Goal: Task Accomplishment & Management: Complete application form

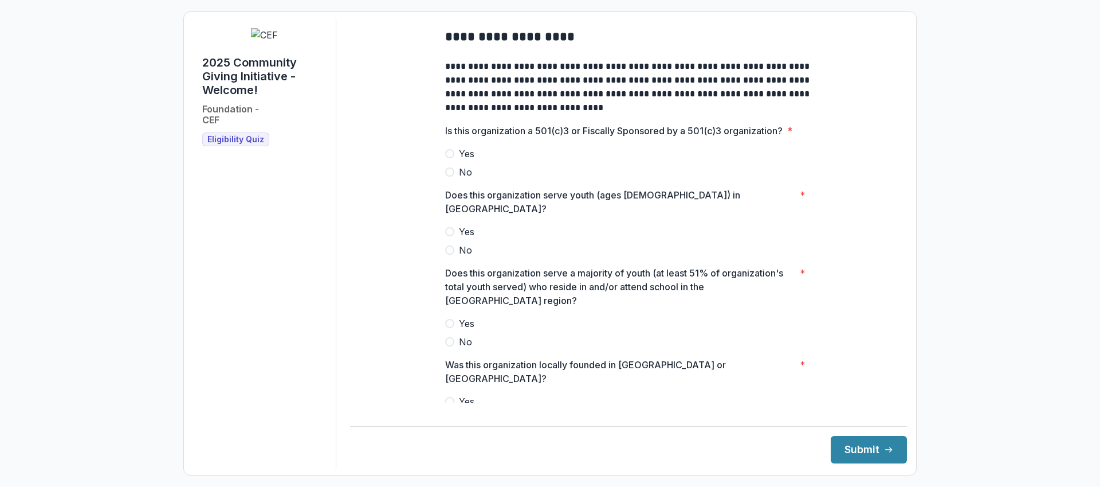
click at [483, 160] on label "Yes" at bounding box center [628, 154] width 367 height 14
click at [475, 225] on label "Yes" at bounding box center [628, 232] width 367 height 14
click at [462, 316] on span "Yes" at bounding box center [466, 323] width 15 height 14
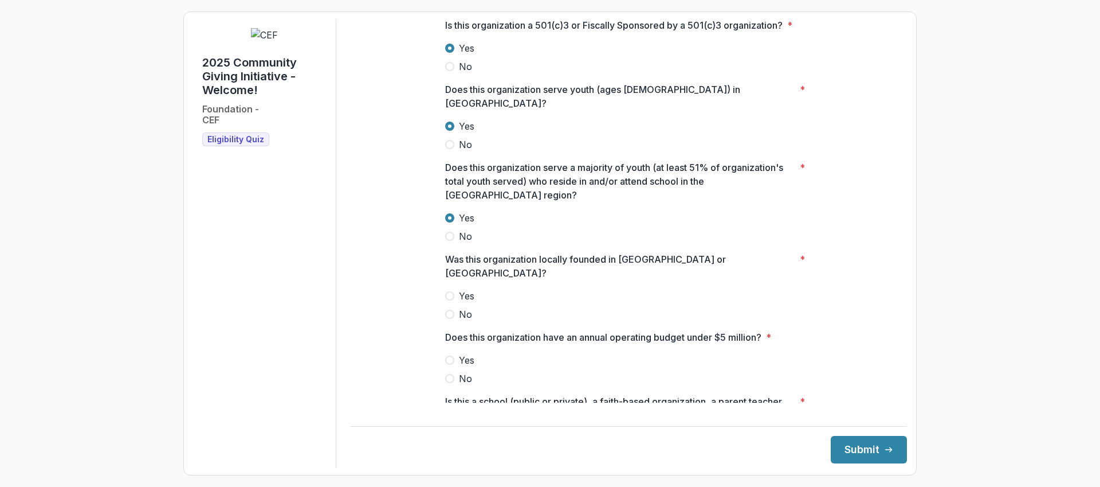
scroll to position [109, 0]
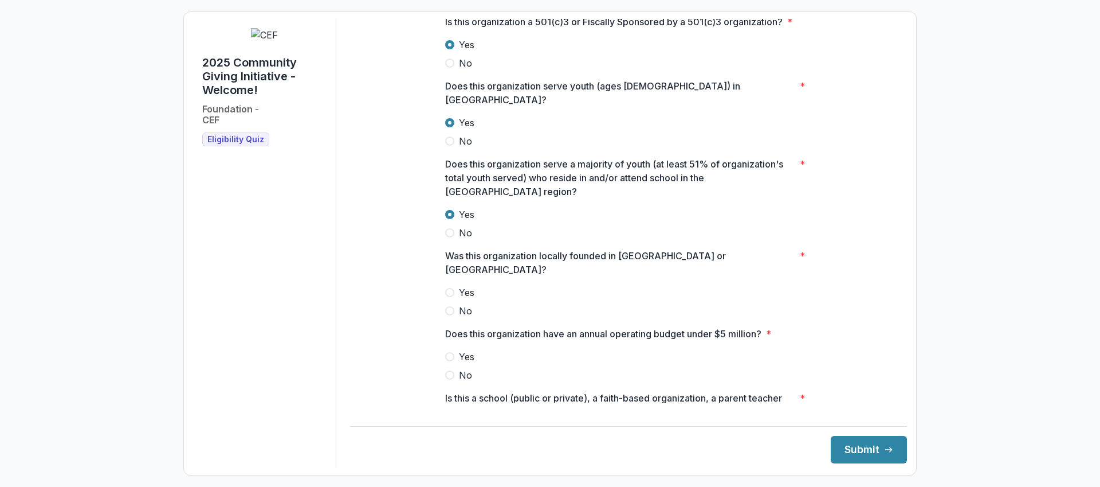
click at [468, 285] on span "Yes" at bounding box center [466, 292] width 15 height 14
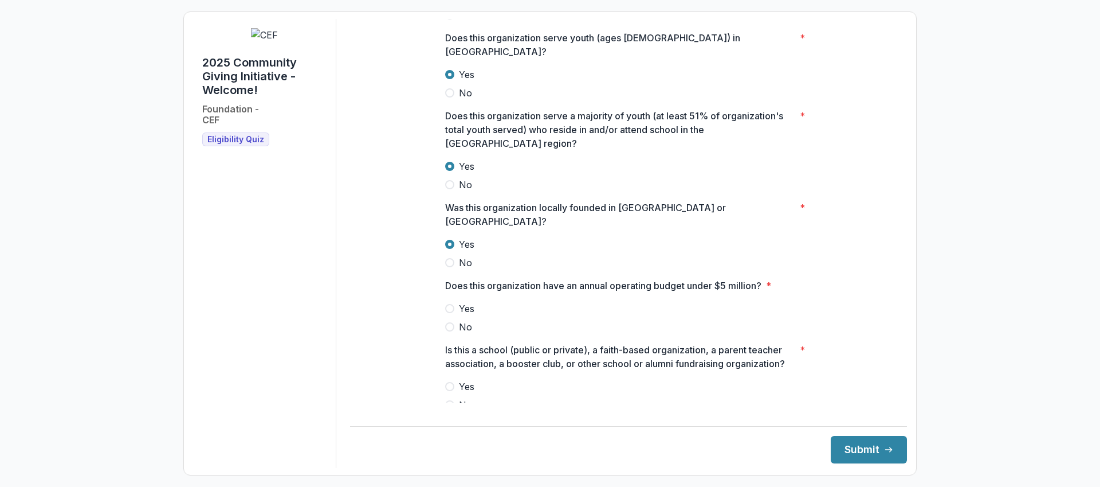
click at [473, 301] on span "Yes" at bounding box center [466, 308] width 15 height 14
click at [464, 398] on span "No" at bounding box center [465, 405] width 13 height 14
click at [848, 446] on button "Submit" at bounding box center [869, 450] width 76 height 28
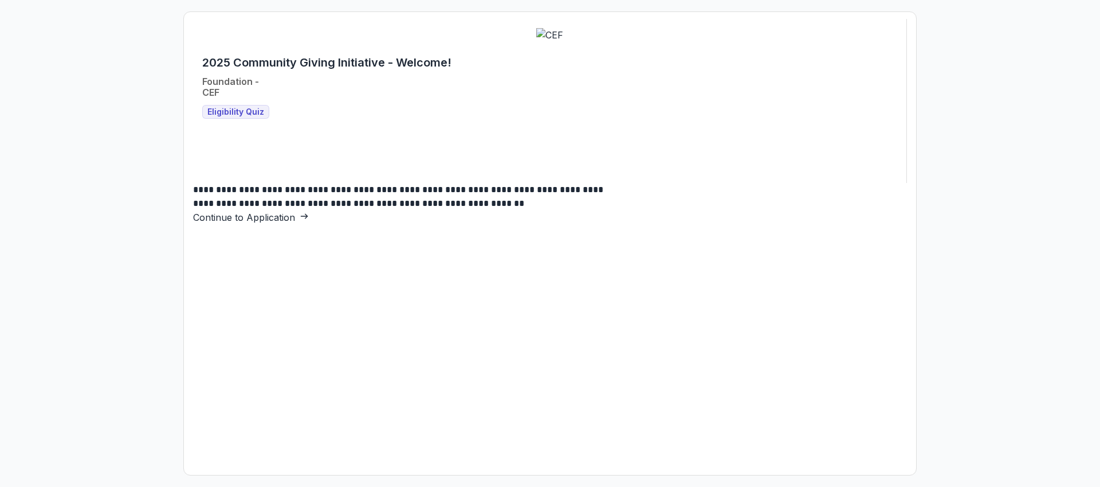
click at [309, 223] on link "Continue to Application" at bounding box center [251, 216] width 116 height 11
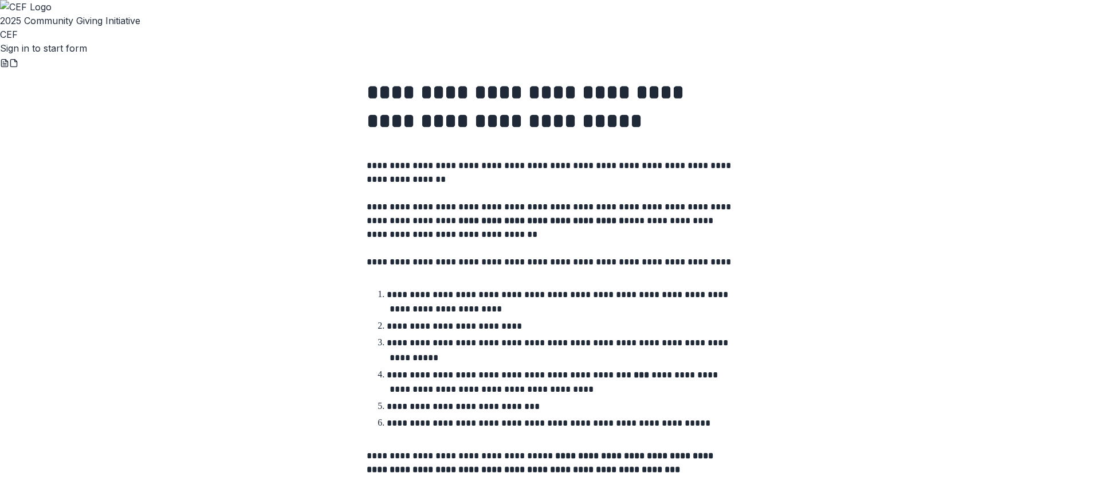
scroll to position [127, 0]
click at [87, 54] on link "Sign in to start form" at bounding box center [43, 47] width 87 height 11
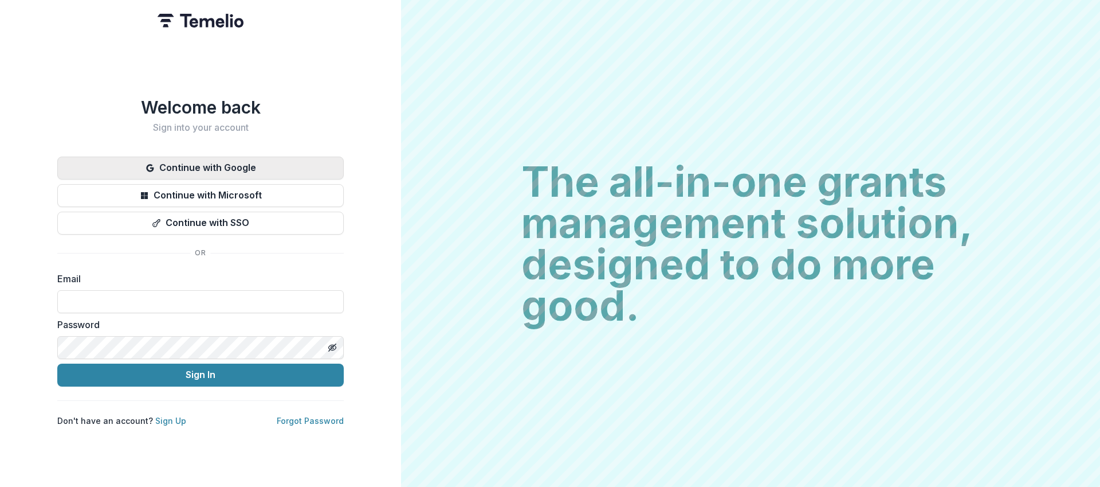
click at [191, 160] on button "Continue with Google" at bounding box center [200, 167] width 287 height 23
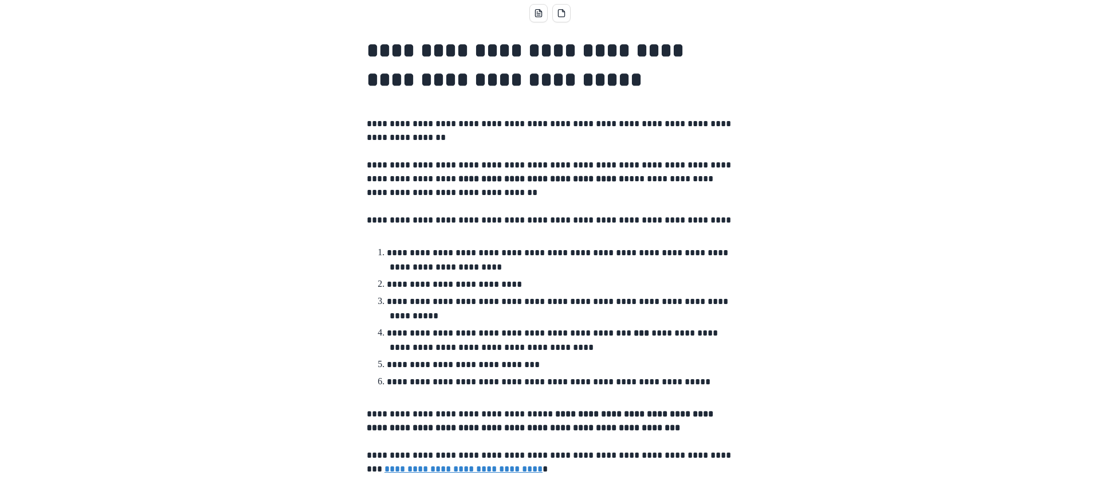
scroll to position [142, 0]
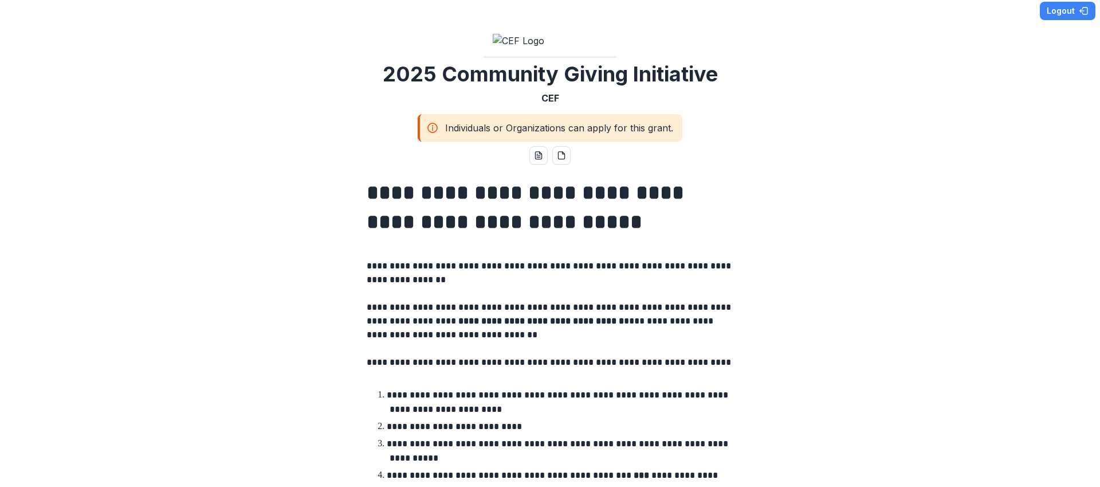
scroll to position [0, 0]
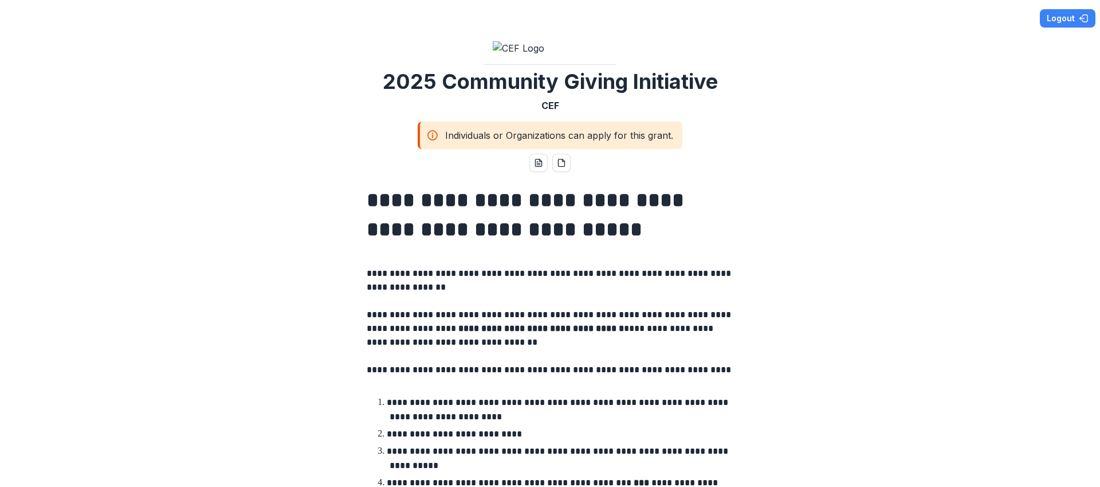
click at [562, 55] on img at bounding box center [550, 48] width 115 height 14
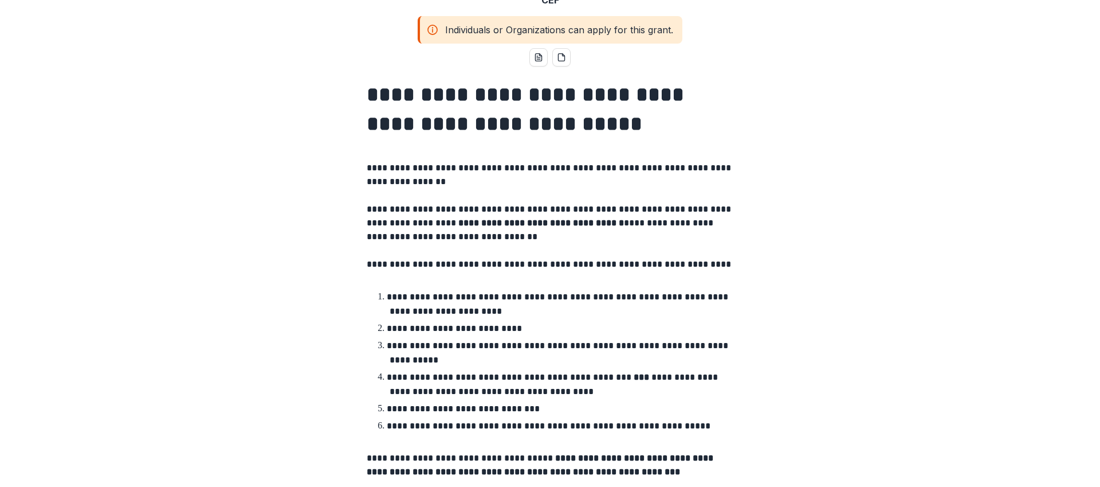
scroll to position [107, 0]
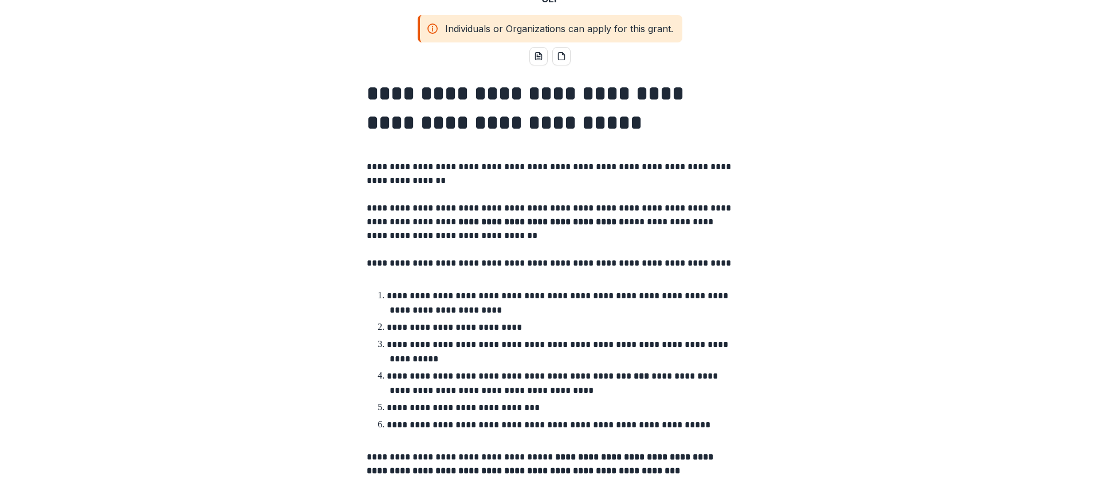
click at [617, 42] on div "Individuals or Organizations can apply for this grant." at bounding box center [550, 29] width 265 height 28
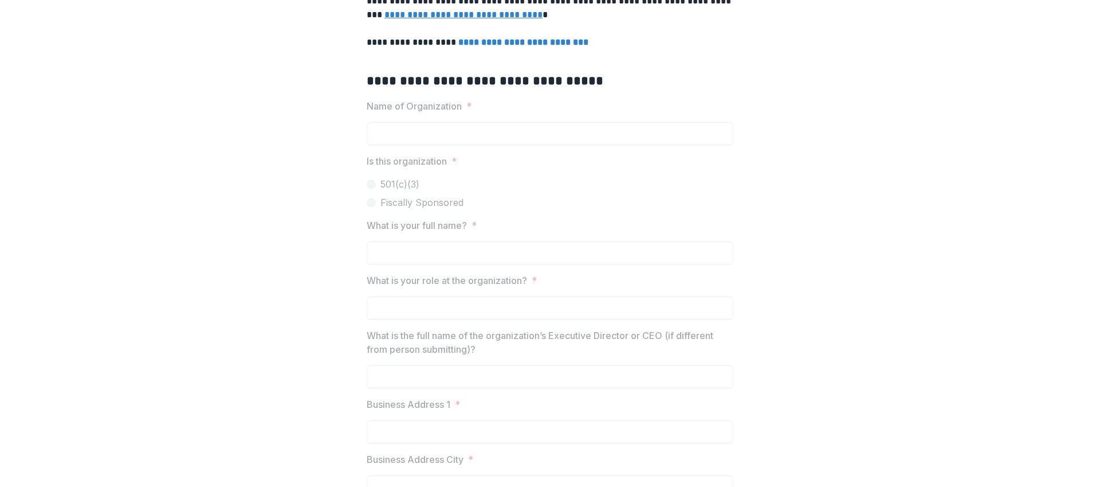
scroll to position [526, 0]
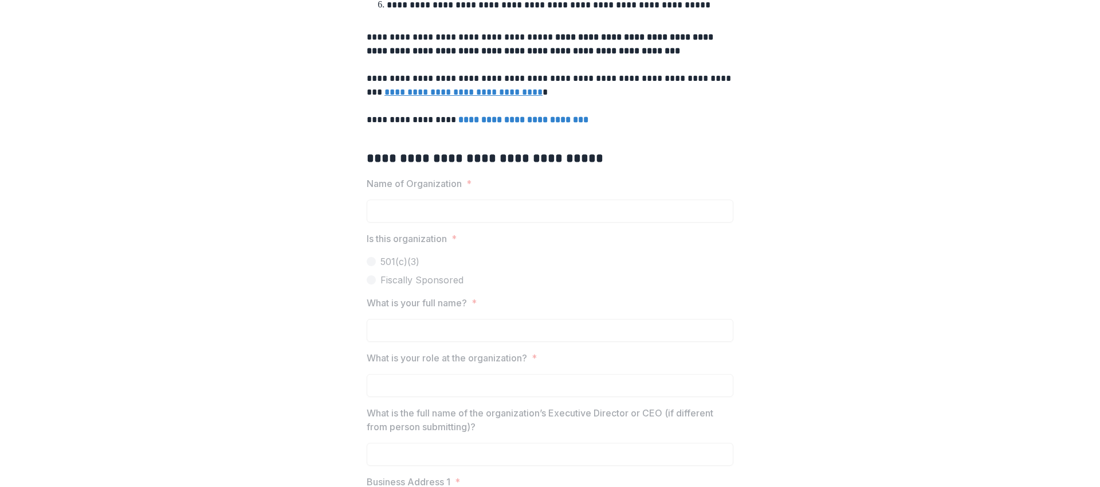
click at [436, 96] on u "**********" at bounding box center [464, 92] width 158 height 9
click at [432, 113] on p at bounding box center [550, 106] width 367 height 14
click at [429, 96] on u "**********" at bounding box center [464, 92] width 158 height 9
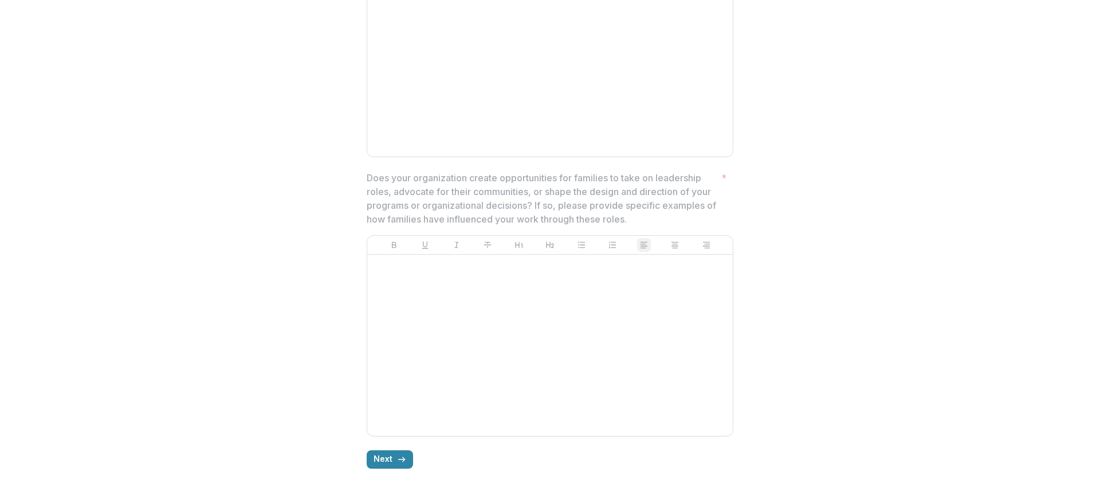
scroll to position [3070, 0]
click at [389, 452] on button "Next" at bounding box center [390, 459] width 46 height 18
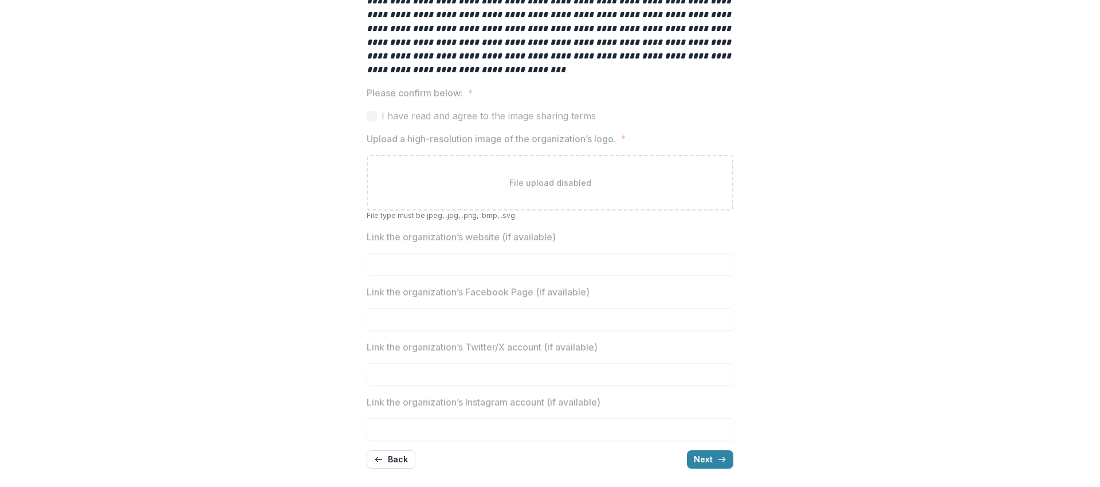
scroll to position [831, 0]
click at [708, 456] on button "Next" at bounding box center [710, 459] width 46 height 18
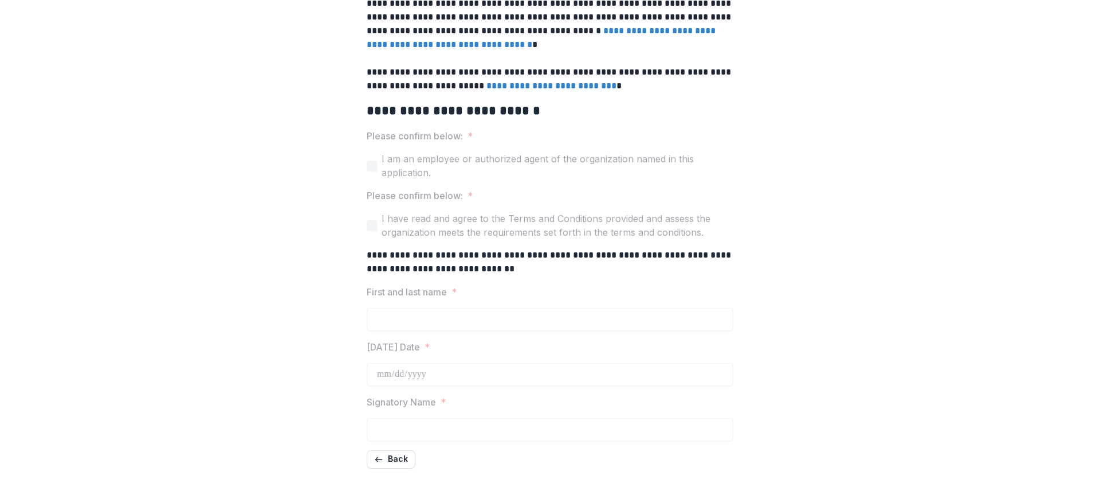
scroll to position [2384, 0]
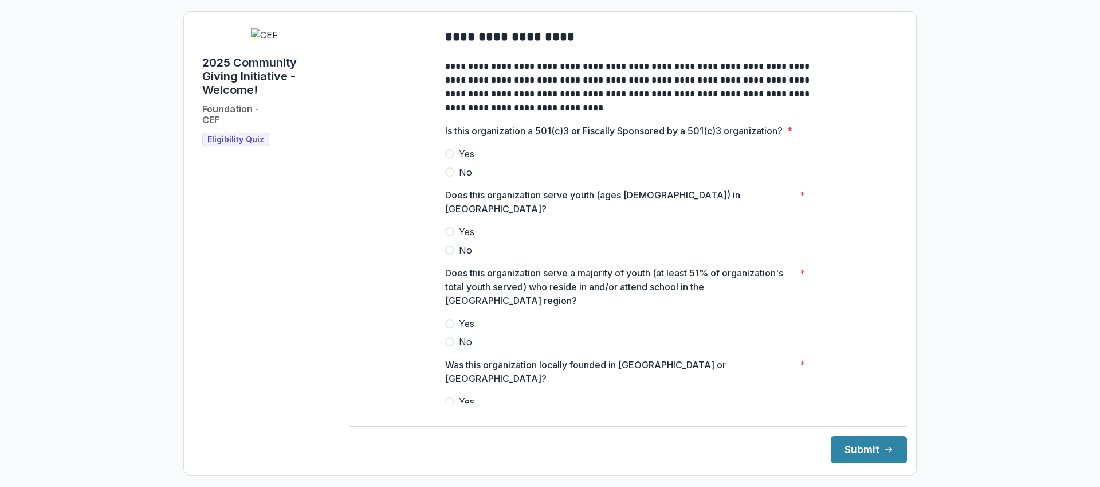
click at [462, 160] on span "Yes" at bounding box center [466, 154] width 15 height 14
click at [463, 231] on span "Yes" at bounding box center [466, 232] width 15 height 14
click at [454, 323] on label "Yes" at bounding box center [628, 323] width 367 height 14
click at [472, 413] on label "No" at bounding box center [628, 420] width 367 height 14
click at [472, 394] on span "Yes" at bounding box center [466, 401] width 15 height 14
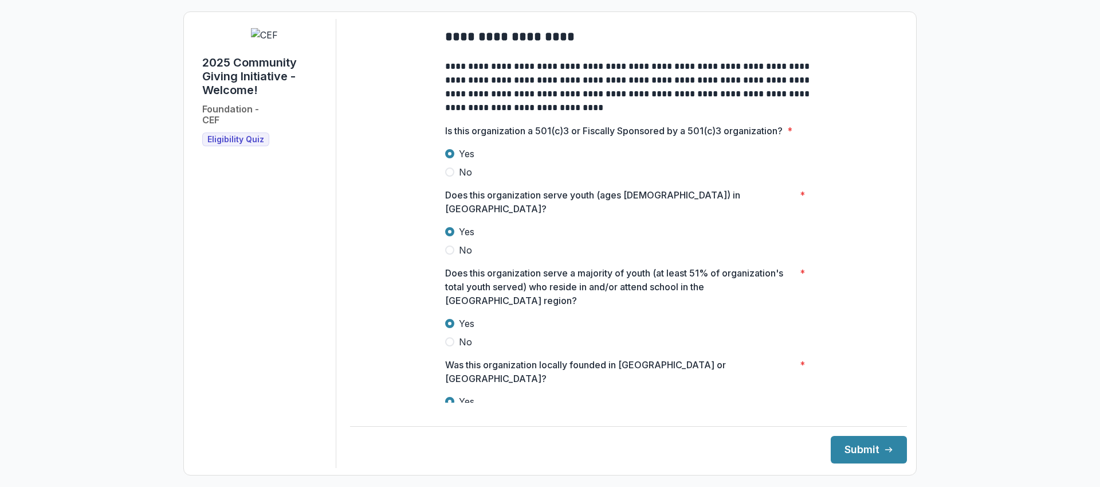
scroll to position [157, 0]
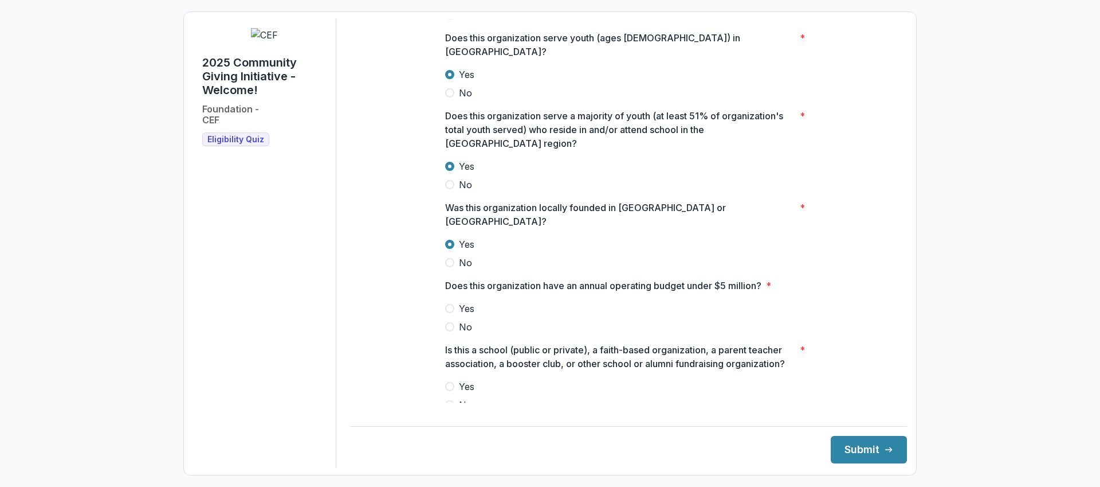
drag, startPoint x: 459, startPoint y: 289, endPoint x: 488, endPoint y: 343, distance: 61.3
click at [459, 301] on span "Yes" at bounding box center [466, 308] width 15 height 14
click at [455, 398] on label "No" at bounding box center [628, 405] width 367 height 14
click at [854, 434] on footer "Submit" at bounding box center [628, 444] width 557 height 37
click at [858, 441] on button "Submit" at bounding box center [869, 450] width 76 height 28
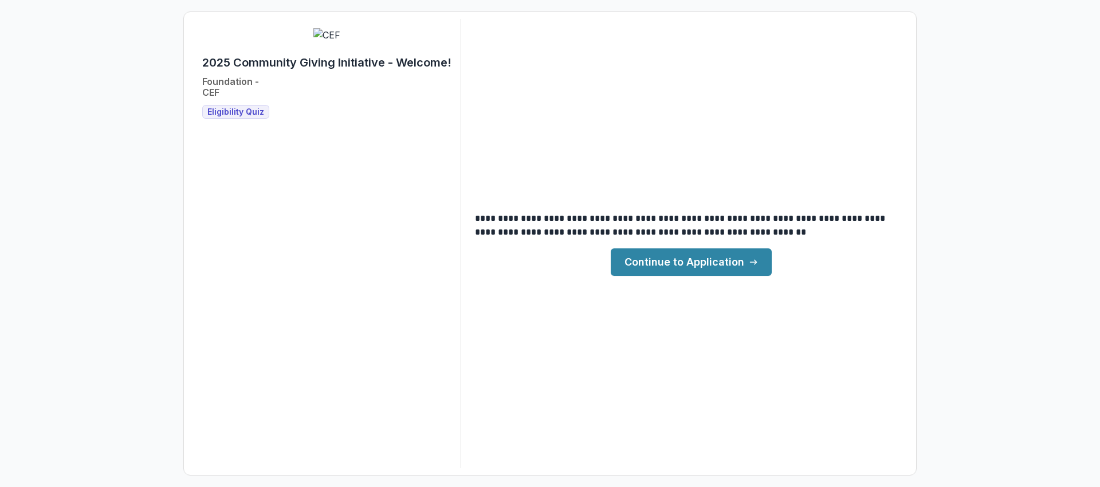
click at [714, 272] on link "Continue to Application" at bounding box center [691, 262] width 161 height 28
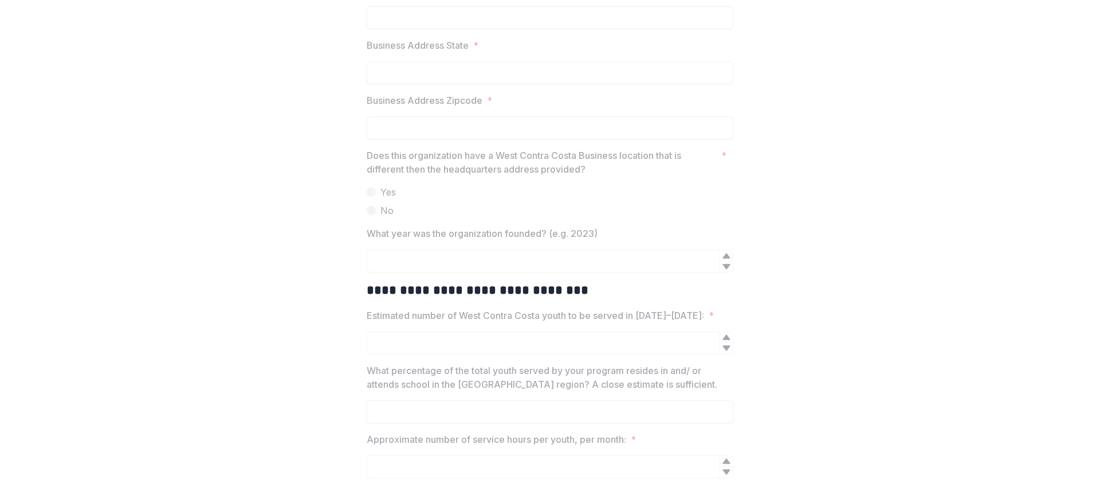
scroll to position [1106, 0]
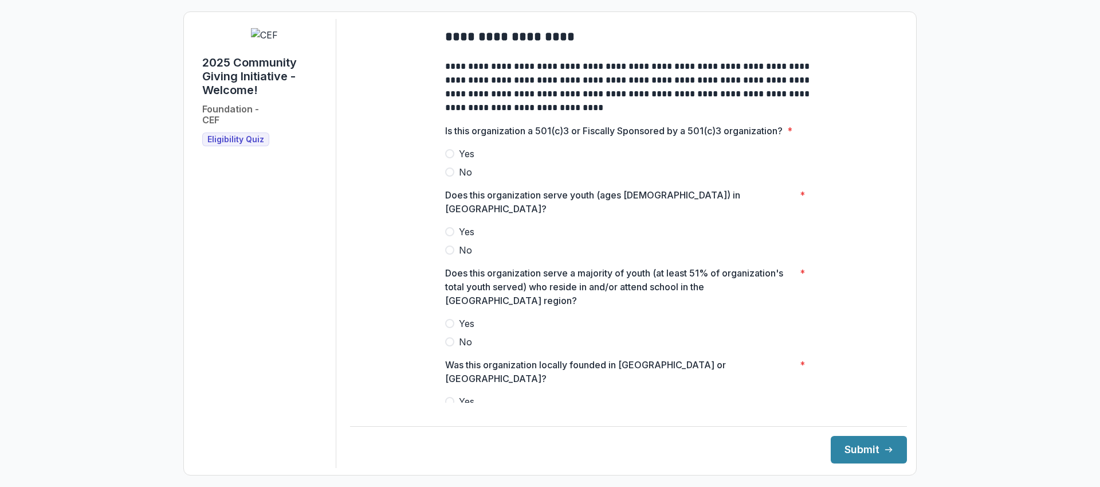
click at [459, 160] on span "Yes" at bounding box center [466, 154] width 15 height 14
click at [465, 225] on span "Yes" at bounding box center [466, 232] width 15 height 14
click at [464, 316] on span "Yes" at bounding box center [466, 323] width 15 height 14
click at [465, 394] on span "Yes" at bounding box center [466, 401] width 15 height 14
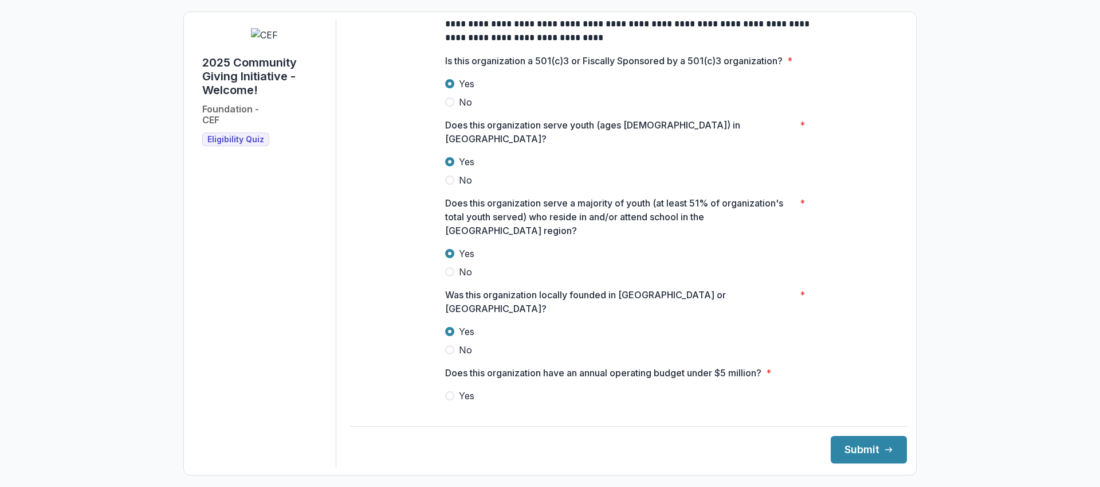
click at [461, 407] on span "No" at bounding box center [465, 414] width 13 height 14
click at [854, 448] on button "Submit" at bounding box center [869, 450] width 76 height 28
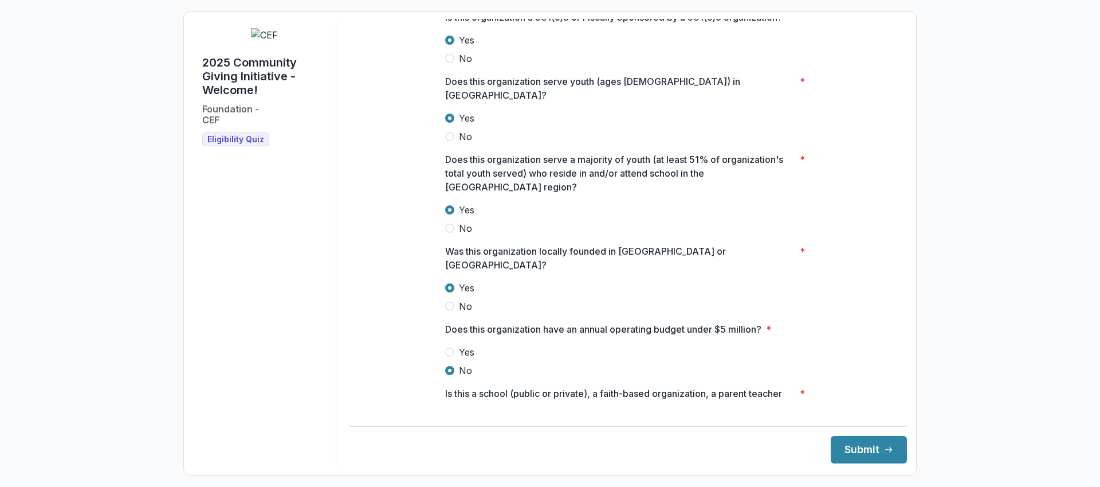
scroll to position [157, 0]
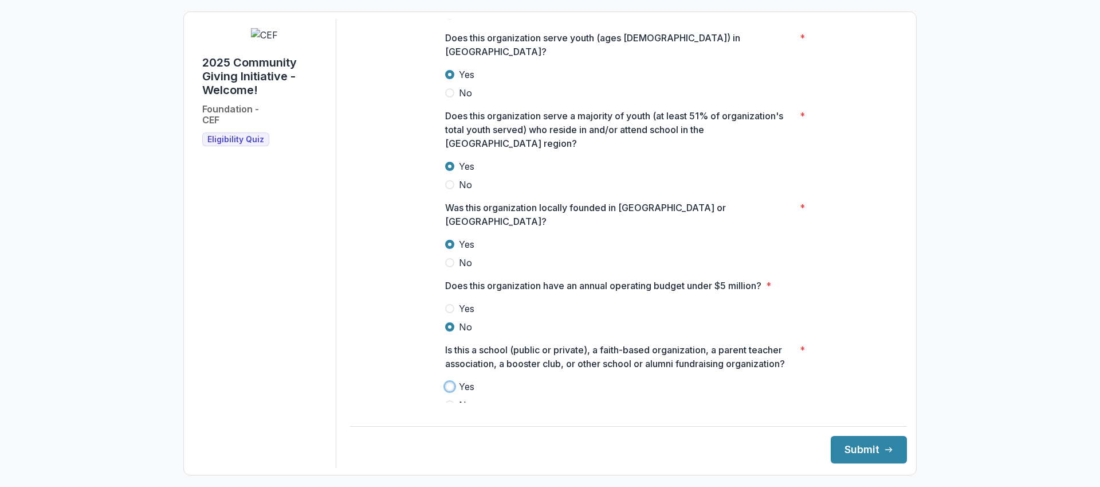
click at [585, 347] on p "Is this a school (public or private), a faith-based organization, a parent teac…" at bounding box center [620, 357] width 350 height 28
click at [469, 398] on span "No" at bounding box center [465, 405] width 13 height 14
click at [865, 451] on button "Submit" at bounding box center [869, 450] width 76 height 28
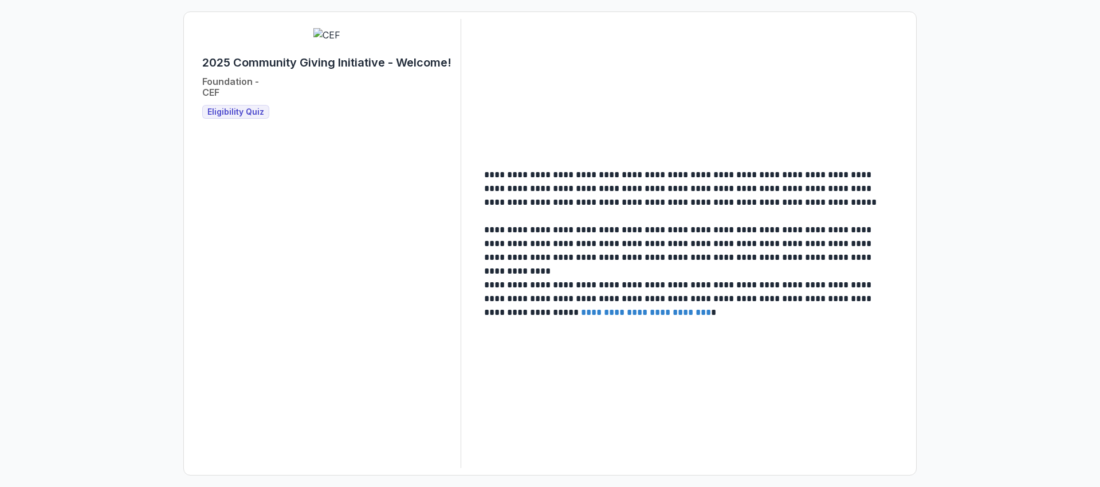
click at [226, 117] on span "Eligibility Quiz" at bounding box center [235, 112] width 57 height 10
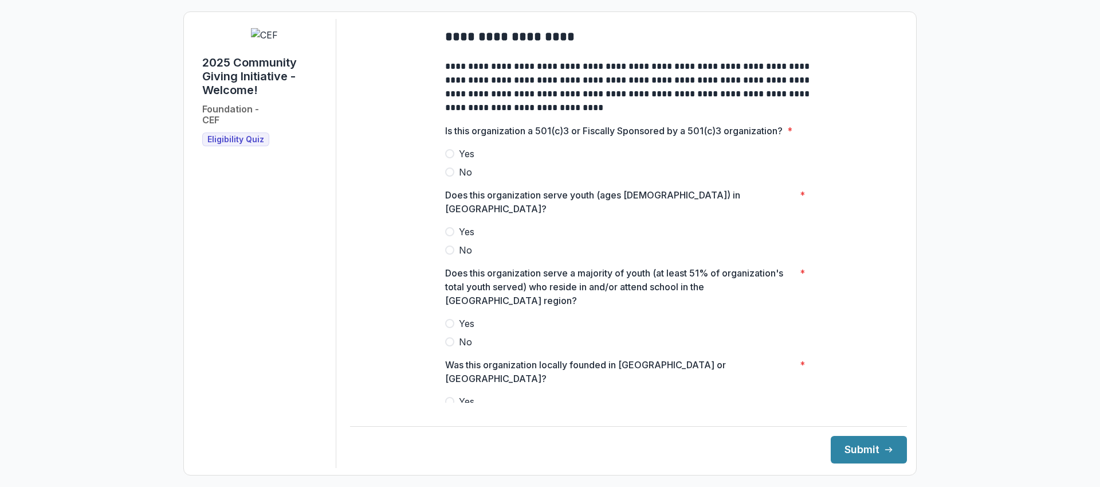
click at [460, 160] on span "Yes" at bounding box center [466, 154] width 15 height 14
click at [461, 229] on span "Yes" at bounding box center [466, 232] width 15 height 14
click at [469, 316] on span "Yes" at bounding box center [466, 323] width 15 height 14
click at [464, 394] on span "Yes" at bounding box center [466, 401] width 15 height 14
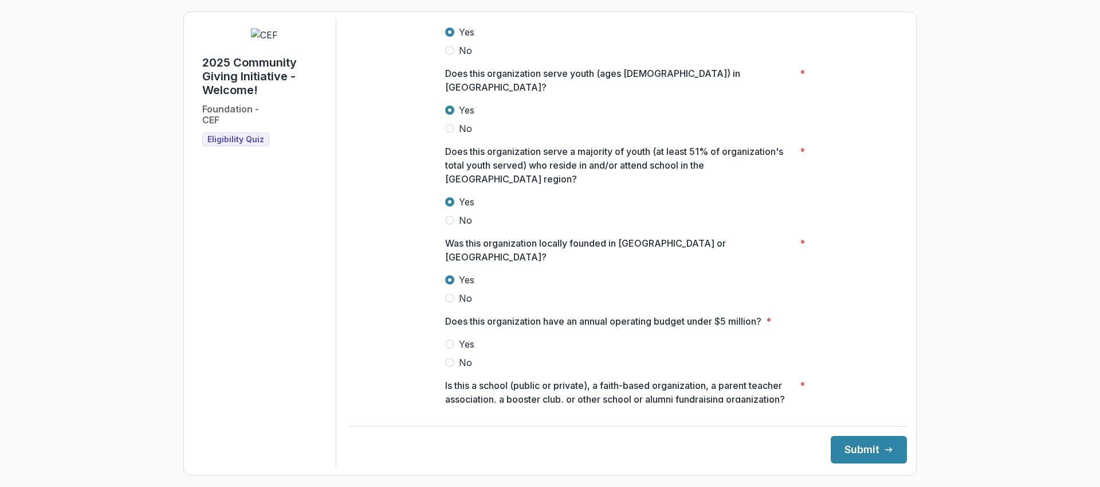
scroll to position [122, 0]
click at [466, 336] on span "Yes" at bounding box center [466, 343] width 15 height 14
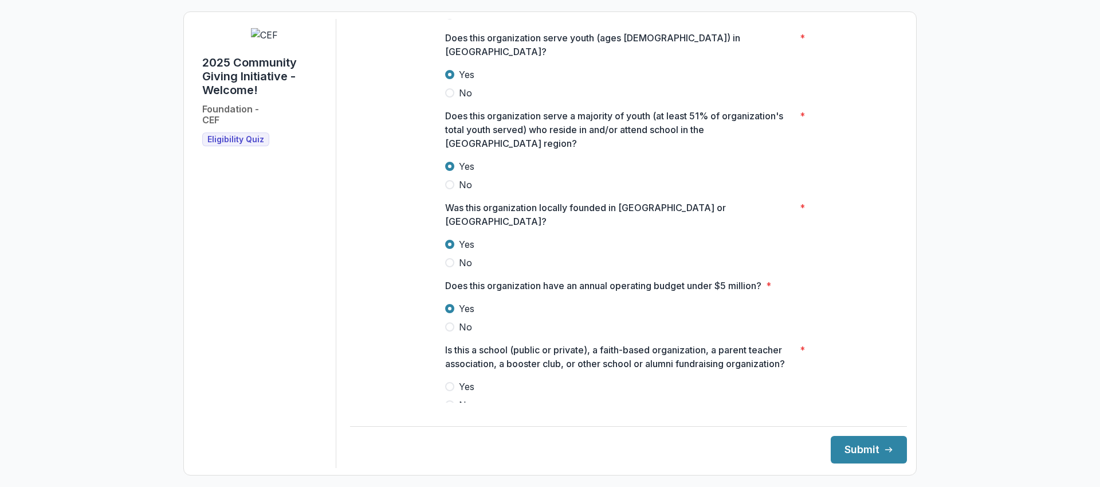
click at [450, 400] on span at bounding box center [449, 404] width 9 height 9
click at [884, 449] on icon "submit" at bounding box center [888, 449] width 9 height 9
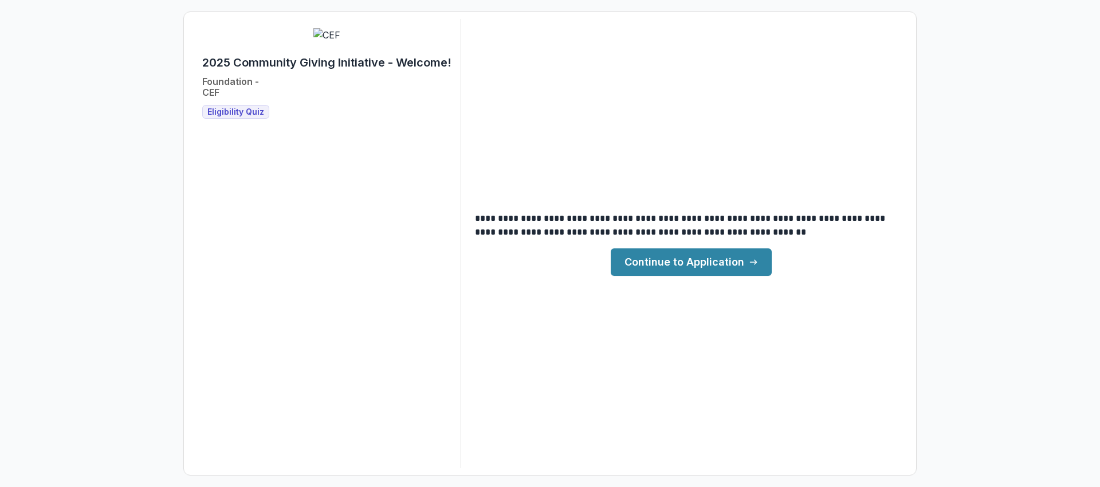
click at [697, 249] on link "Continue to Application" at bounding box center [691, 262] width 161 height 28
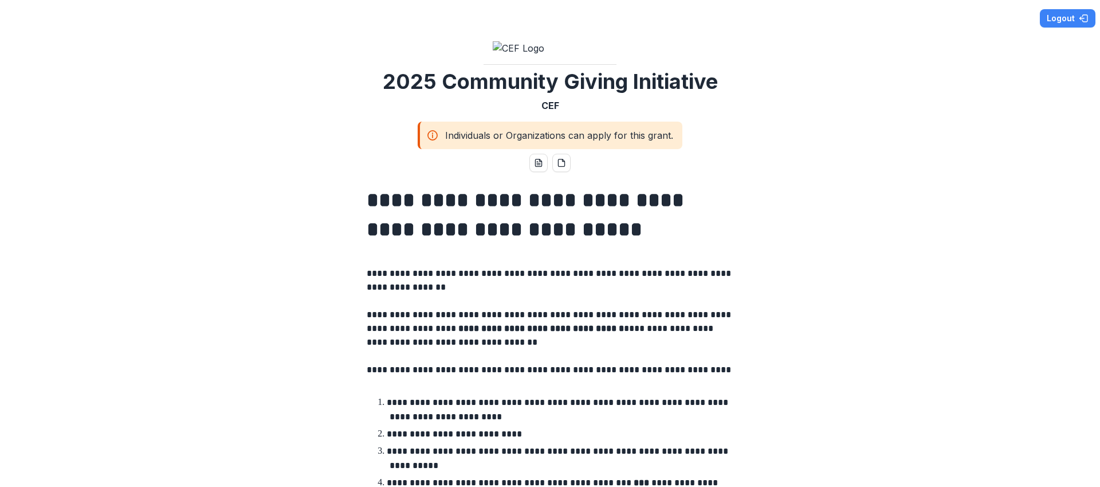
click at [634, 149] on div "Individuals or Organizations can apply for this grant." at bounding box center [550, 135] width 265 height 28
drag, startPoint x: 541, startPoint y: 206, endPoint x: 543, endPoint y: 194, distance: 12.3
click at [542, 112] on p "CEF" at bounding box center [551, 106] width 18 height 14
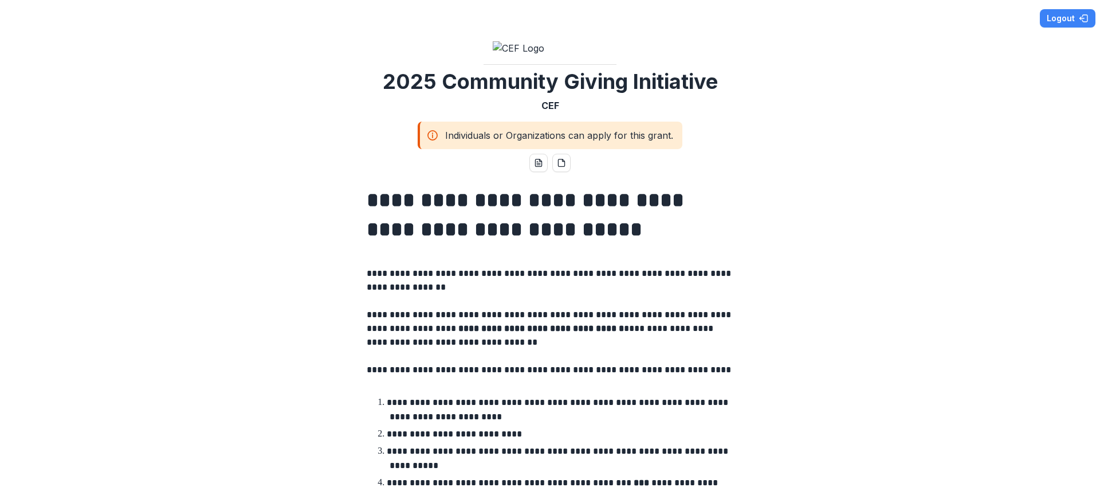
drag, startPoint x: 559, startPoint y: 130, endPoint x: 567, endPoint y: 138, distance: 11.3
click at [559, 55] on img at bounding box center [550, 48] width 115 height 14
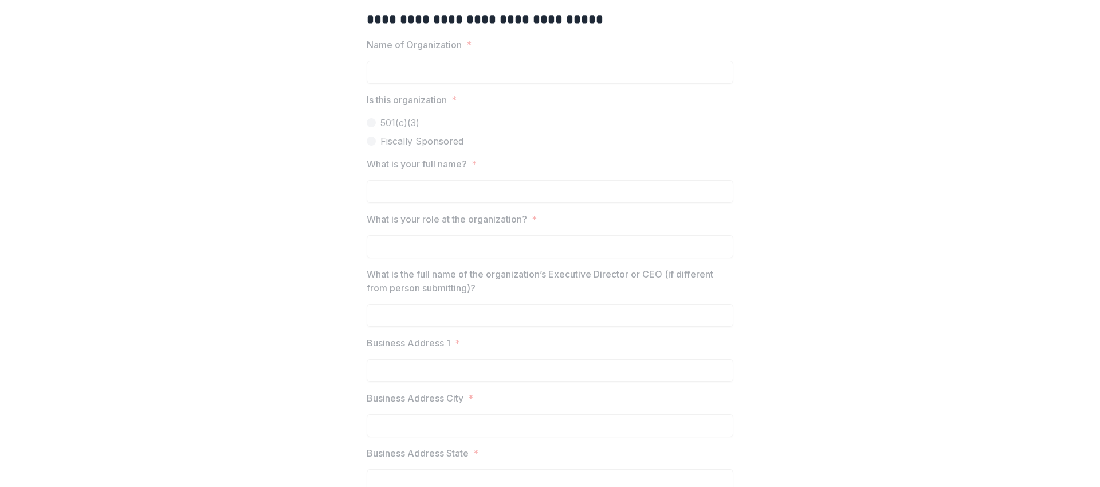
scroll to position [693, 0]
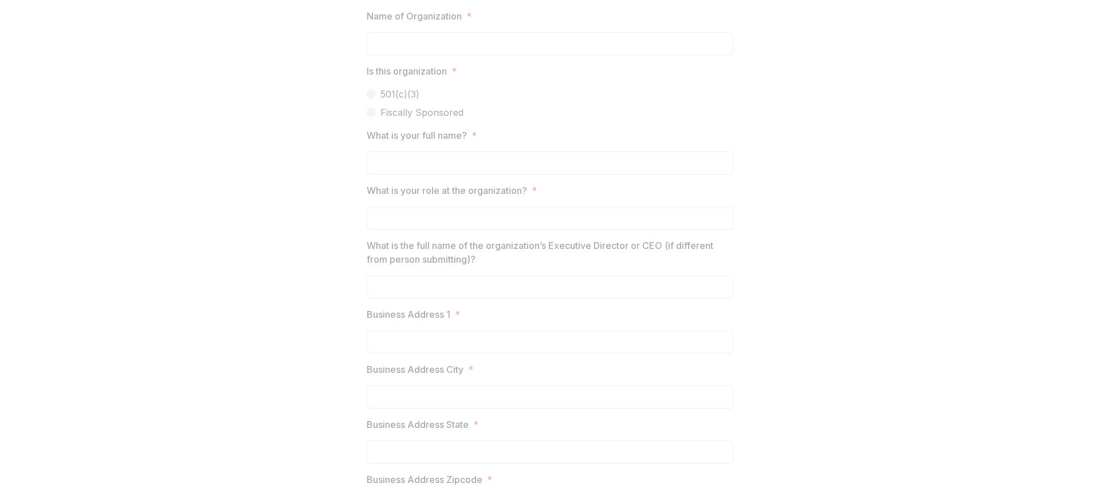
click at [566, 78] on span "Is this organization *" at bounding box center [547, 71] width 360 height 14
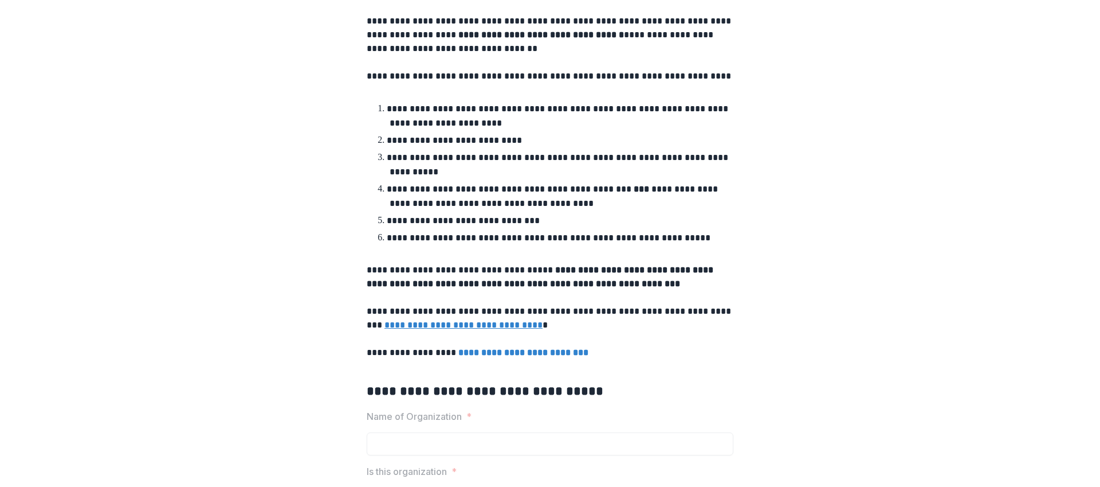
scroll to position [0, 0]
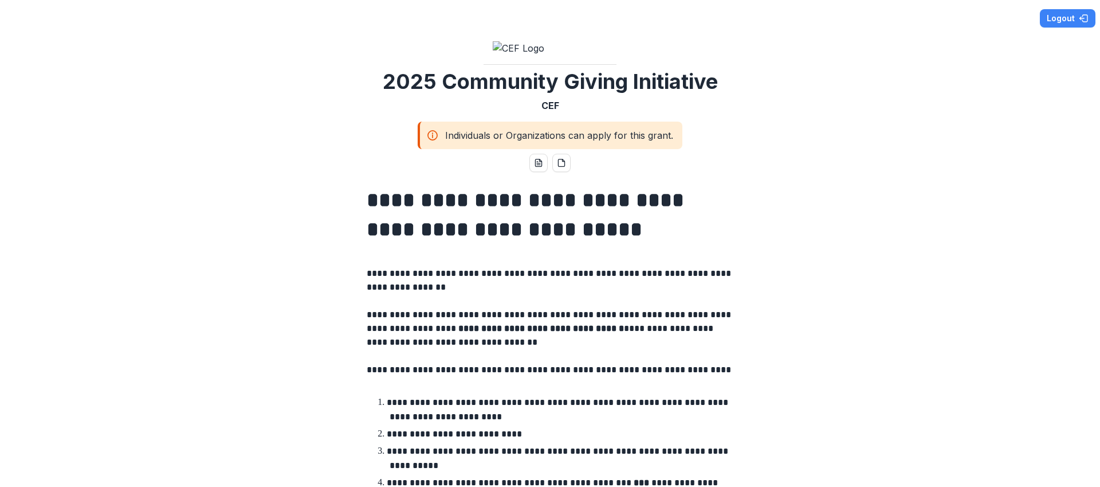
click at [566, 55] on img at bounding box center [550, 48] width 115 height 14
click at [1068, 17] on button "Logout" at bounding box center [1068, 18] width 56 height 18
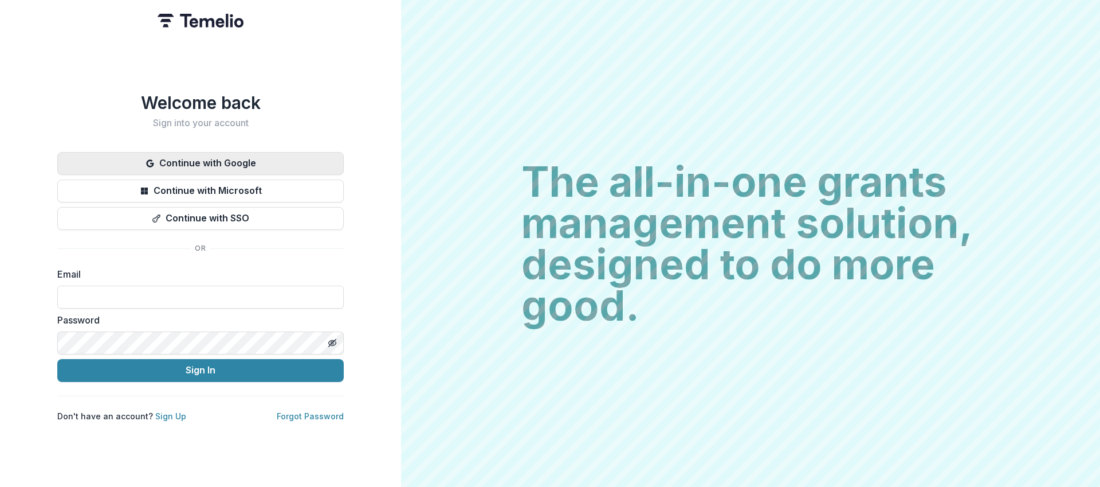
click at [300, 163] on button "Continue with Google" at bounding box center [200, 163] width 287 height 23
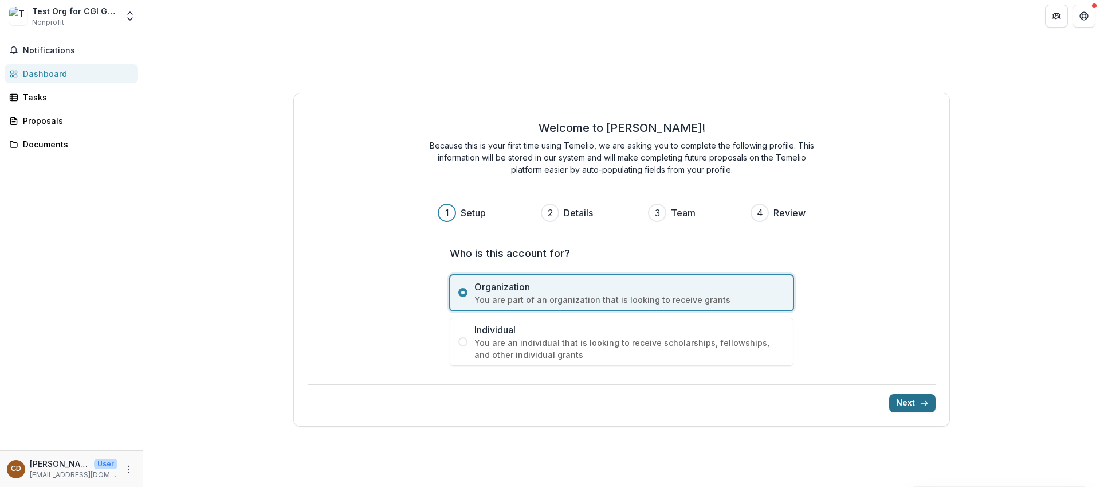
click at [912, 404] on button "Next" at bounding box center [912, 403] width 46 height 18
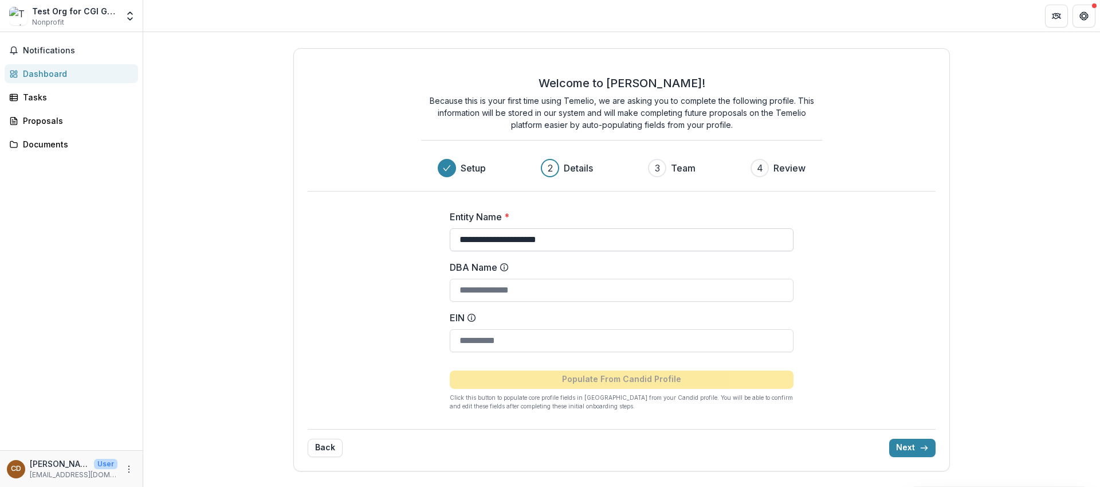
click at [598, 241] on input "**********" at bounding box center [622, 239] width 344 height 23
type input "**********"
click at [919, 446] on button "Next" at bounding box center [912, 447] width 46 height 18
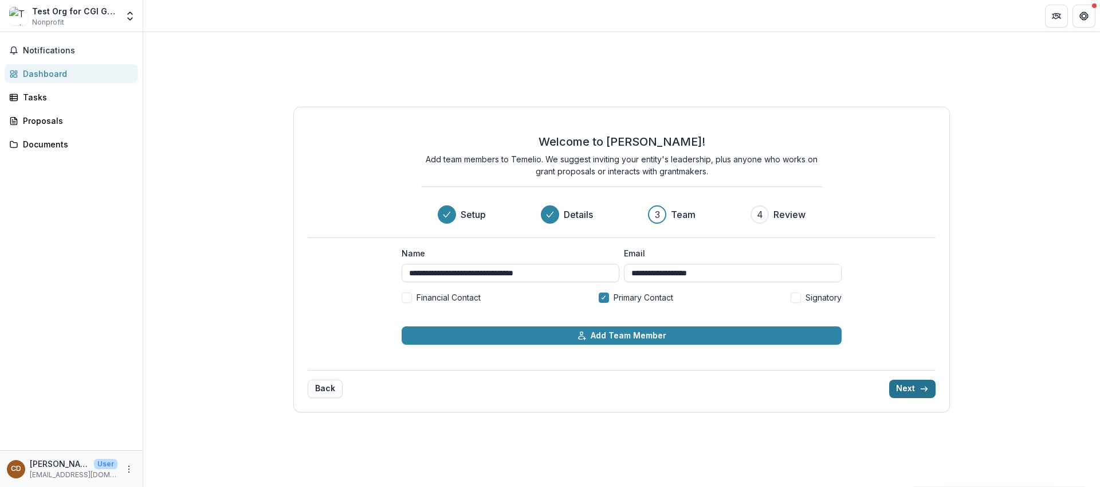
click at [895, 386] on button "Next" at bounding box center [912, 388] width 46 height 18
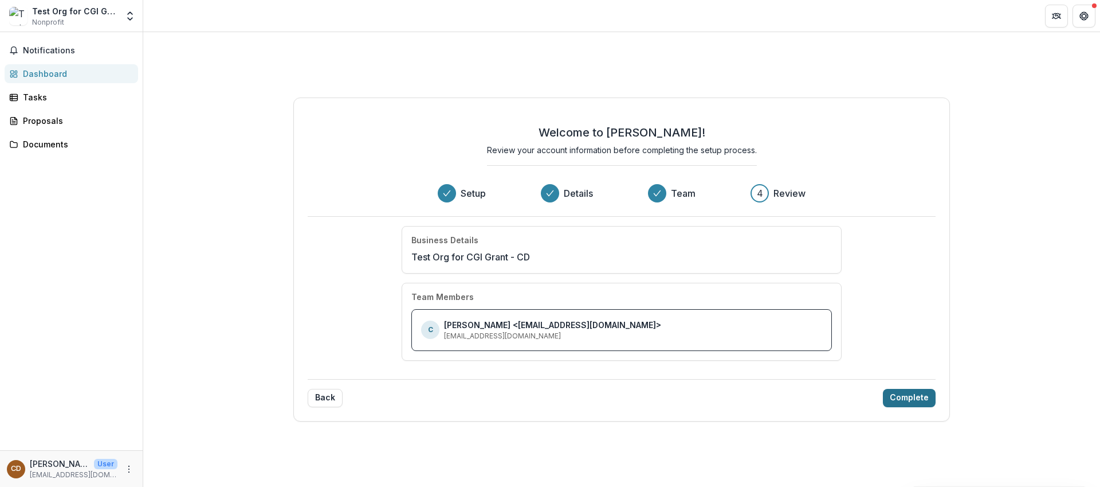
drag, startPoint x: 900, startPoint y: 407, endPoint x: 903, endPoint y: 399, distance: 8.5
click at [900, 405] on div "Welcome to [PERSON_NAME]! Review your account information before completing the…" at bounding box center [621, 259] width 657 height 324
click at [904, 398] on button "Complete" at bounding box center [909, 398] width 53 height 18
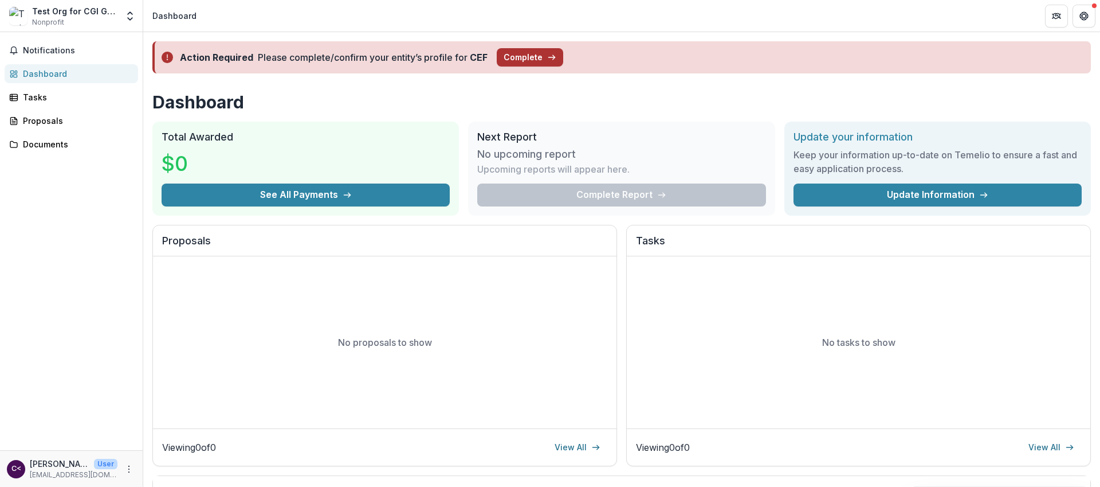
click at [526, 57] on button "Complete" at bounding box center [530, 57] width 66 height 18
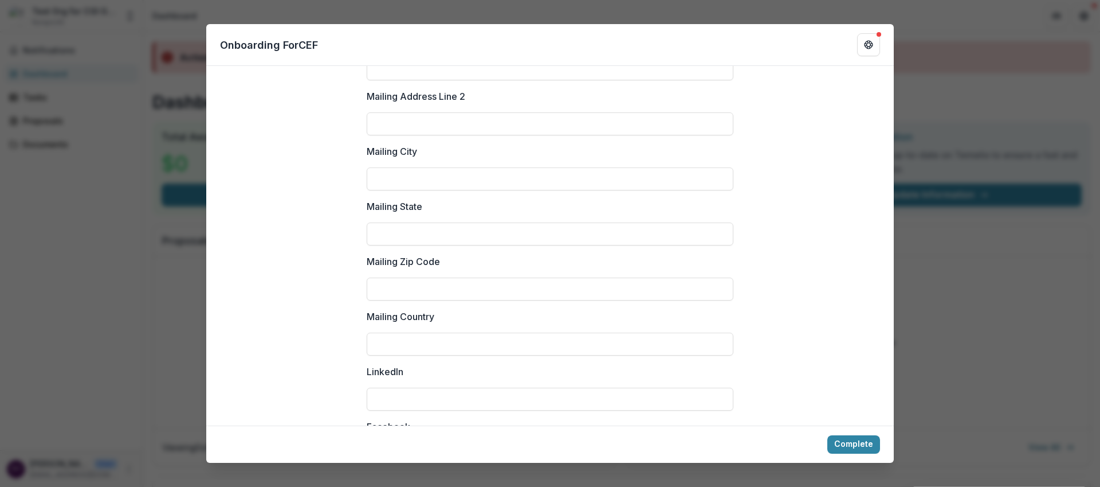
scroll to position [1234, 0]
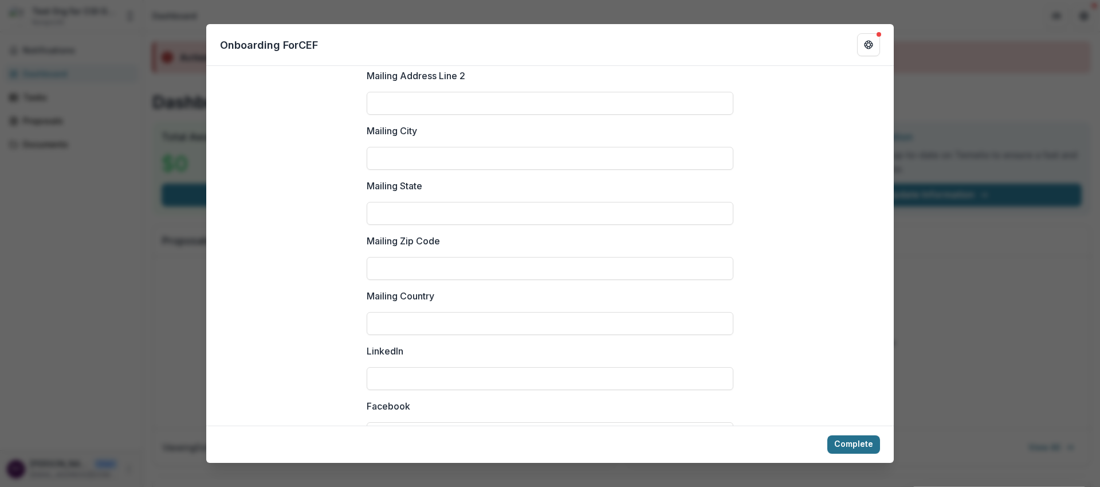
click at [852, 444] on button "Complete" at bounding box center [853, 444] width 53 height 18
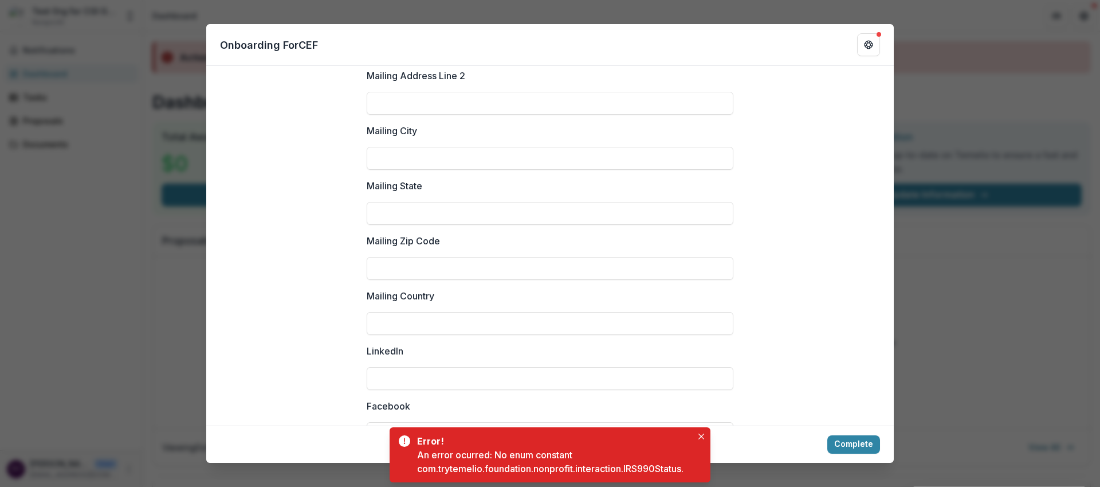
click at [1013, 256] on div "**********" at bounding box center [550, 243] width 1100 height 487
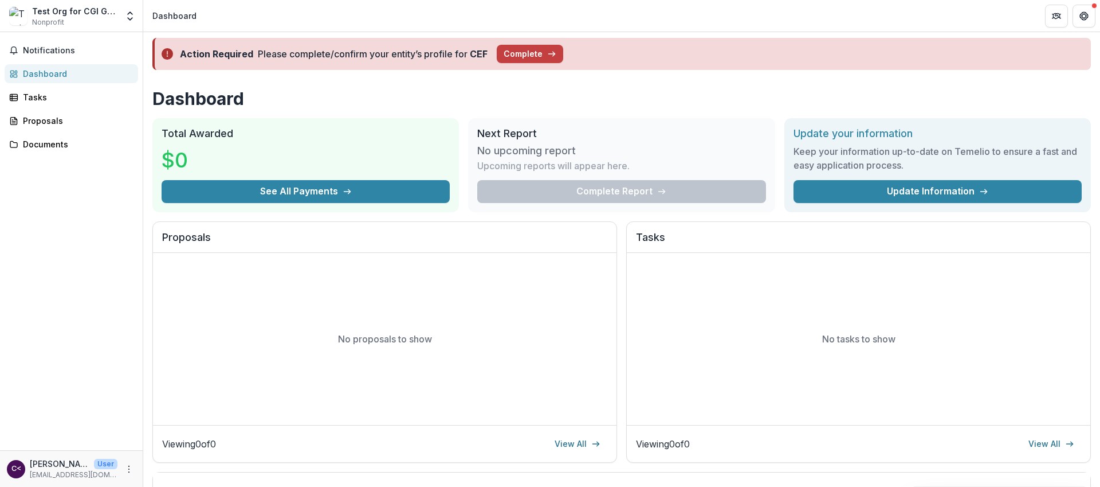
scroll to position [0, 0]
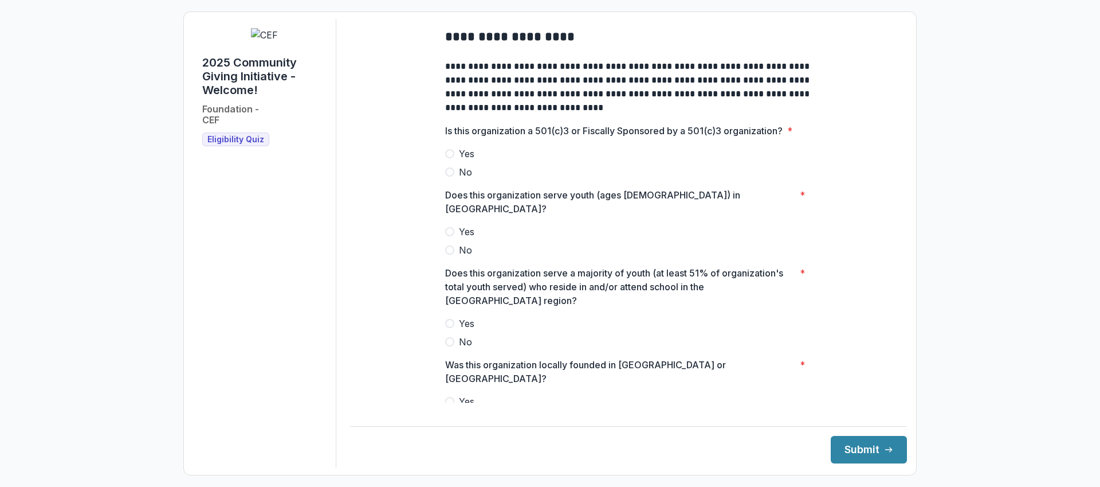
click at [469, 160] on span "Yes" at bounding box center [466, 154] width 15 height 14
click at [462, 230] on span "Yes" at bounding box center [466, 232] width 15 height 14
click at [466, 316] on span "Yes" at bounding box center [466, 323] width 15 height 14
drag, startPoint x: 458, startPoint y: 382, endPoint x: 469, endPoint y: 375, distance: 13.2
click at [459, 394] on span "Yes" at bounding box center [466, 401] width 15 height 14
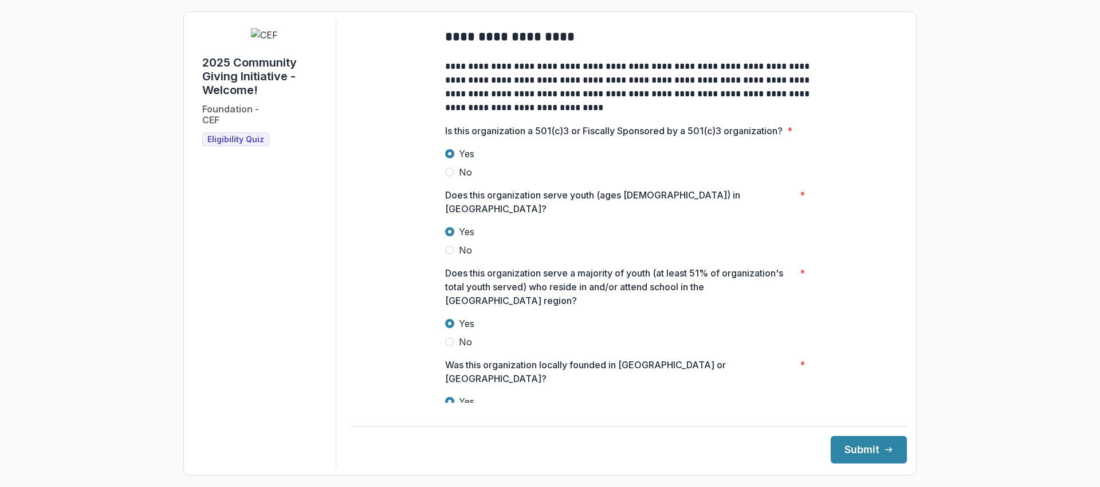
scroll to position [136, 0]
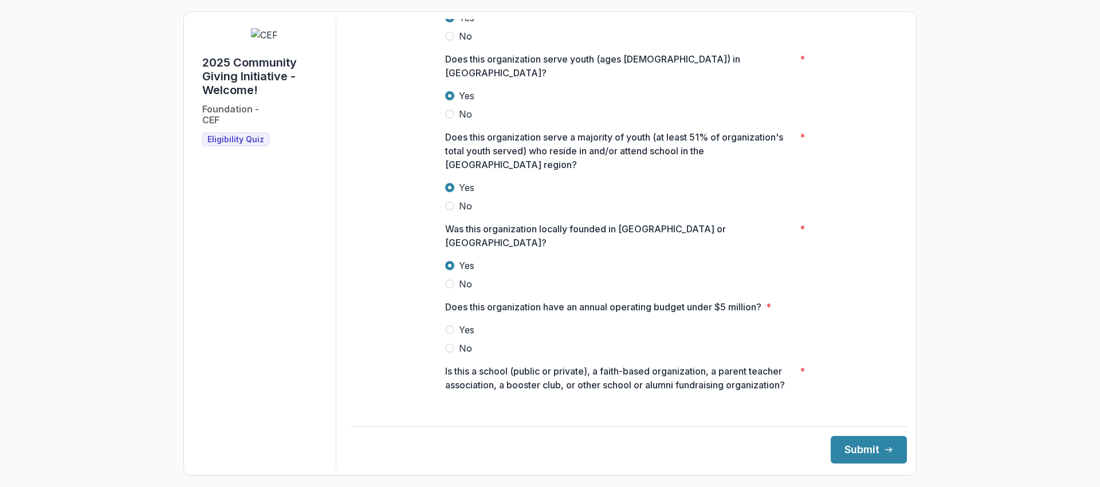
click at [461, 323] on span "Yes" at bounding box center [466, 330] width 15 height 14
click at [465, 419] on span "No" at bounding box center [465, 426] width 13 height 14
click at [841, 443] on button "Submit" at bounding box center [869, 450] width 76 height 28
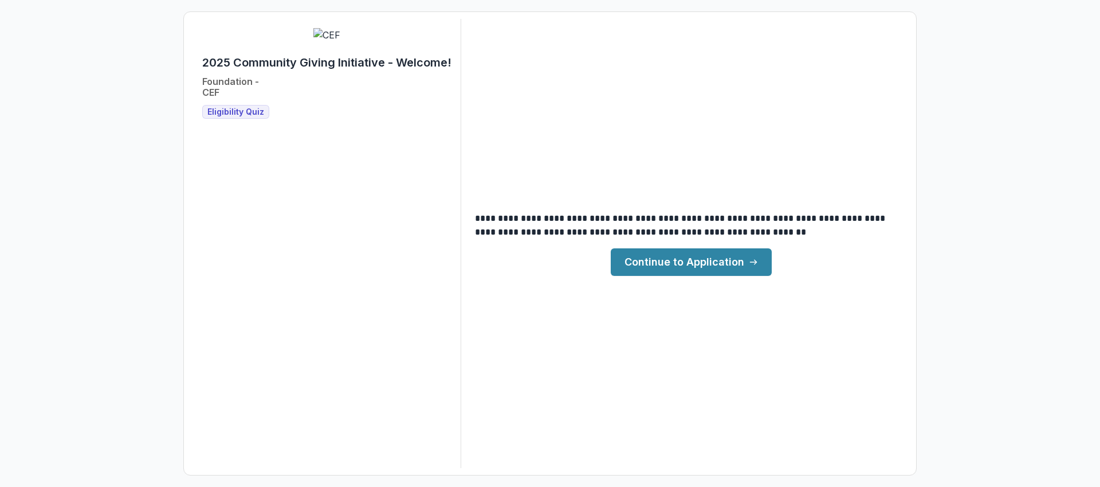
click at [702, 265] on link "Continue to Application" at bounding box center [691, 262] width 161 height 28
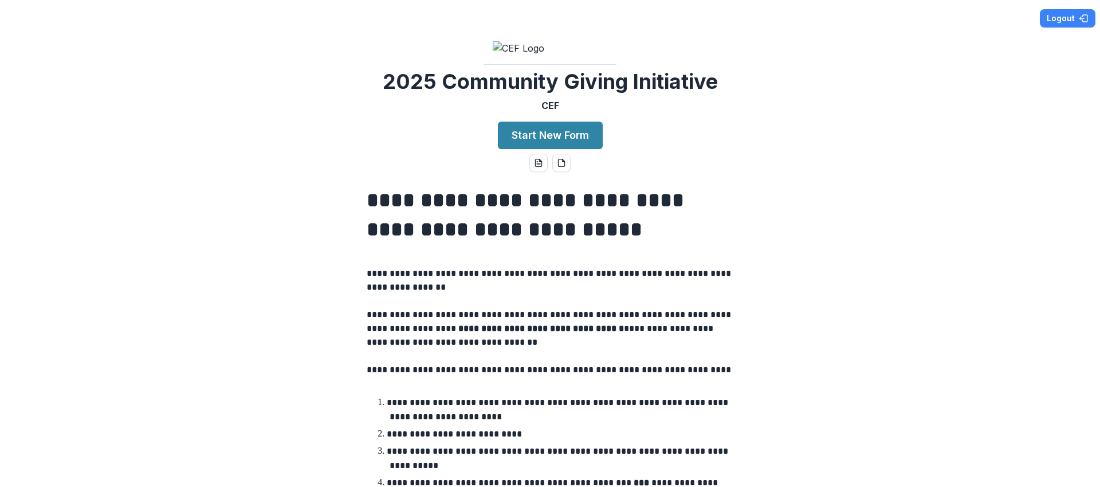
click at [492, 225] on div "**********" at bounding box center [550, 243] width 1100 height 487
click at [512, 149] on button "Start New Form" at bounding box center [550, 135] width 105 height 28
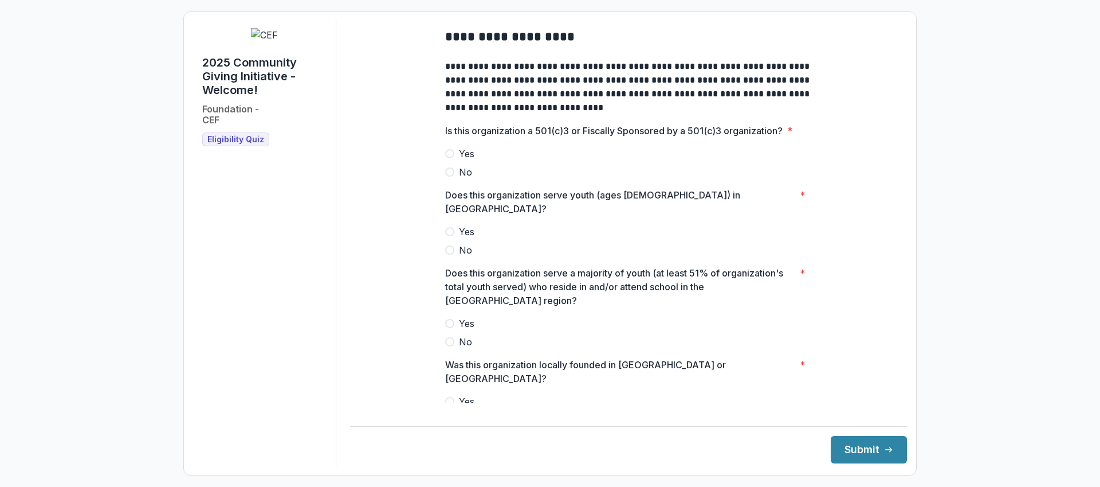
click at [468, 160] on span "Yes" at bounding box center [466, 154] width 15 height 14
click at [464, 227] on span "Yes" at bounding box center [466, 232] width 15 height 14
click at [465, 318] on span "Yes" at bounding box center [466, 323] width 15 height 14
click at [467, 394] on span "Yes" at bounding box center [466, 401] width 15 height 14
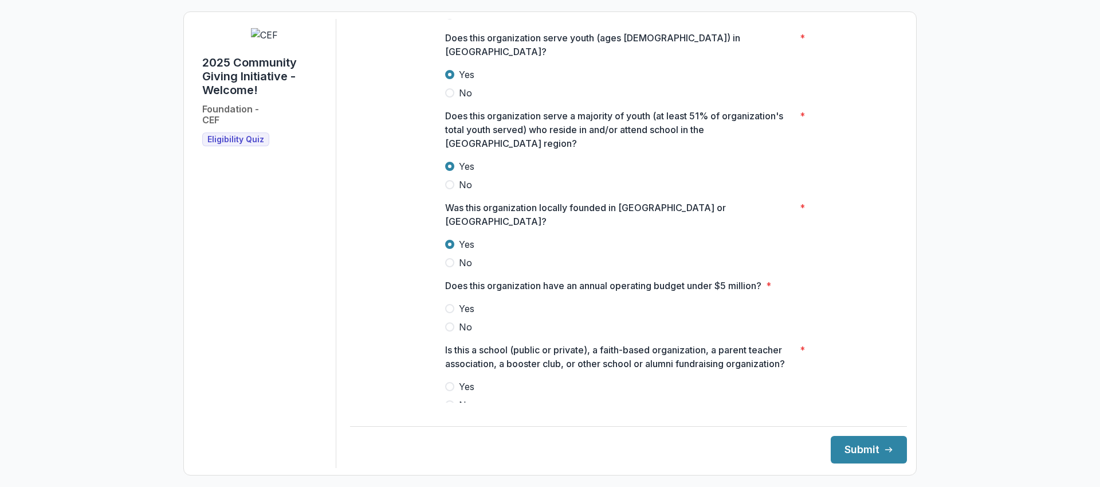
click at [462, 301] on span "Yes" at bounding box center [466, 308] width 15 height 14
click at [461, 398] on span "No" at bounding box center [465, 405] width 13 height 14
click at [851, 444] on button "Submit" at bounding box center [869, 450] width 76 height 28
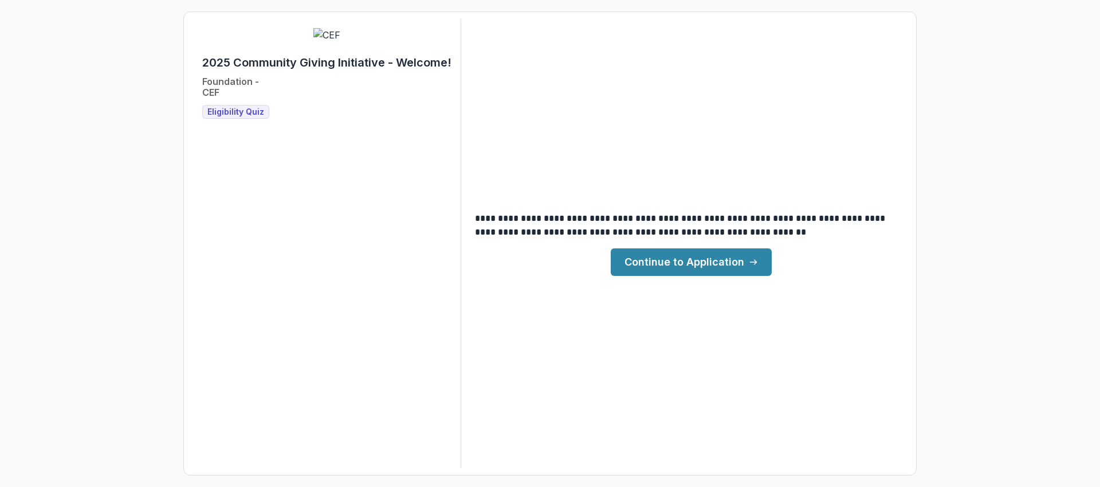
click at [684, 265] on link "Continue to Application" at bounding box center [691, 262] width 161 height 28
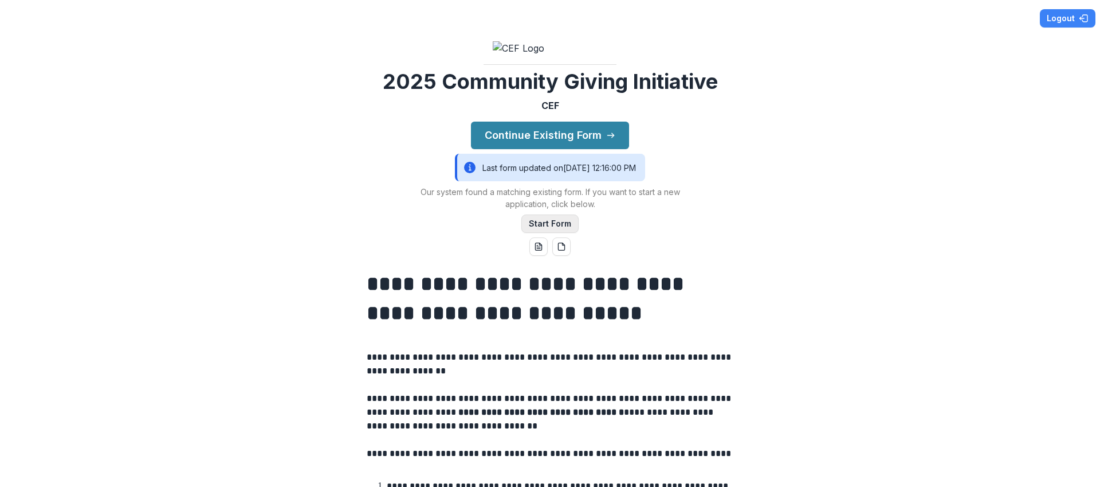
click at [534, 233] on button "Start Form" at bounding box center [549, 223] width 57 height 18
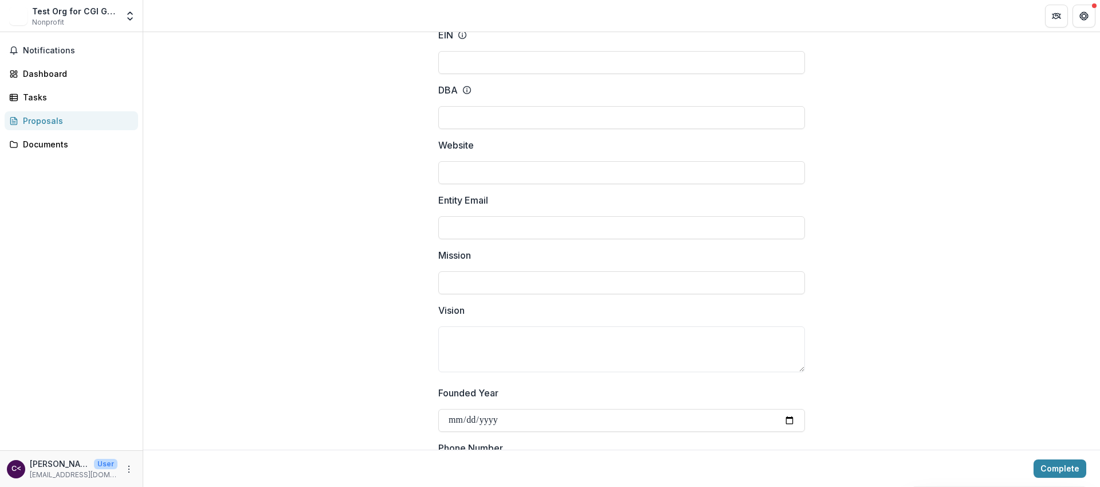
scroll to position [141, 0]
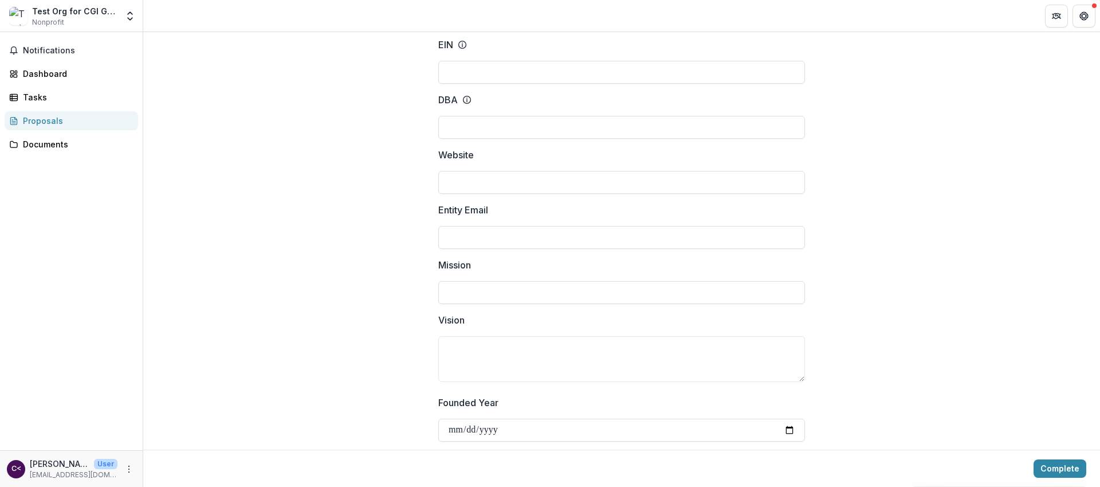
click at [464, 99] on icon at bounding box center [466, 99] width 9 height 9
click at [464, 116] on input "DBA" at bounding box center [621, 127] width 367 height 23
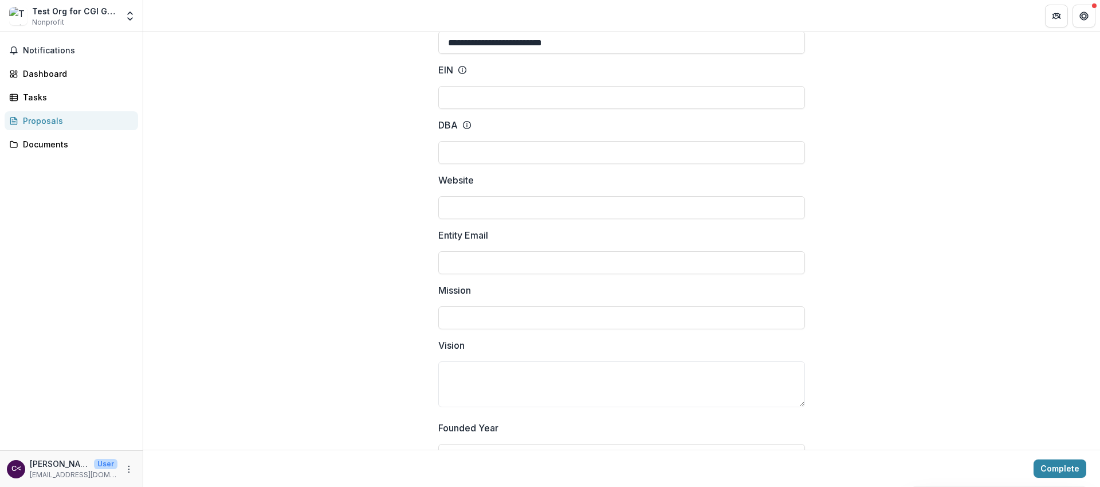
scroll to position [0, 0]
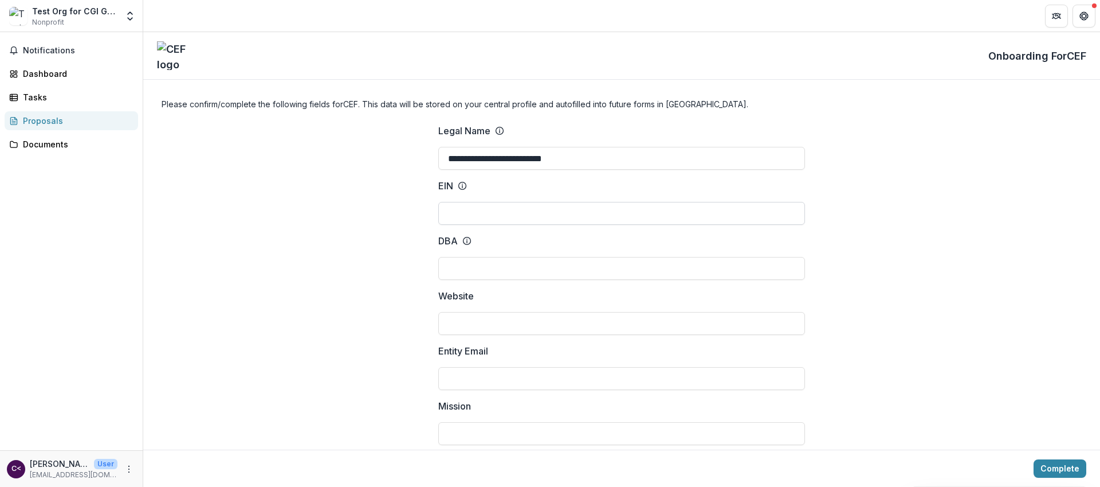
click at [471, 211] on input "EIN" at bounding box center [621, 213] width 367 height 23
type input "****"
click at [476, 270] on input "DBA" at bounding box center [621, 268] width 367 height 23
type input "*********"
type input "**********"
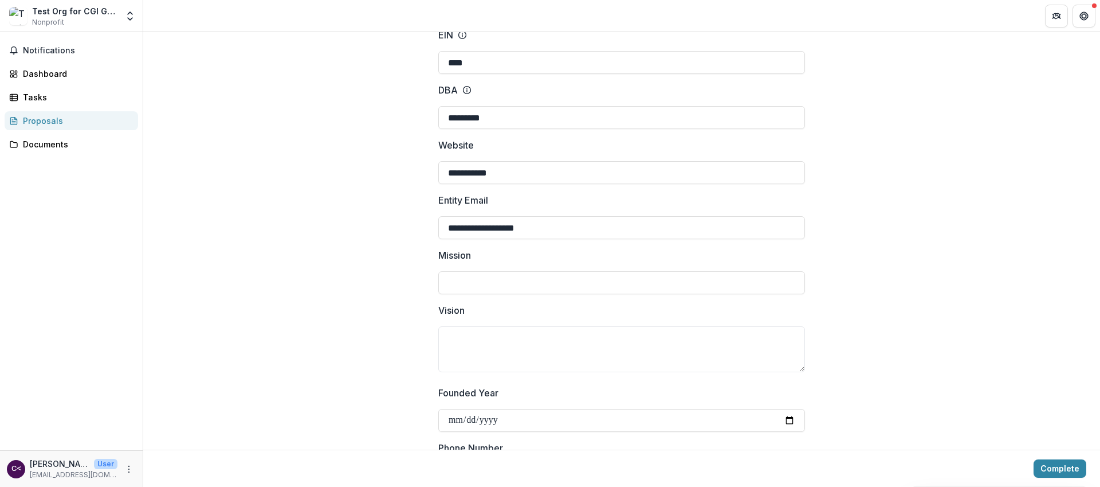
scroll to position [158, 0]
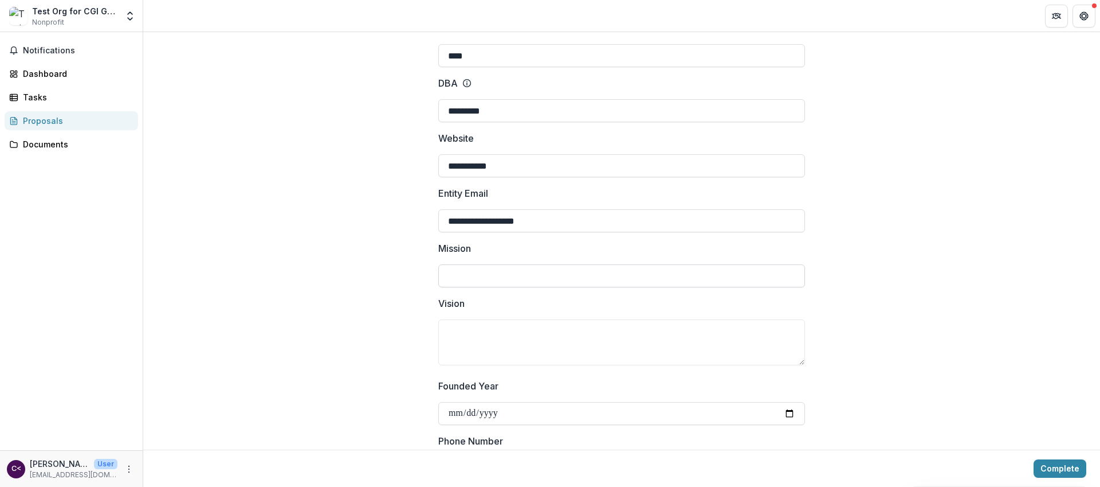
type input "**********"
click at [496, 277] on input "Mission" at bounding box center [621, 275] width 367 height 23
type input "**********"
click at [491, 325] on textarea "Vision" at bounding box center [621, 342] width 367 height 46
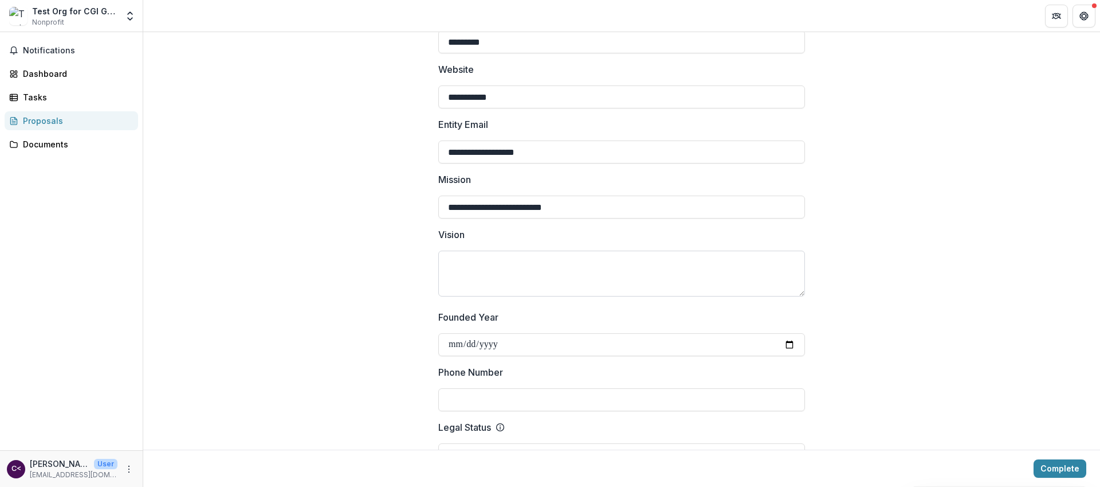
scroll to position [227, 0]
type textarea "**********"
click at [792, 350] on input "Founded Year" at bounding box center [621, 343] width 367 height 23
click at [791, 346] on input "Founded Year" at bounding box center [621, 343] width 367 height 23
type input "**********"
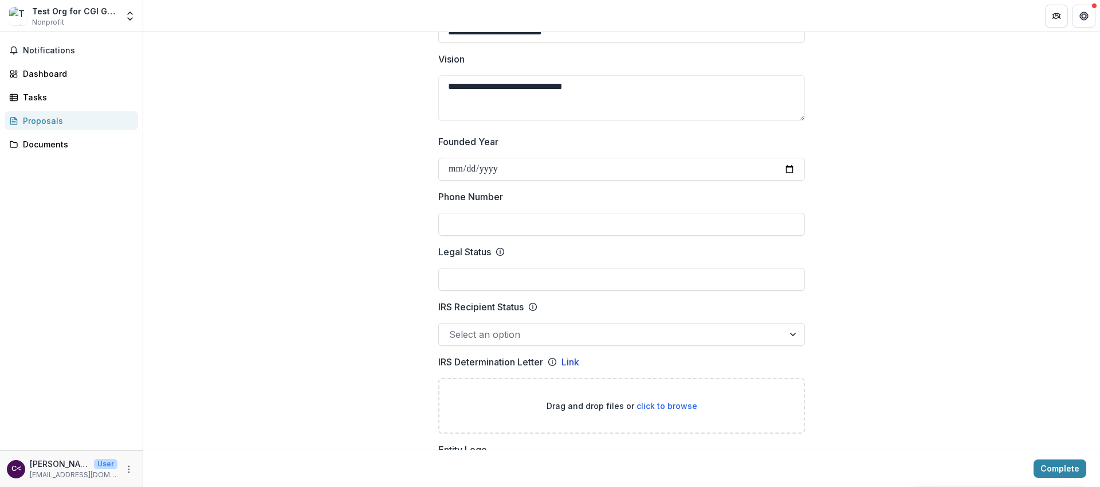
scroll to position [410, 0]
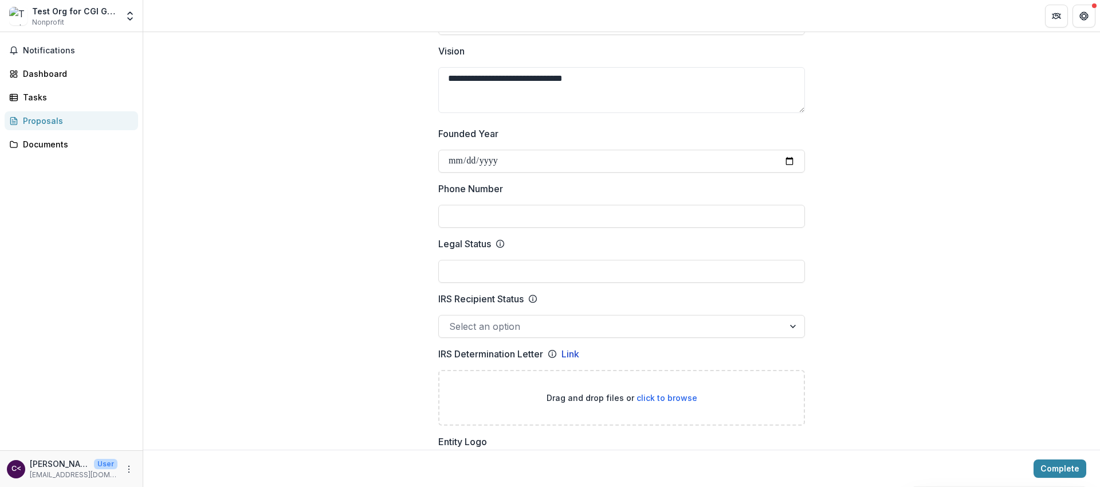
click at [460, 210] on input "Phone Number" at bounding box center [621, 216] width 367 height 23
type input "**********"
click at [491, 276] on input "Legal Status" at bounding box center [621, 271] width 367 height 23
type input "*****"
click at [491, 335] on div "Select an option" at bounding box center [621, 326] width 367 height 23
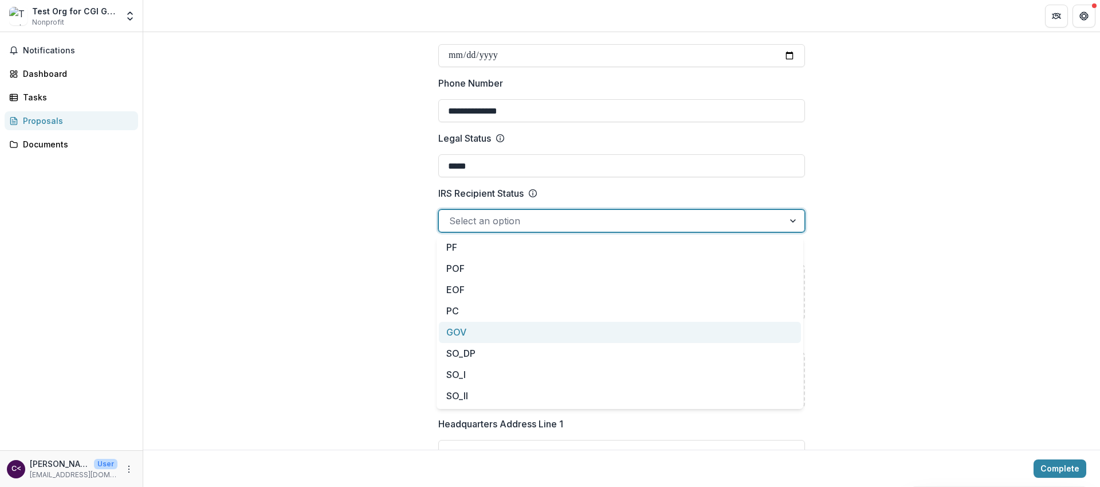
scroll to position [516, 0]
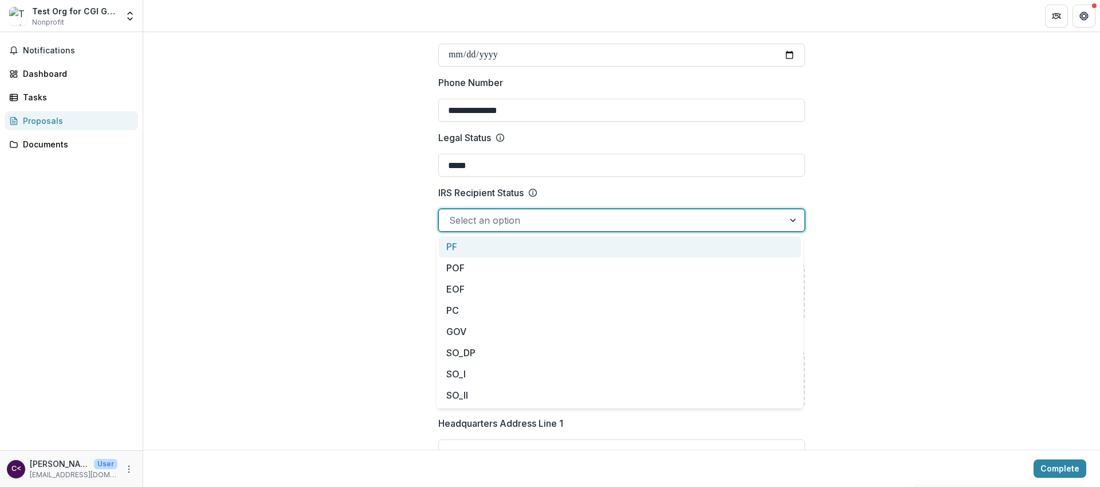
click at [492, 248] on div "PF" at bounding box center [620, 246] width 362 height 21
click at [496, 227] on div at bounding box center [599, 220] width 301 height 16
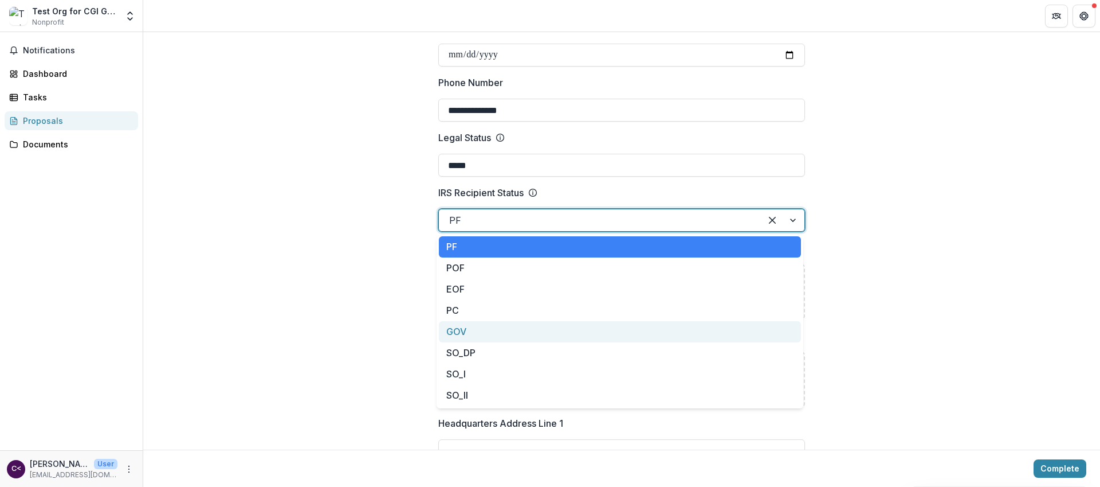
click at [479, 331] on div "GOV" at bounding box center [620, 331] width 362 height 21
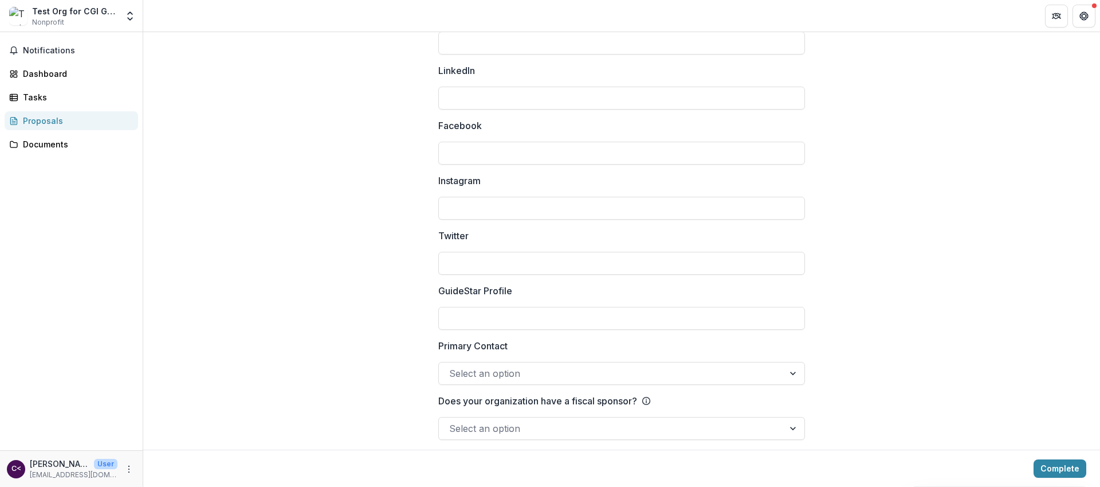
scroll to position [1537, 0]
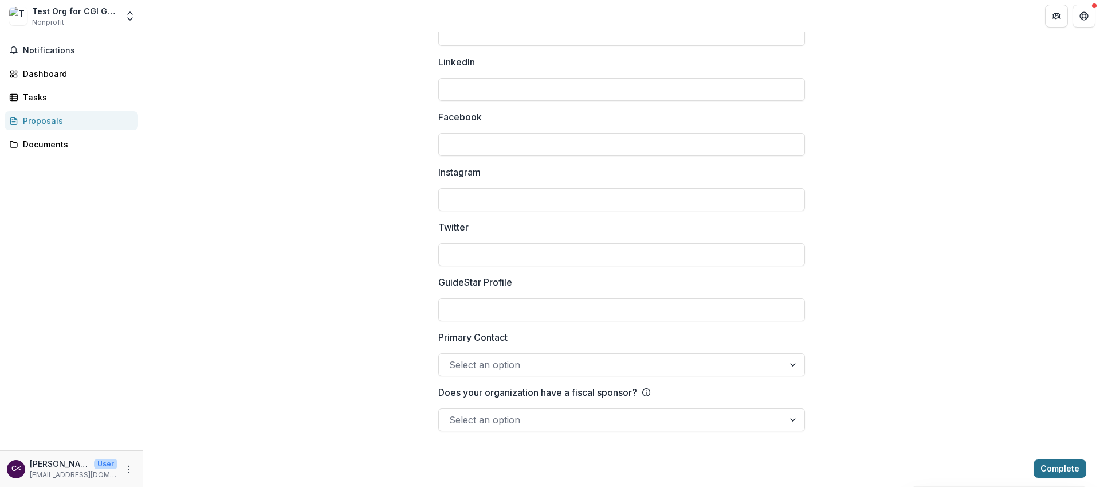
click at [1053, 465] on button "Complete" at bounding box center [1060, 468] width 53 height 18
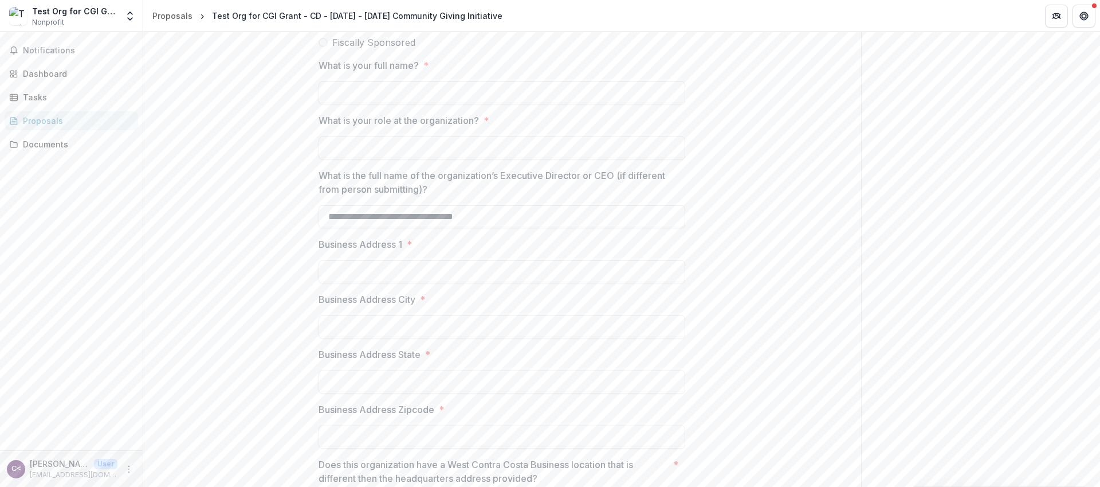
scroll to position [869, 0]
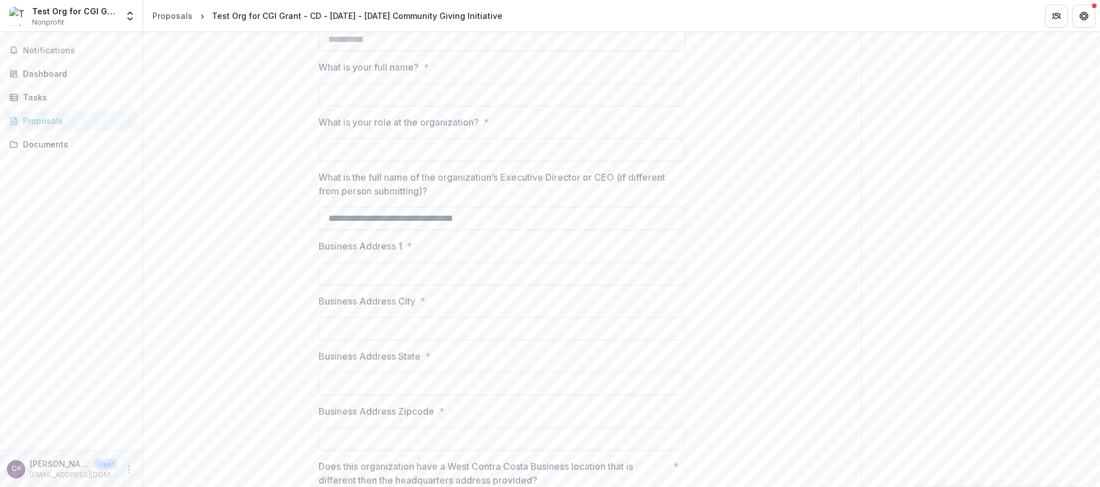
click at [373, 51] on input "What is the organization’s Tax-ID number?" at bounding box center [502, 39] width 367 height 23
click at [360, 106] on input "What is your full name? *" at bounding box center [502, 94] width 367 height 23
type input "**********"
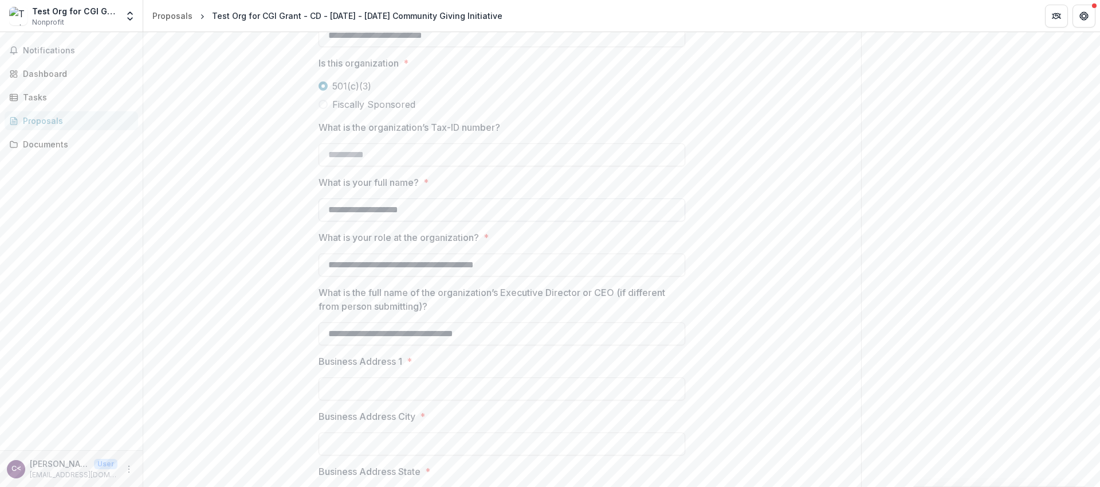
scroll to position [755, 0]
type input "**********"
drag, startPoint x: 365, startPoint y: 121, endPoint x: 368, endPoint y: 129, distance: 8.5
click at [365, 23] on div at bounding box center [502, 21] width 367 height 5
click at [368, 46] on input "**********" at bounding box center [502, 34] width 367 height 23
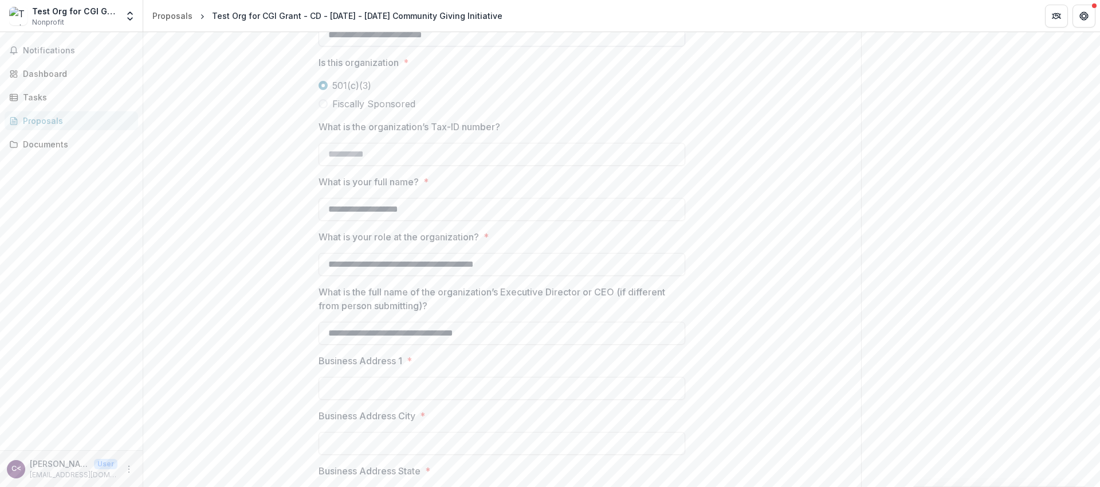
click at [368, 46] on input "**********" at bounding box center [502, 34] width 367 height 23
type input "**********"
click at [407, 221] on input "**********" at bounding box center [502, 209] width 367 height 23
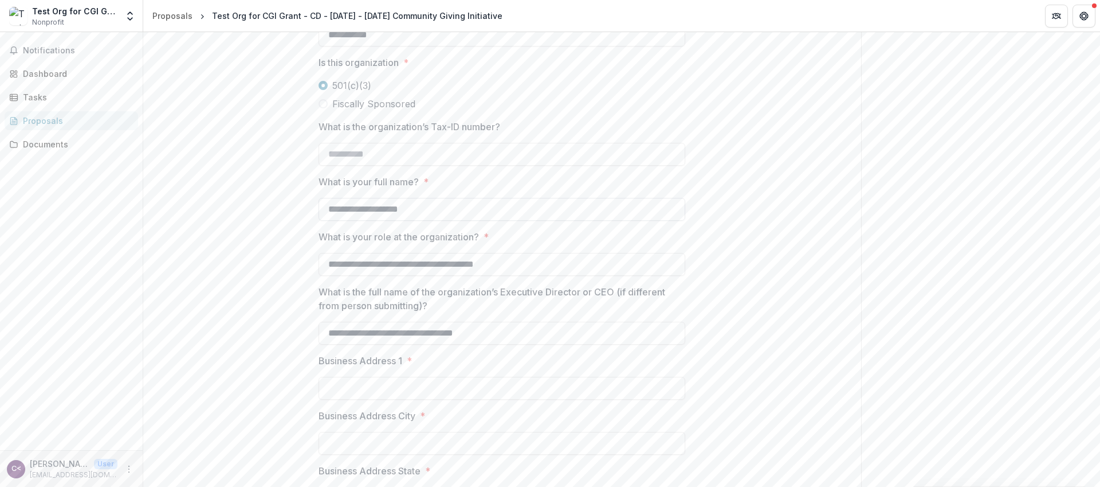
click at [407, 221] on input "**********" at bounding box center [502, 209] width 367 height 23
type input "**********"
click at [397, 276] on input "**********" at bounding box center [502, 264] width 367 height 23
click at [398, 276] on input "**********" at bounding box center [502, 264] width 367 height 23
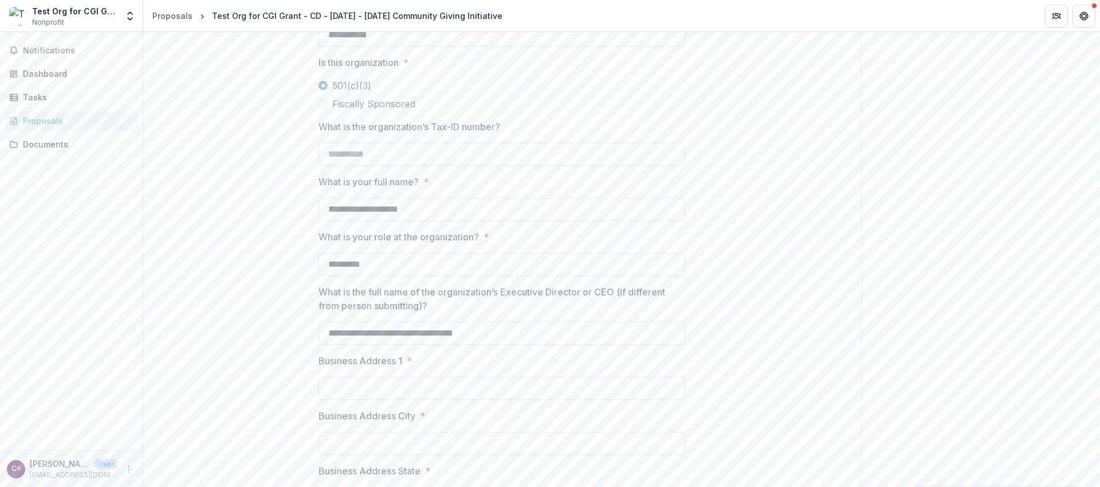
type input "*********"
click at [335, 46] on input "**********" at bounding box center [502, 34] width 367 height 23
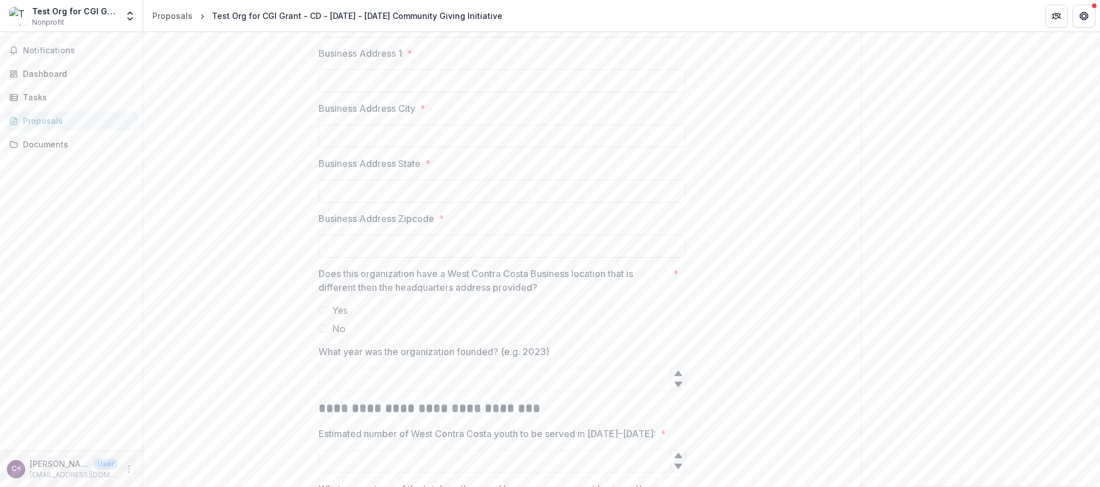
scroll to position [1075, 0]
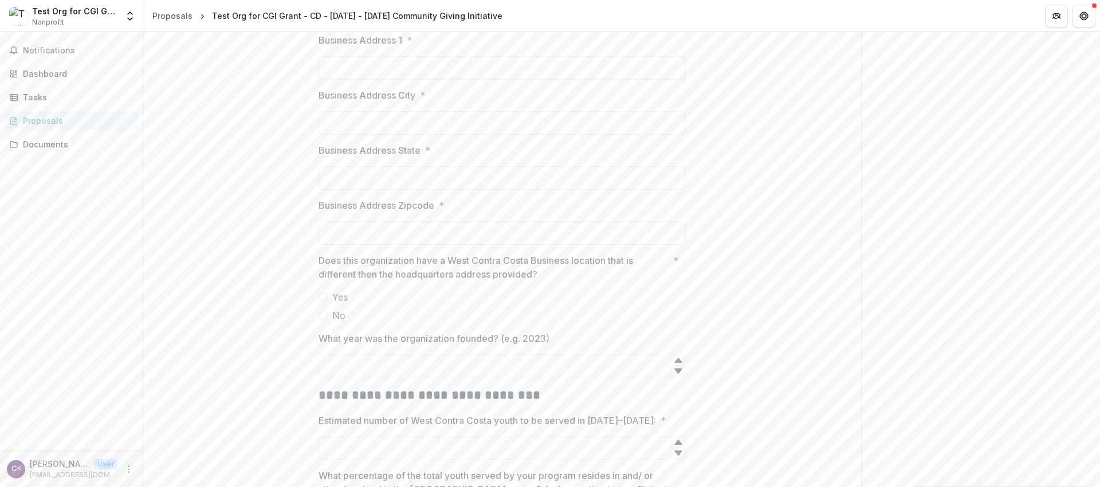
click at [337, 304] on span "Yes" at bounding box center [339, 297] width 15 height 14
type input "**********"
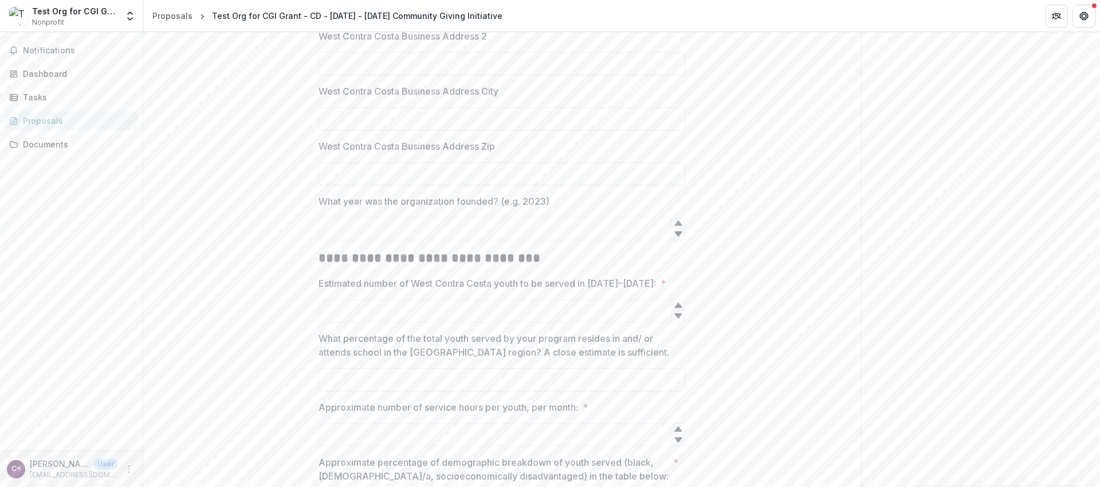
scroll to position [1431, 0]
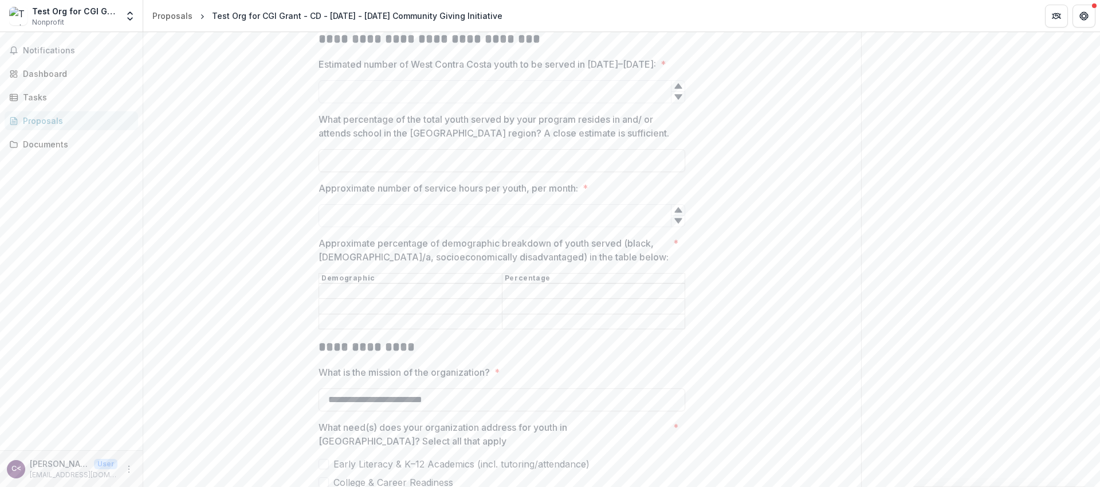
click at [347, 21] on input "What year was the organization founded? (e.g. 2023)" at bounding box center [502, 9] width 367 height 23
click at [674, 9] on icon at bounding box center [678, 3] width 9 height 9
type input "*"
click at [675, 19] on icon at bounding box center [678, 14] width 9 height 9
type input "****"
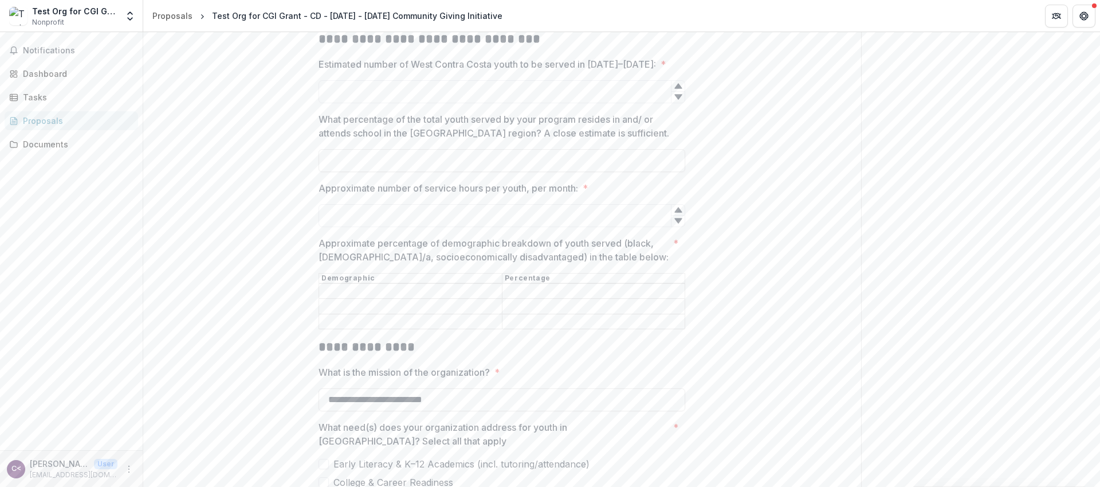
click at [749, 141] on div "**********" at bounding box center [502, 448] width 718 height 3300
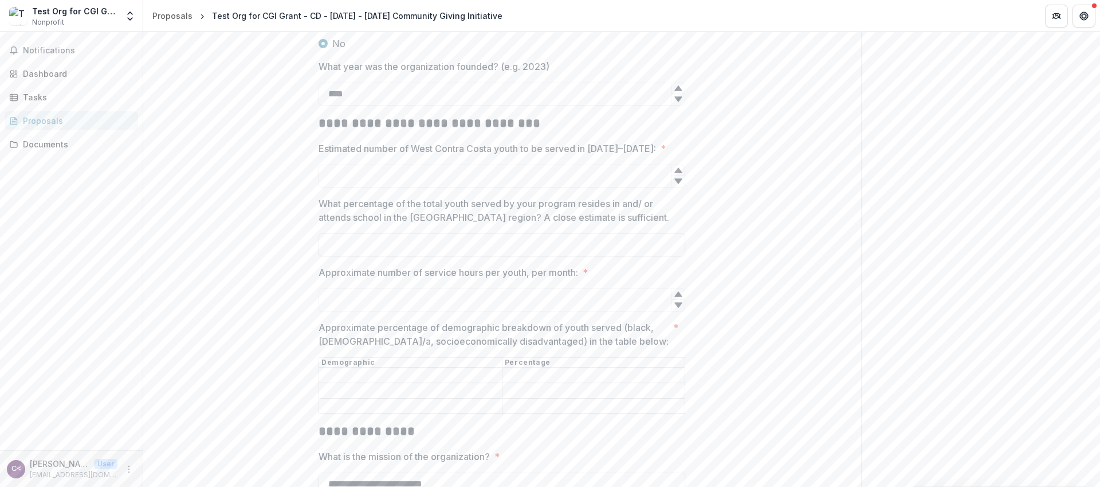
scroll to position [1343, 0]
click at [441, 191] on input "Estimated number of West Contra Costa youth to be served in [DATE]–[DATE]: *" at bounding box center [502, 179] width 367 height 23
type input "*"
type input "*******"
click at [478, 260] on input "What percentage of the total youth served by your program resides in and/ or at…" at bounding box center [502, 248] width 367 height 23
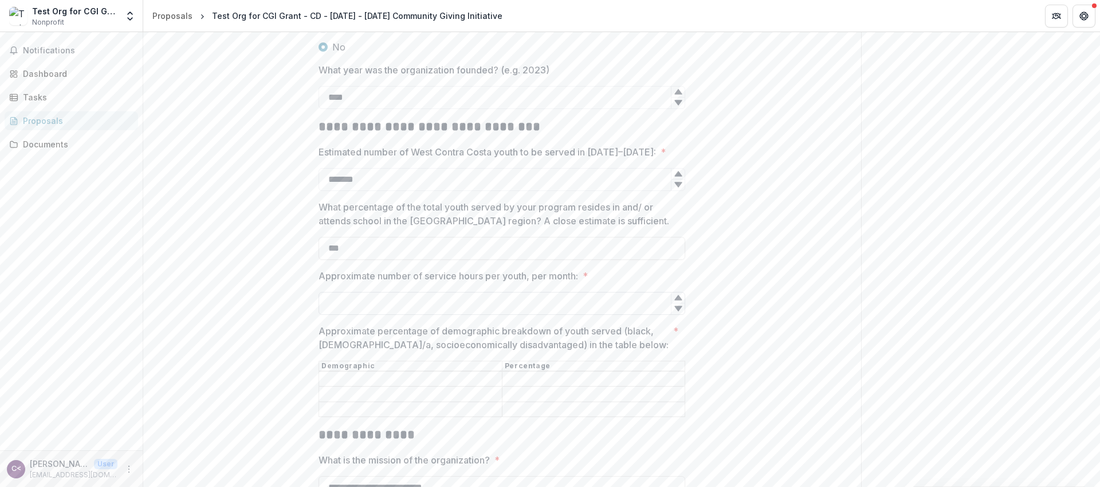
type input "***"
click at [480, 315] on input "Approximate number of service hours per youth, per month: *" at bounding box center [502, 303] width 367 height 23
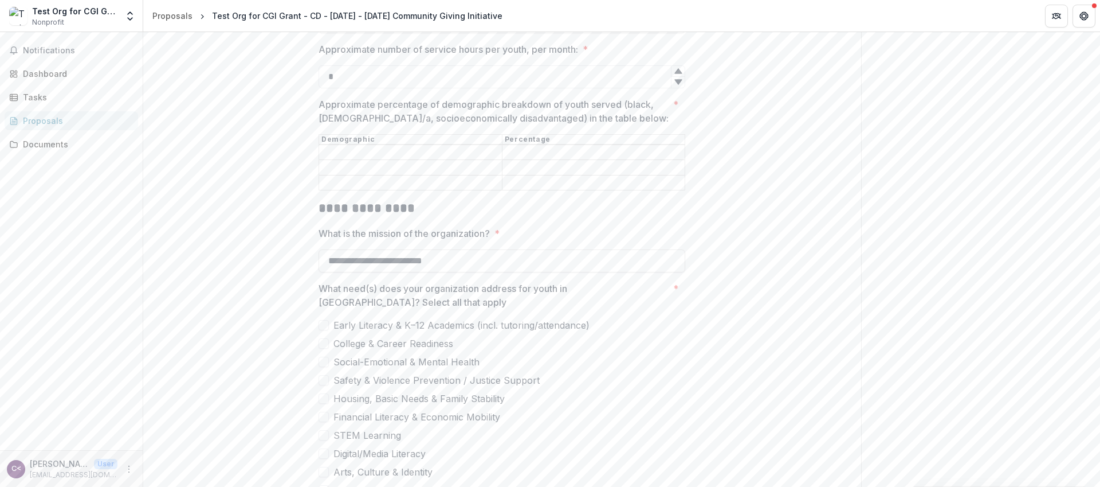
scroll to position [1576, 0]
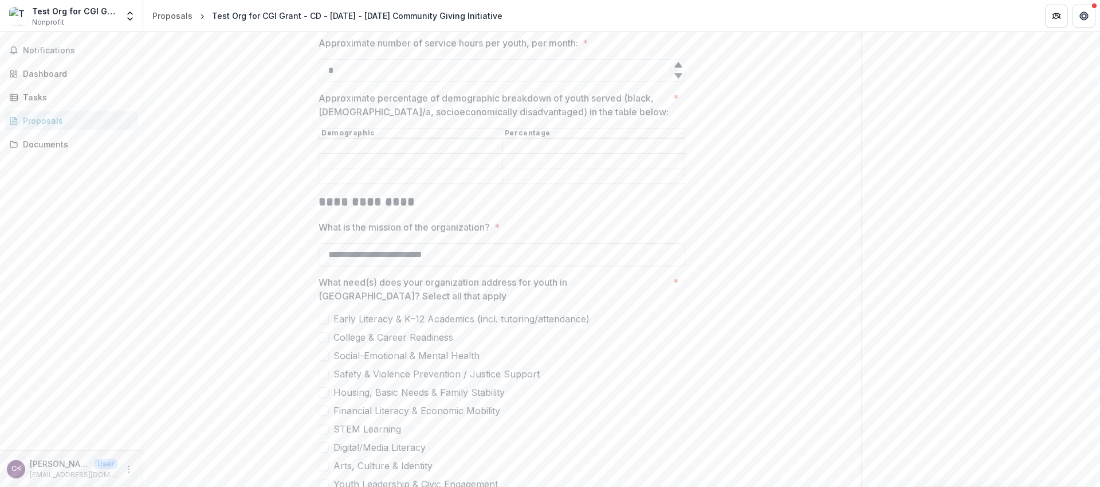
type input "*"
click at [477, 153] on input "Approximate percentage of demographic breakdown of youth served (black, [DEMOGR…" at bounding box center [410, 146] width 183 height 14
drag, startPoint x: 477, startPoint y: 264, endPoint x: 476, endPoint y: 274, distance: 10.3
click at [477, 168] on input "Approximate percentage of demographic breakdown of youth served (black, [DEMOGR…" at bounding box center [410, 162] width 183 height 14
click at [476, 183] on input "Approximate percentage of demographic breakdown of youth served (black, [DEMOGR…" at bounding box center [410, 177] width 183 height 14
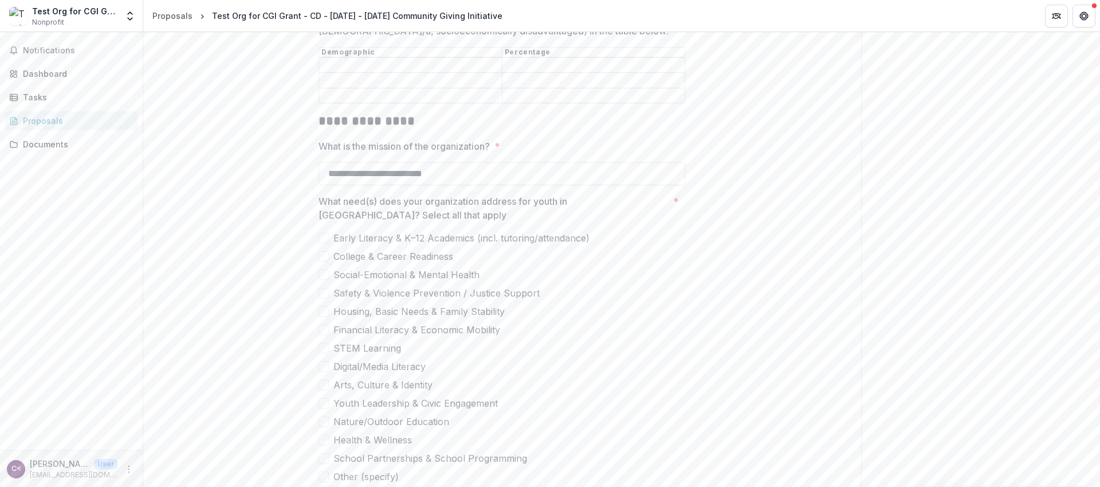
scroll to position [1660, 0]
click at [455, 182] on input "**********" at bounding box center [502, 170] width 367 height 23
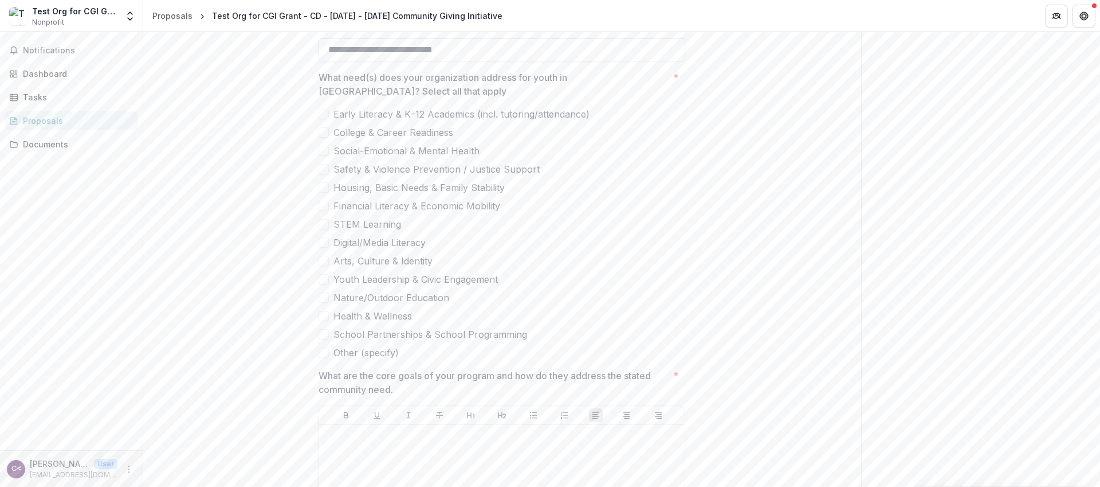
scroll to position [1784, 0]
click at [371, 356] on span "Other (specify)" at bounding box center [366, 349] width 65 height 14
type input "**********"
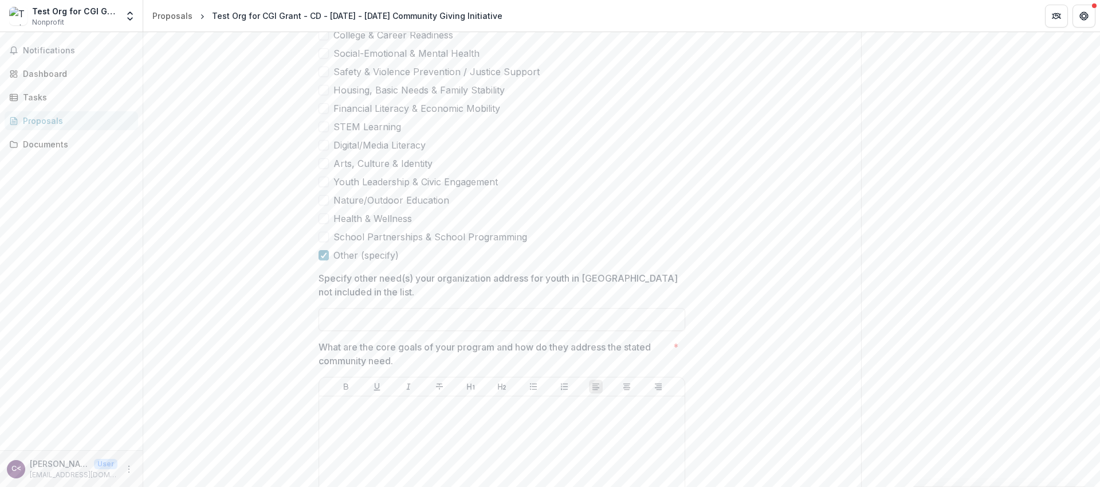
scroll to position [1881, 0]
click at [358, 327] on input "Specify other need(s) your organization address for youth in [GEOGRAPHIC_DATA] …" at bounding box center [502, 315] width 367 height 23
click at [521, 203] on label "Nature/Outdoor Education" at bounding box center [502, 197] width 367 height 14
click at [356, 203] on span "Nature/Outdoor Education" at bounding box center [392, 197] width 116 height 14
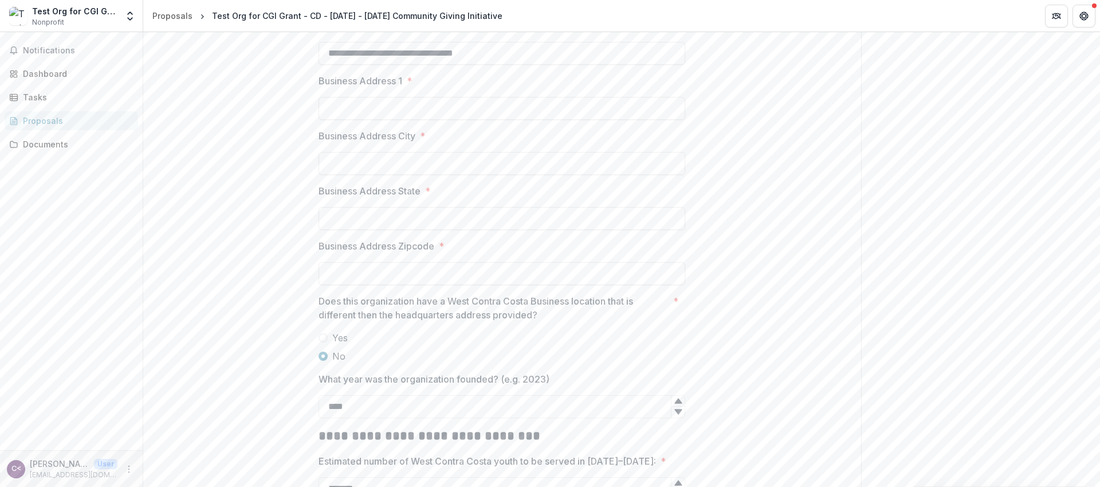
scroll to position [1038, 0]
click at [441, 116] on input "Business Address 1 *" at bounding box center [502, 104] width 367 height 23
type input "*"
click at [401, 171] on input "Business Address City *" at bounding box center [502, 159] width 367 height 23
type input "*"
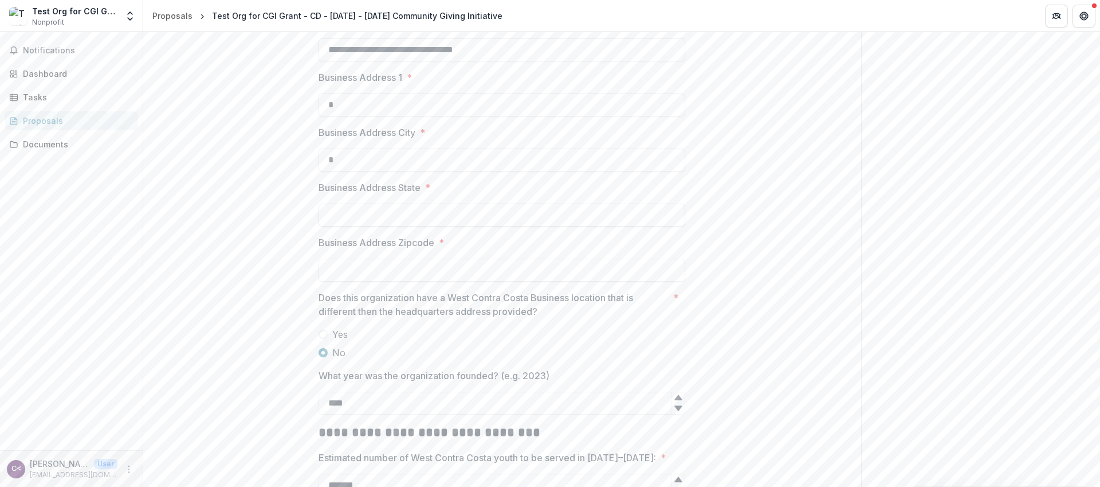
click at [374, 226] on input "Business Address State *" at bounding box center [502, 214] width 367 height 23
type input "*"
click at [355, 281] on input "Business Address Zipcode *" at bounding box center [502, 269] width 367 height 23
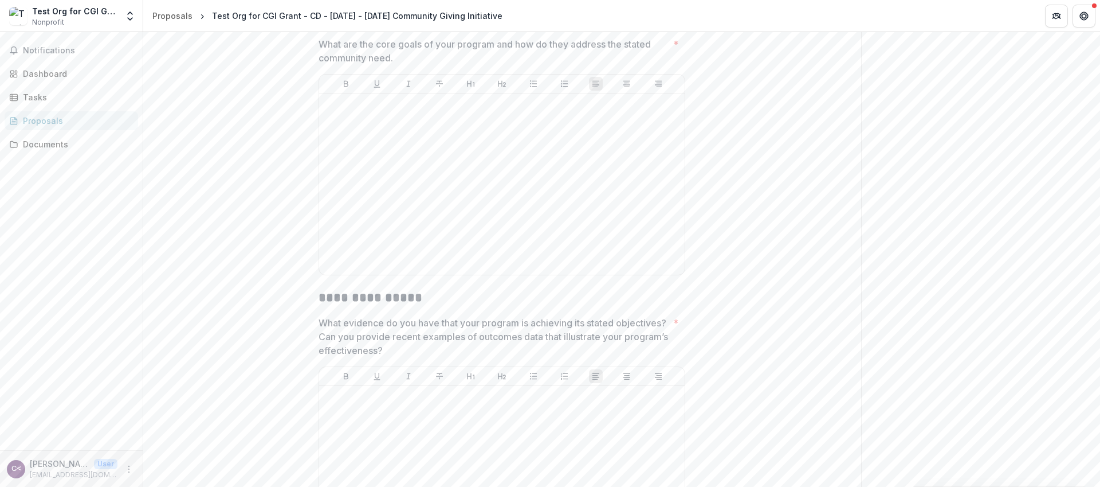
scroll to position [2182, 0]
type input "*"
click at [376, 223] on div at bounding box center [502, 183] width 356 height 172
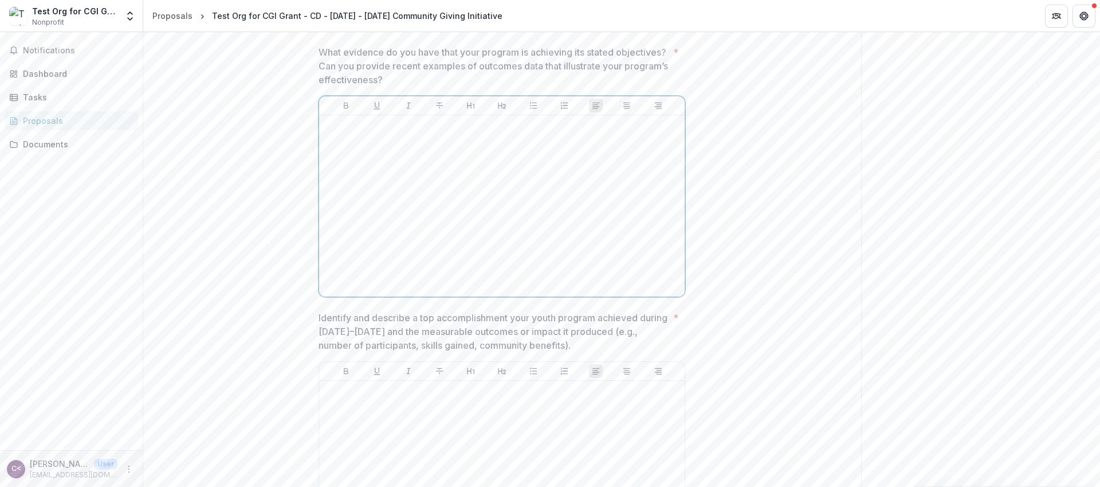
click at [379, 270] on div at bounding box center [502, 206] width 356 height 172
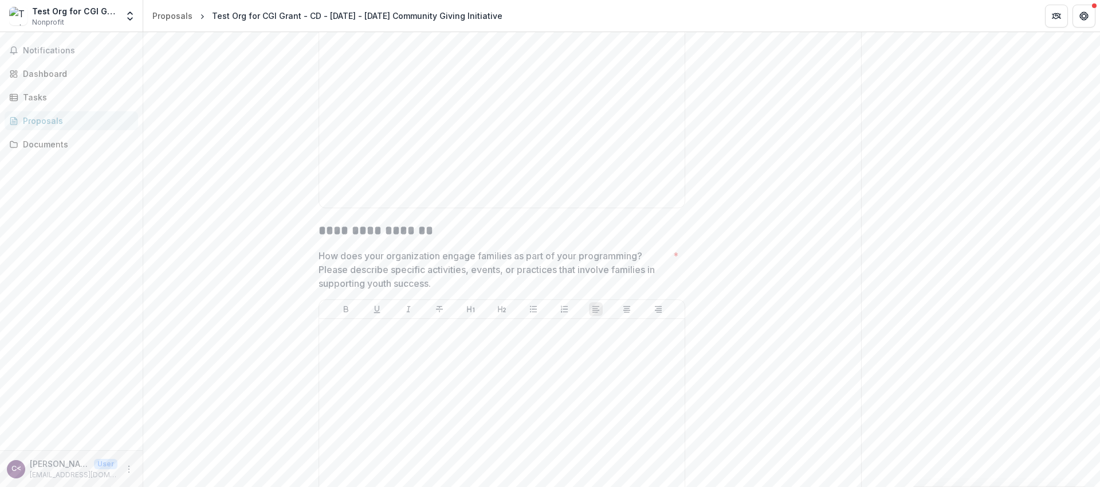
scroll to position [2845, 0]
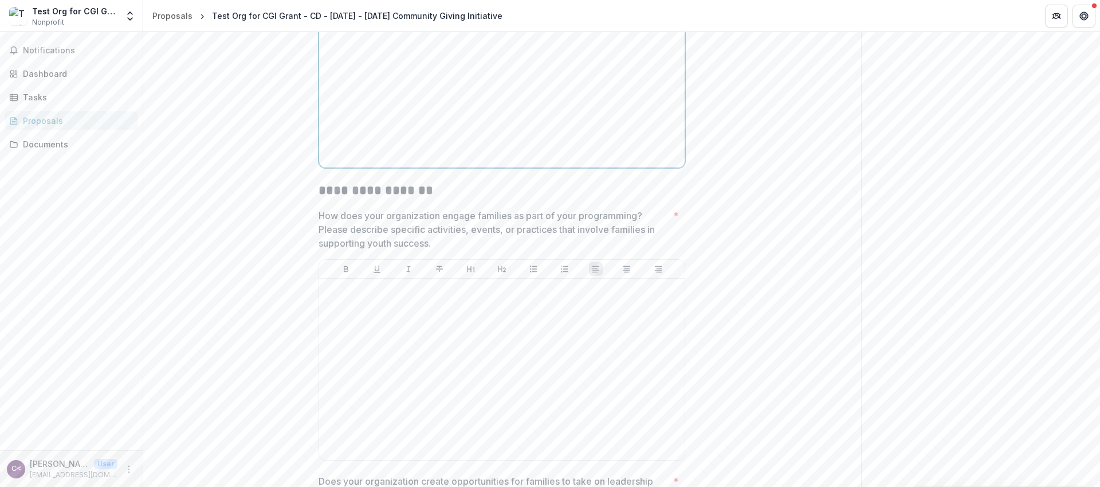
click at [388, 163] on div at bounding box center [502, 77] width 356 height 172
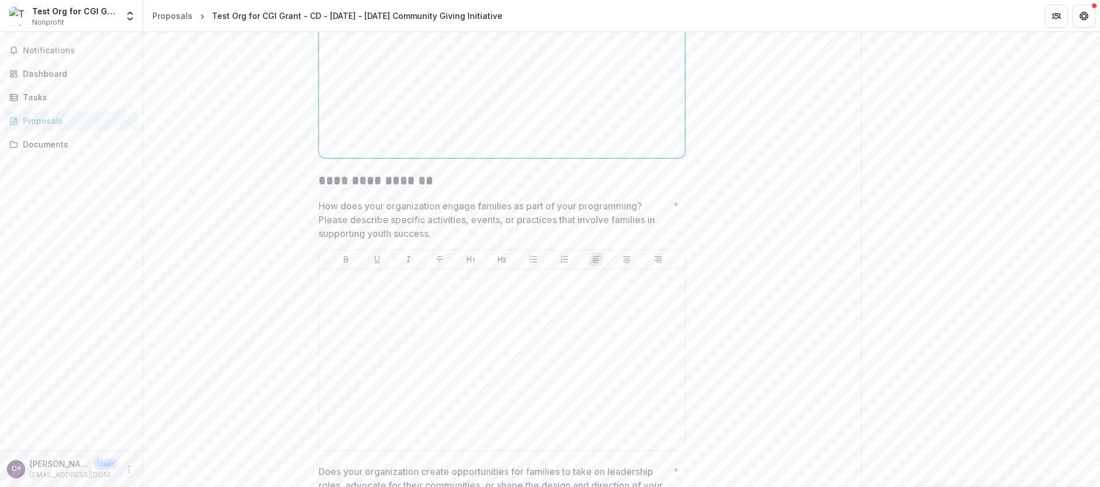
scroll to position [2857, 0]
click at [409, 284] on p at bounding box center [502, 278] width 356 height 13
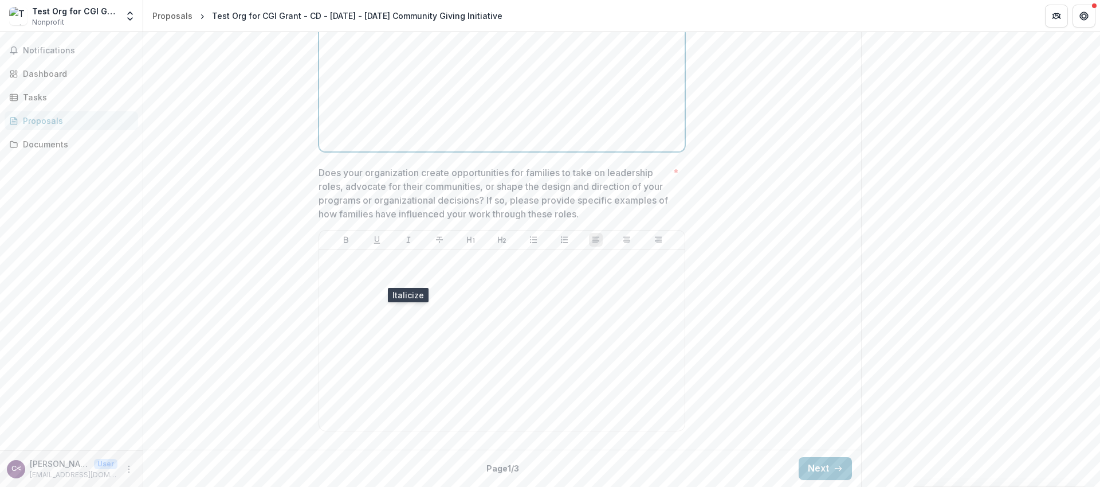
scroll to position [3233, 0]
click at [405, 364] on div at bounding box center [502, 340] width 356 height 172
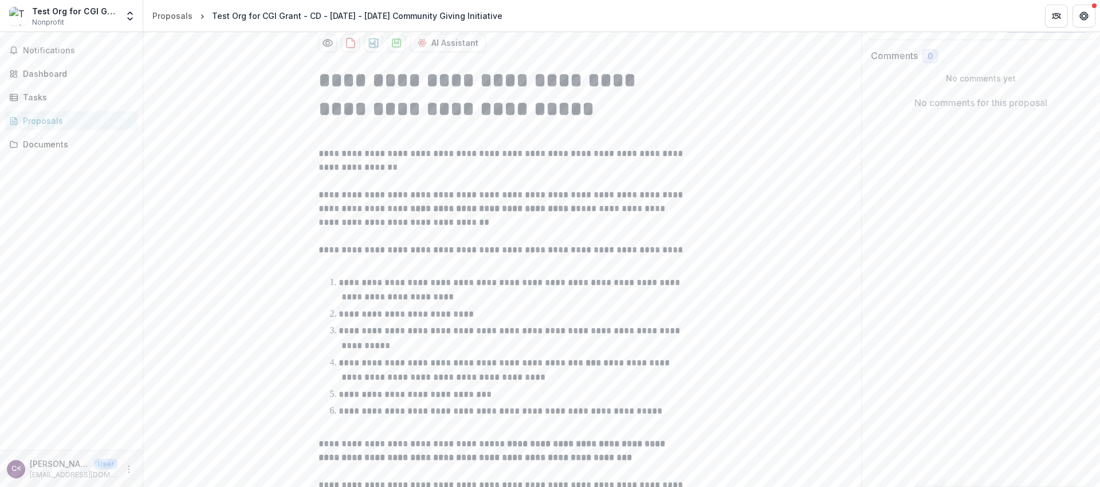
scroll to position [0, 0]
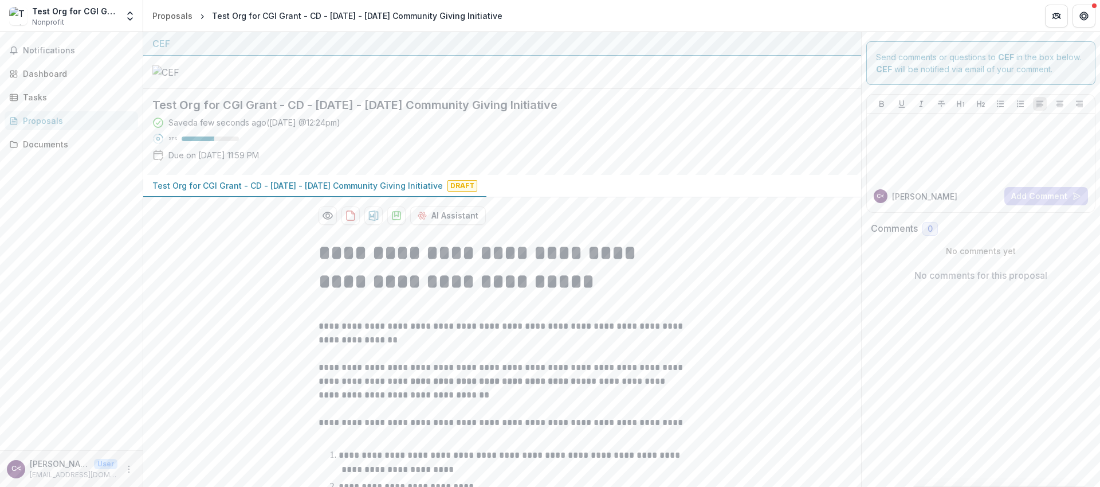
click at [770, 89] on div at bounding box center [502, 72] width 718 height 33
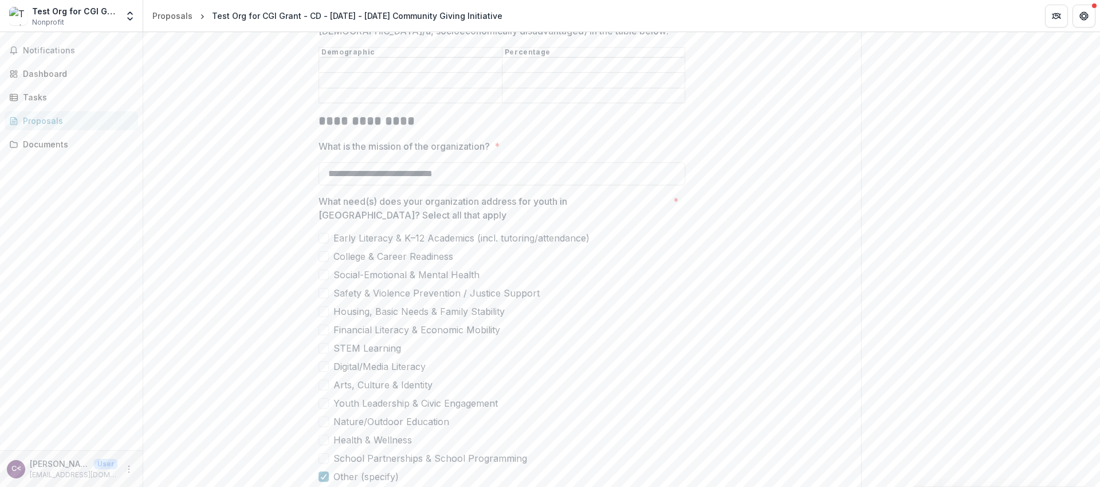
scroll to position [1668, 0]
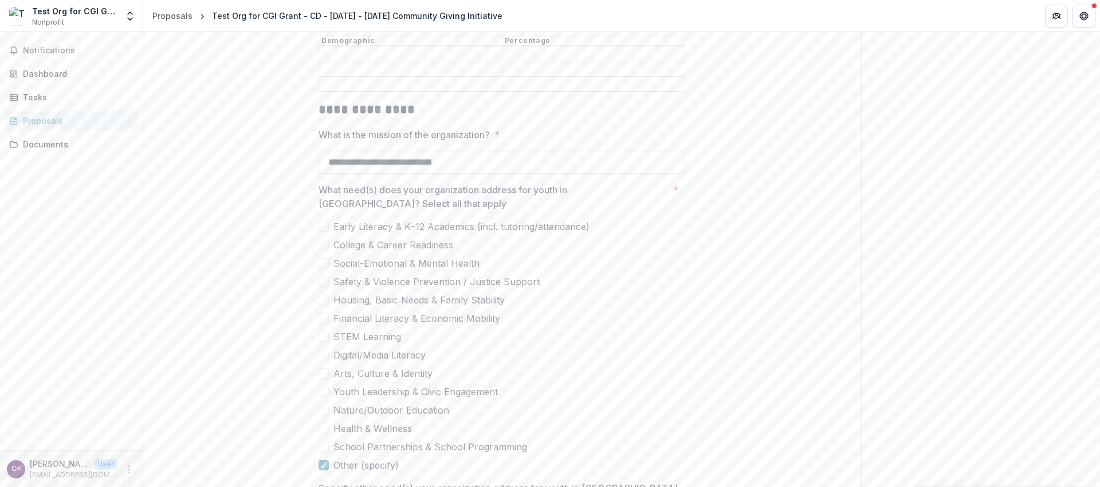
click at [356, 76] on input "Approximate percentage of demographic breakdown of youth served (black, [DEMOGR…" at bounding box center [410, 69] width 183 height 14
click at [356, 61] on input "Approximate percentage of demographic breakdown of youth served (black, [DEMOGR…" at bounding box center [410, 54] width 183 height 14
type input "*"
click at [540, 61] on input "Approximate percentage of demographic breakdown of youth served (black, [DEMOGR…" at bounding box center [594, 54] width 183 height 14
type input "*"
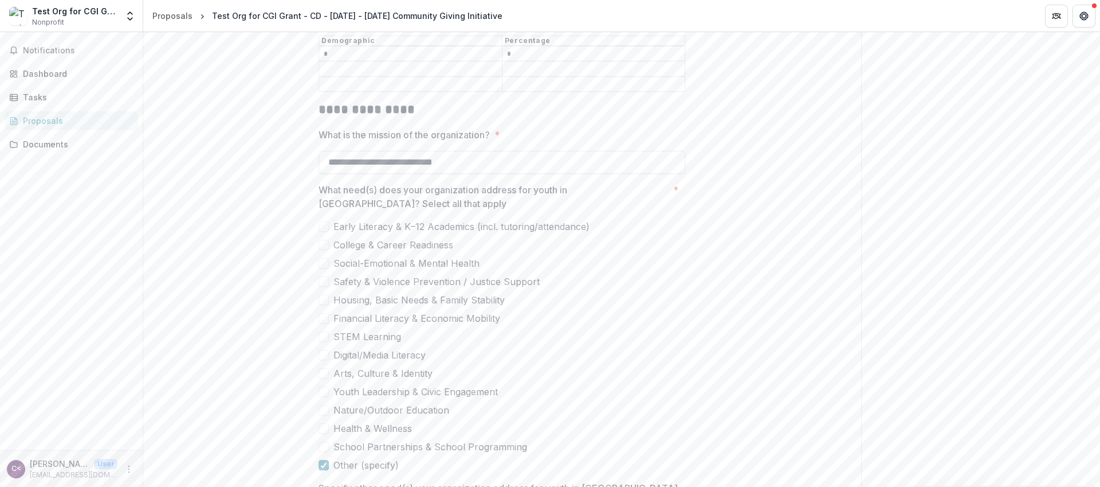
click at [419, 76] on input "Approximate percentage of demographic breakdown of youth served (black, [DEMOGR…" at bounding box center [410, 69] width 183 height 14
type input "*"
click at [511, 76] on input "Approximate percentage of demographic breakdown of youth served (black, [DEMOGR…" at bounding box center [594, 69] width 183 height 14
type input "*"
click at [461, 91] on input "Approximate percentage of demographic breakdown of youth served (black, [DEMOGR…" at bounding box center [410, 84] width 183 height 14
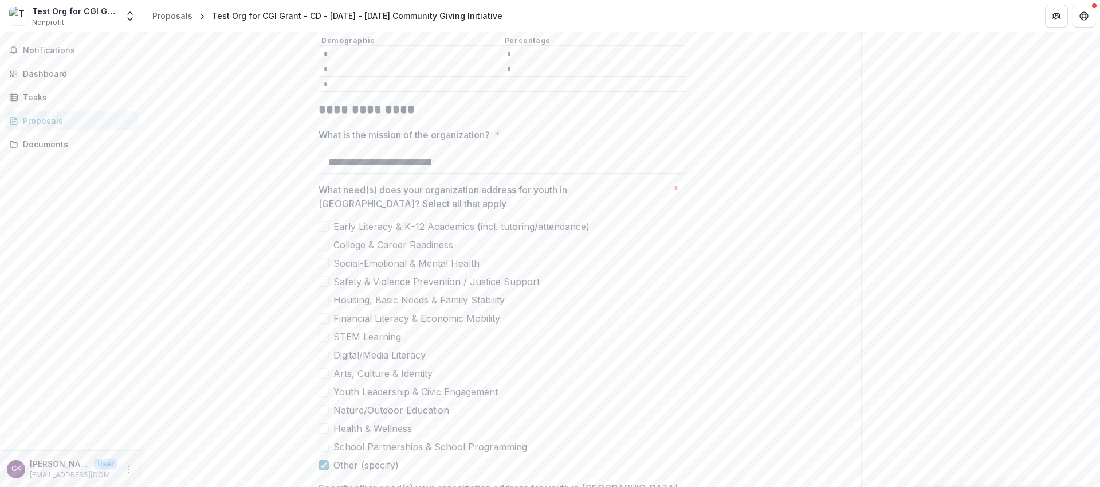
type input "*"
click at [508, 91] on input "Approximate percentage of demographic breakdown of youth served (black, [DEMOGR…" at bounding box center [594, 84] width 183 height 14
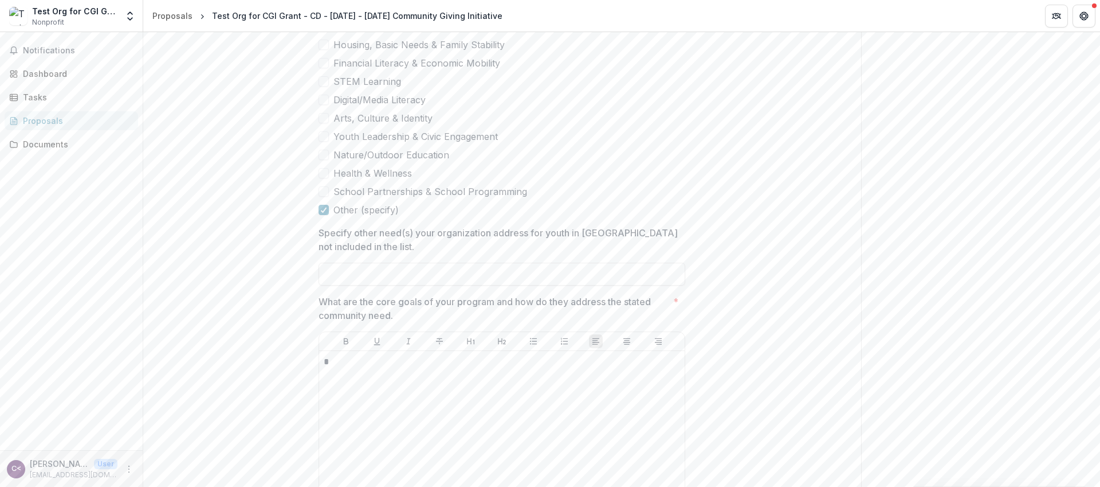
scroll to position [1926, 0]
type input "*"
click at [423, 283] on input "Specify other need(s) your organization address for youth in [GEOGRAPHIC_DATA] …" at bounding box center [502, 271] width 367 height 23
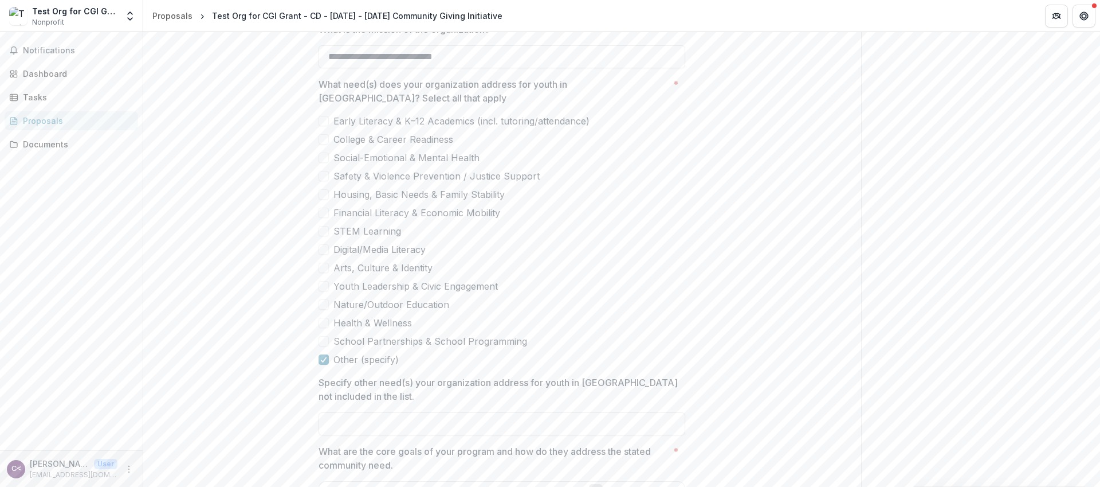
click at [175, 261] on div "**********" at bounding box center [502, 140] width 718 height 3369
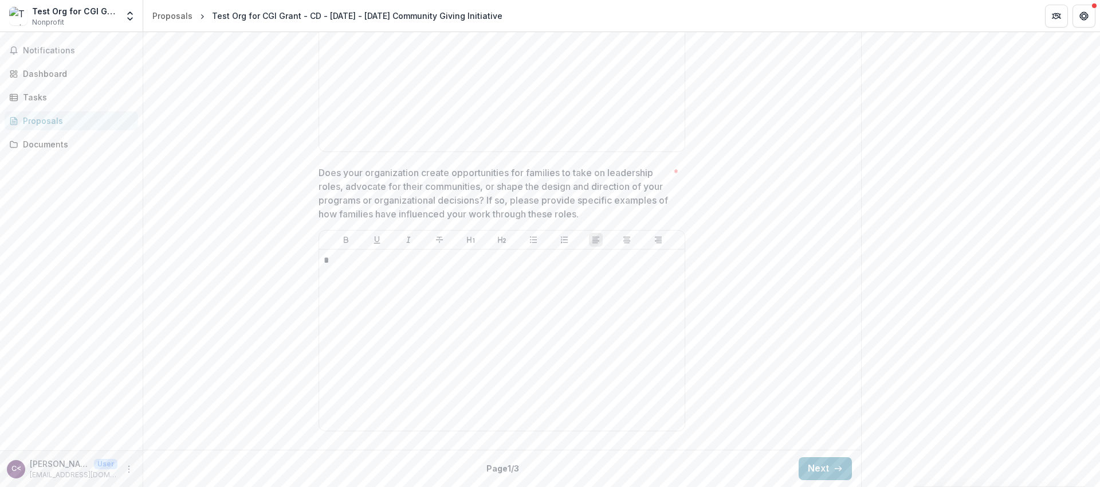
scroll to position [3251, 0]
click at [799, 466] on button "Next" at bounding box center [825, 468] width 53 height 23
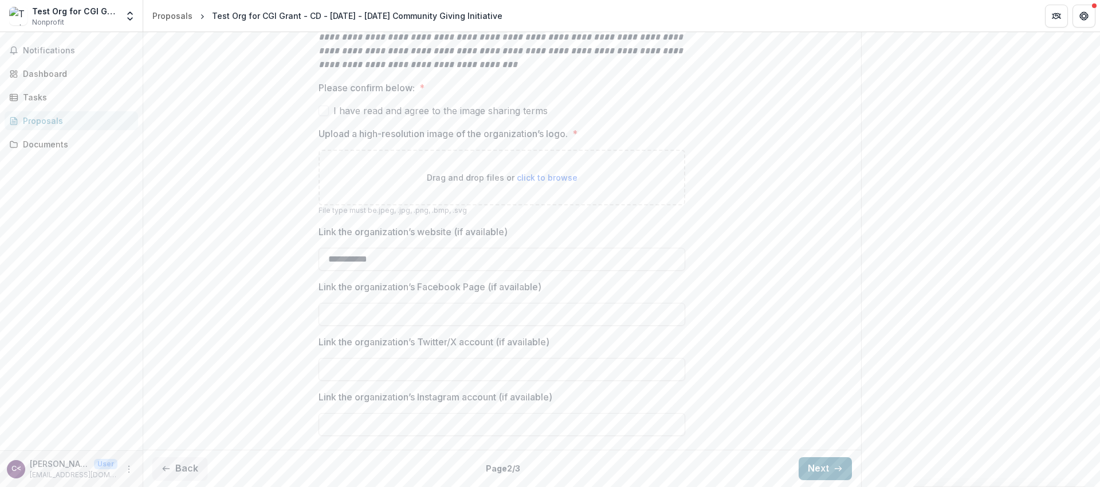
scroll to position [889, 0]
click at [803, 465] on button "Next" at bounding box center [825, 468] width 53 height 23
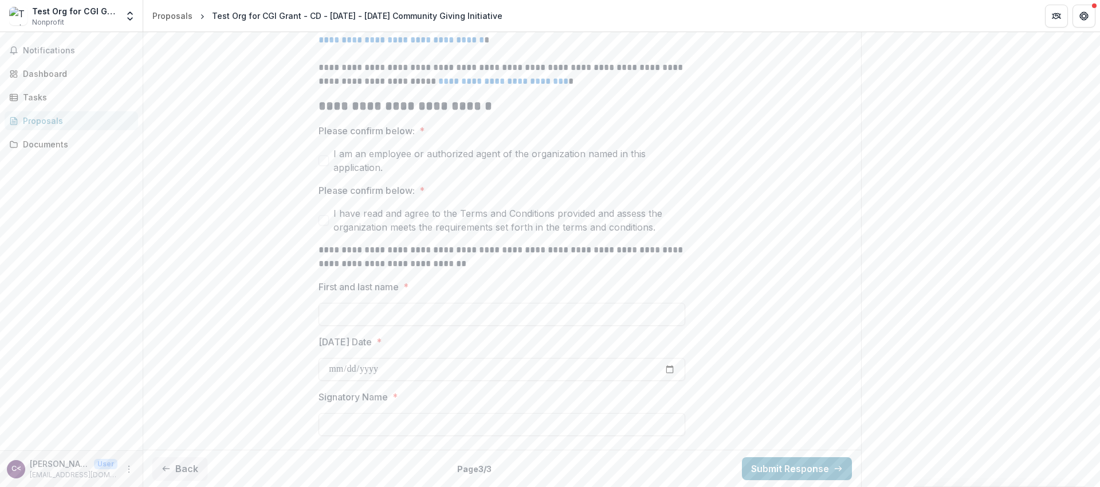
scroll to position [2442, 0]
click at [195, 460] on button "Back" at bounding box center [179, 468] width 55 height 23
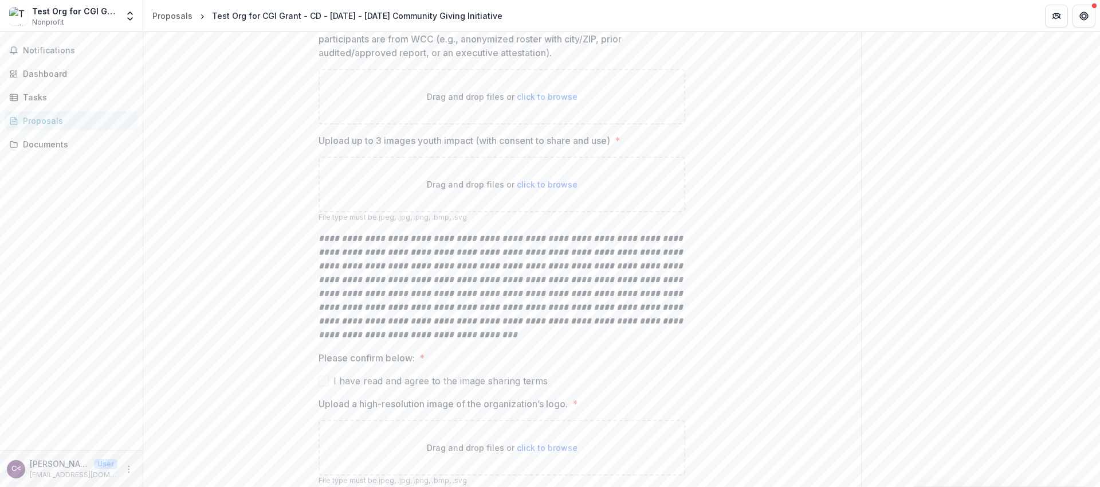
scroll to position [889, 0]
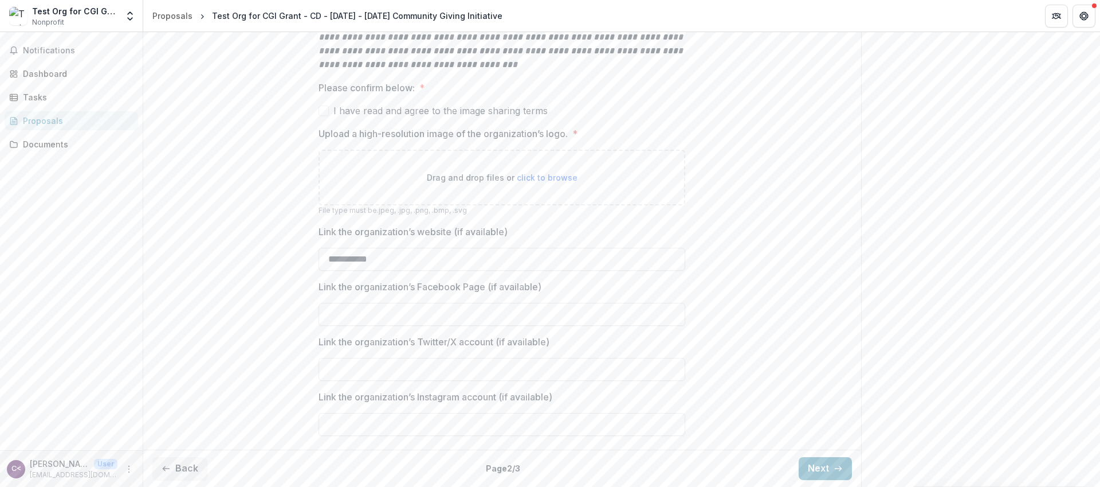
click at [182, 462] on button "Back" at bounding box center [179, 468] width 55 height 23
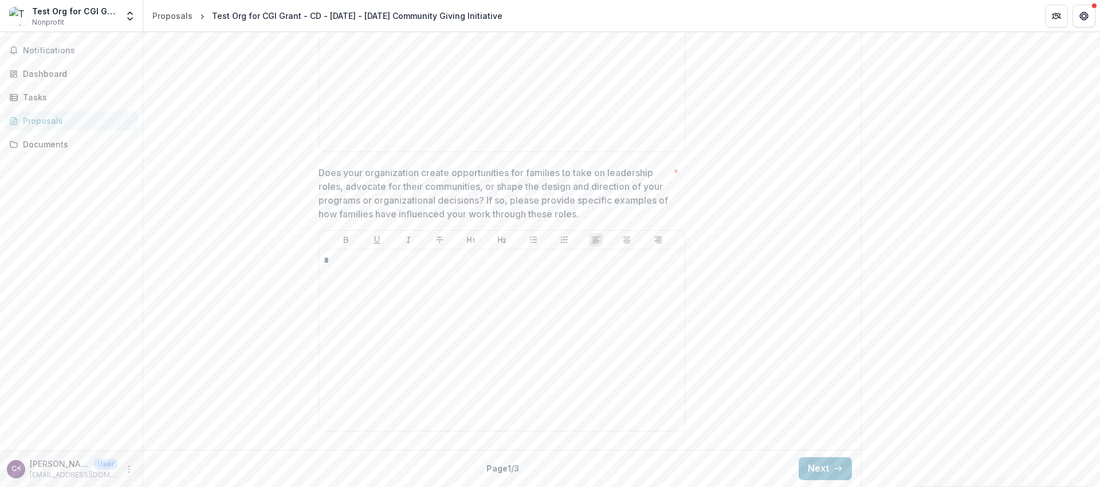
scroll to position [3251, 0]
click at [826, 462] on button "Next" at bounding box center [825, 468] width 53 height 23
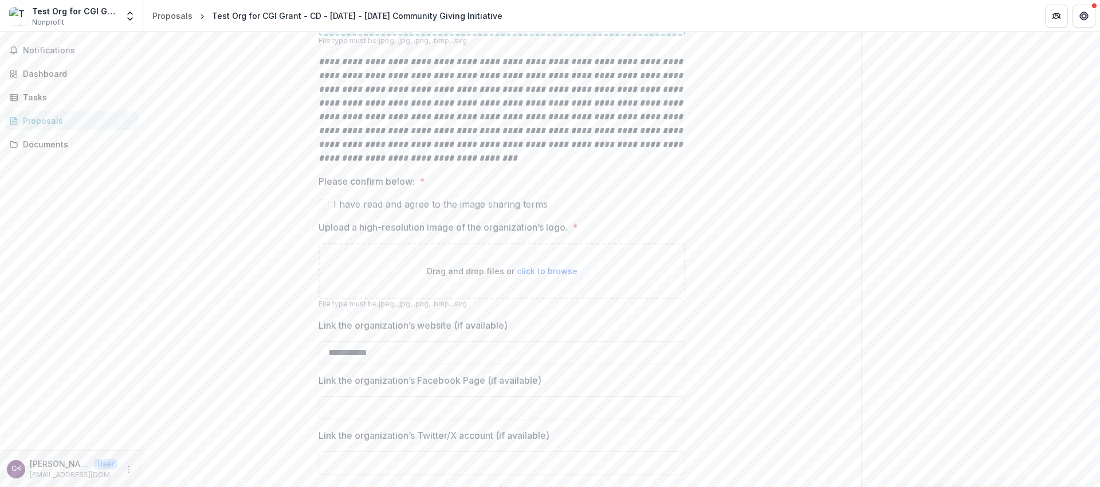
scroll to position [979, 0]
click at [548, 11] on span "click to browse" at bounding box center [547, 6] width 61 height 10
type input "**********"
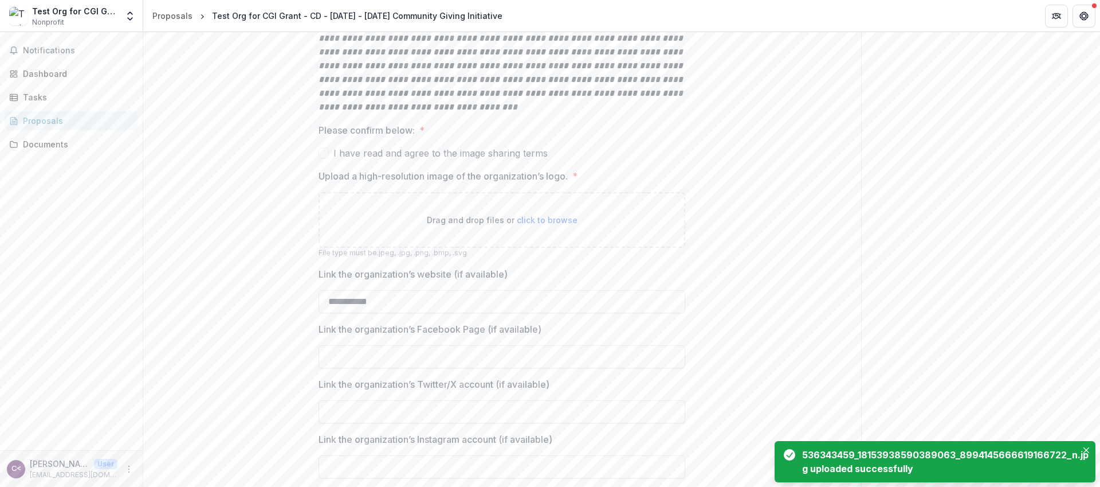
scroll to position [1127, 0]
click at [450, 155] on span "I have read and agree to the image sharing terms" at bounding box center [441, 149] width 214 height 14
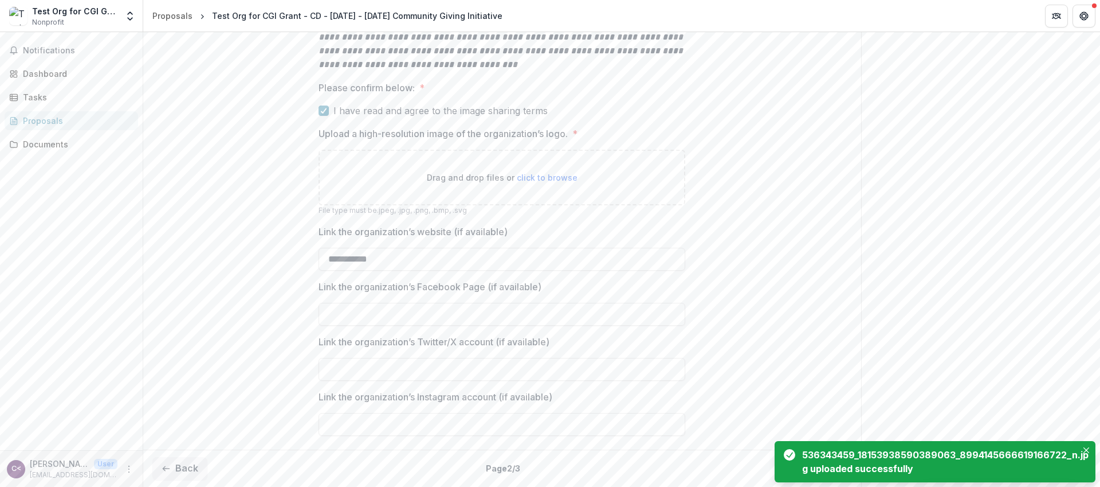
scroll to position [1240, 0]
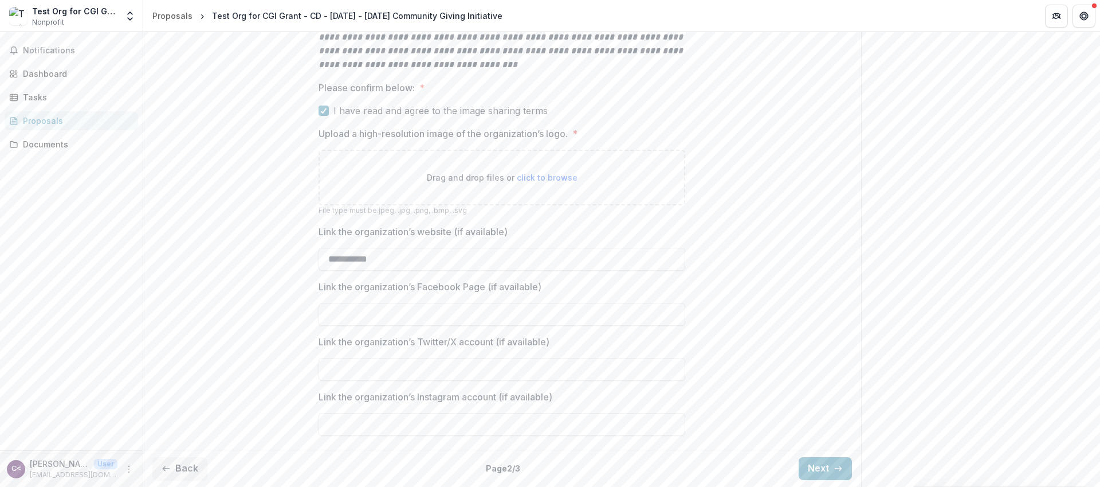
click at [539, 182] on span "click to browse" at bounding box center [547, 177] width 61 height 10
type input "**********"
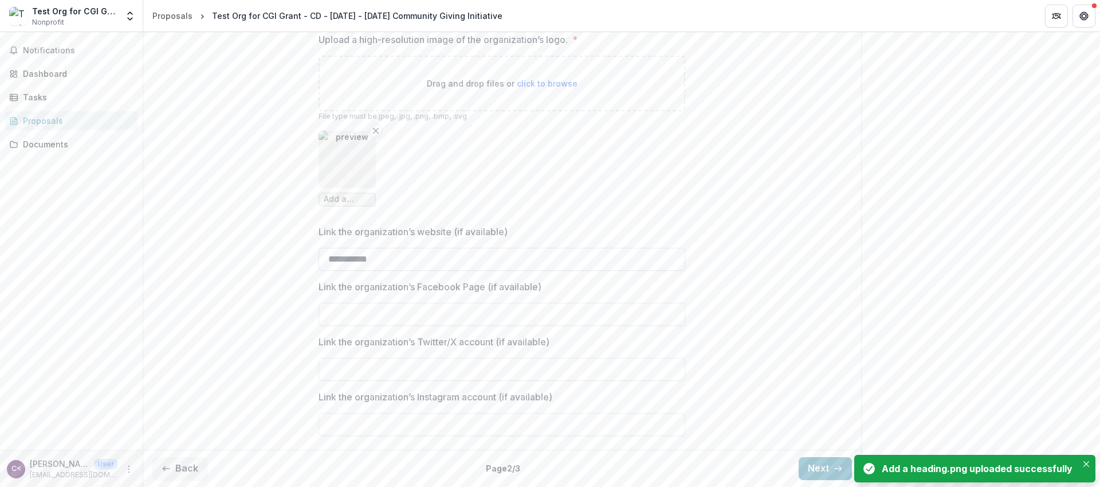
scroll to position [1359, 0]
click at [818, 467] on button "Next" at bounding box center [825, 468] width 53 height 23
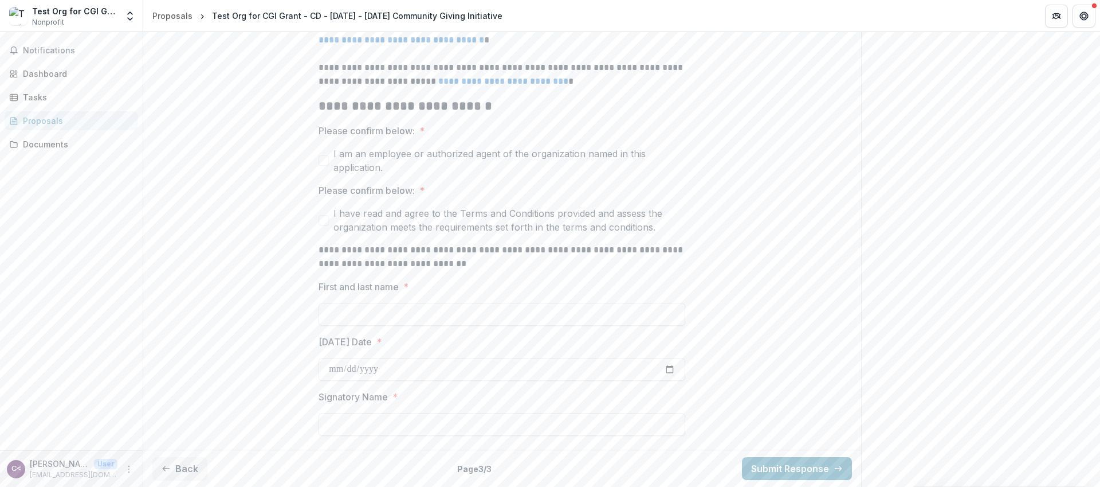
scroll to position [2442, 0]
click at [447, 150] on span "I am an employee or authorized agent of the organization named in this applicat…" at bounding box center [510, 161] width 352 height 28
click at [324, 217] on span at bounding box center [324, 220] width 10 height 10
click at [414, 316] on input "First and last name *" at bounding box center [502, 314] width 367 height 23
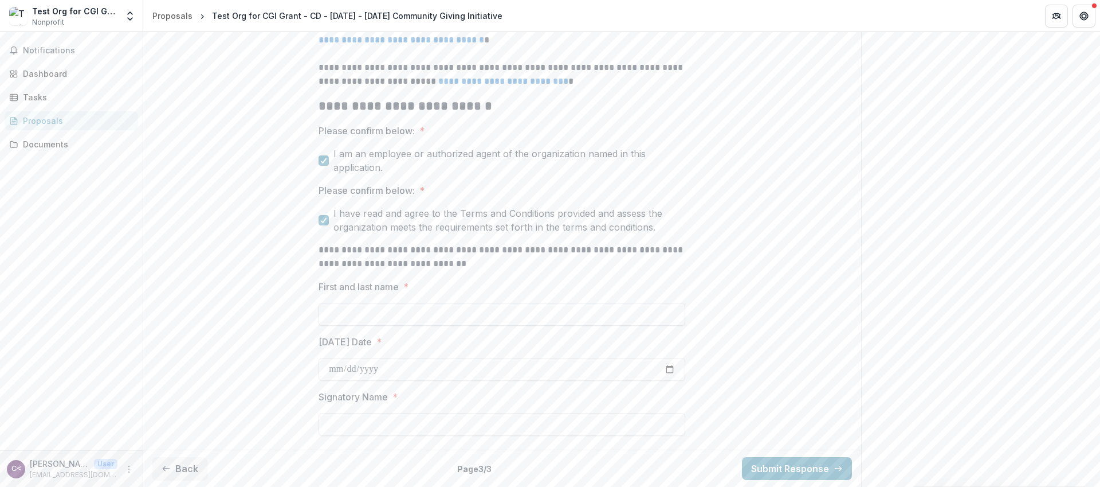
type input "**********"
click at [334, 375] on input "[DATE] Date *" at bounding box center [502, 369] width 367 height 23
click at [358, 373] on input "[DATE] Date *" at bounding box center [502, 369] width 367 height 23
click at [662, 373] on input "[DATE] Date *" at bounding box center [502, 369] width 367 height 23
click at [666, 372] on input "[DATE] Date *" at bounding box center [502, 369] width 367 height 23
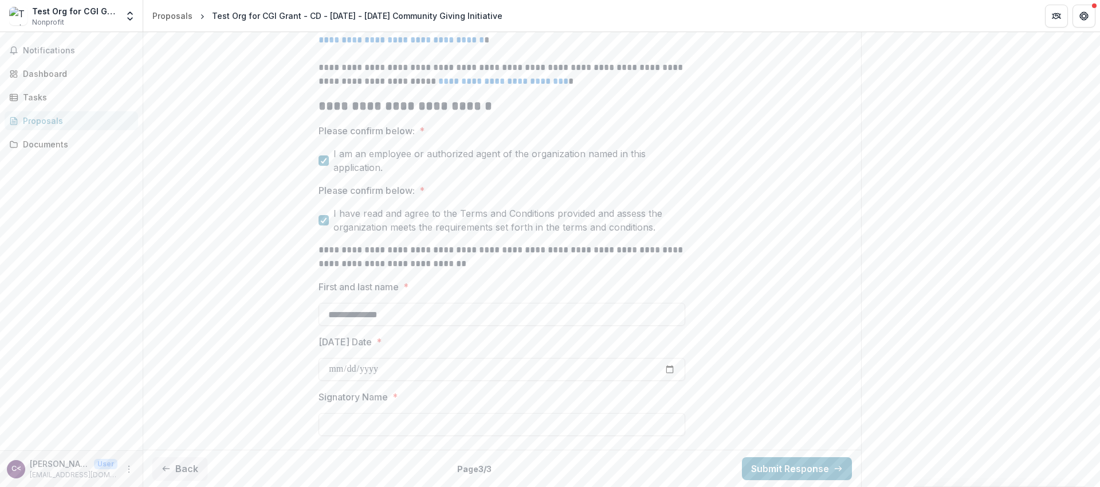
type input "**********"
click at [438, 426] on input "Signatory Name *" at bounding box center [502, 424] width 367 height 23
type input "**********"
click at [794, 470] on button "Submit Response" at bounding box center [797, 468] width 110 height 23
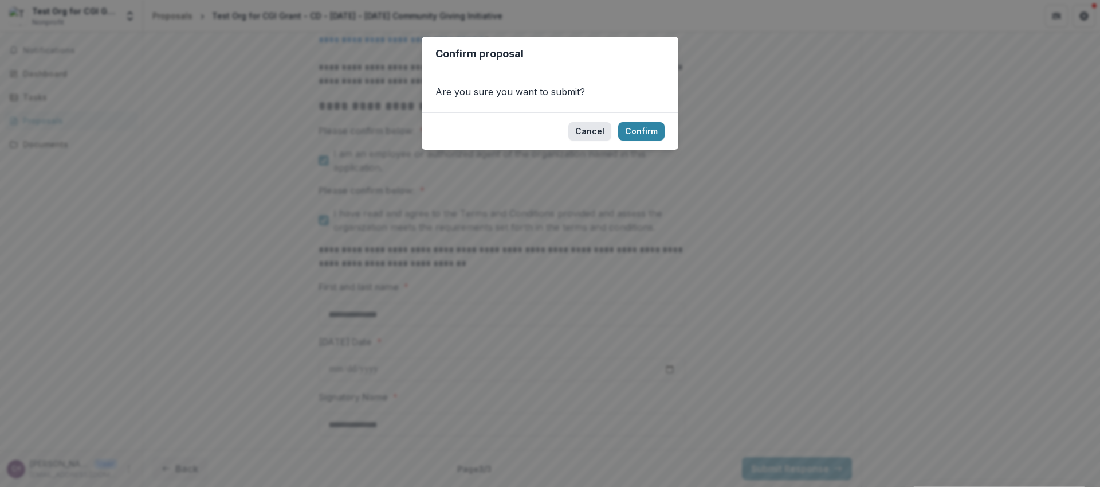
click at [593, 134] on button "Cancel" at bounding box center [589, 131] width 43 height 18
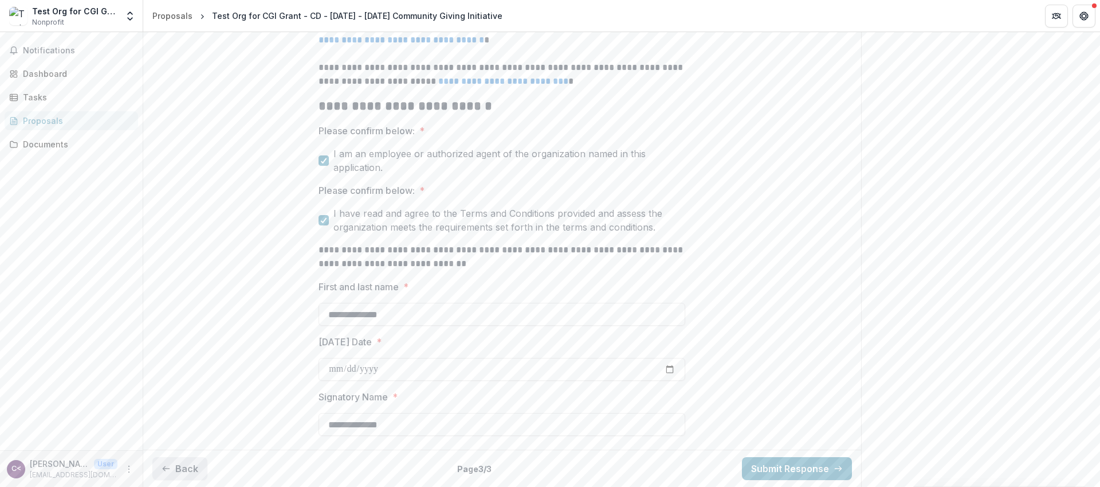
click at [176, 467] on button "Back" at bounding box center [179, 468] width 55 height 23
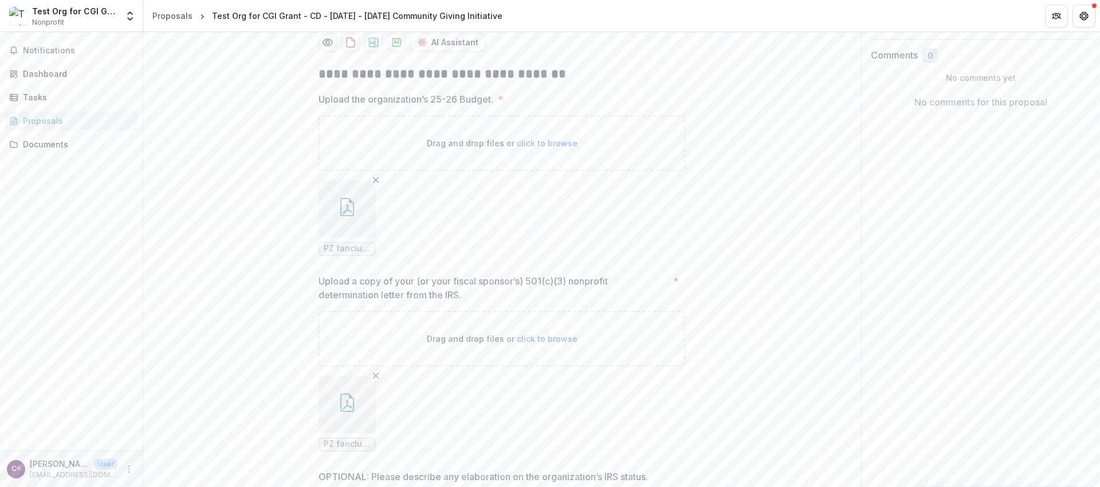
scroll to position [158, 0]
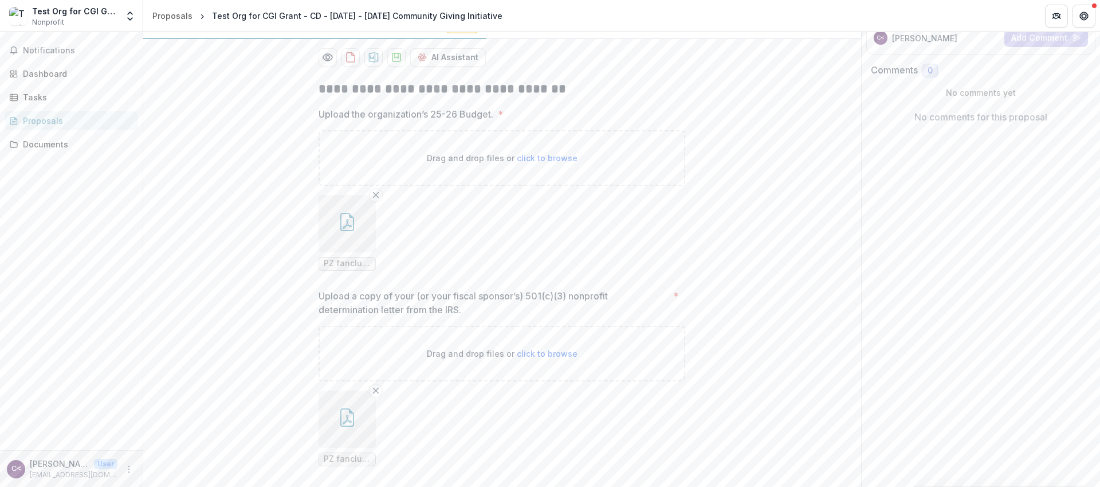
click at [355, 231] on icon "button" at bounding box center [347, 222] width 18 height 18
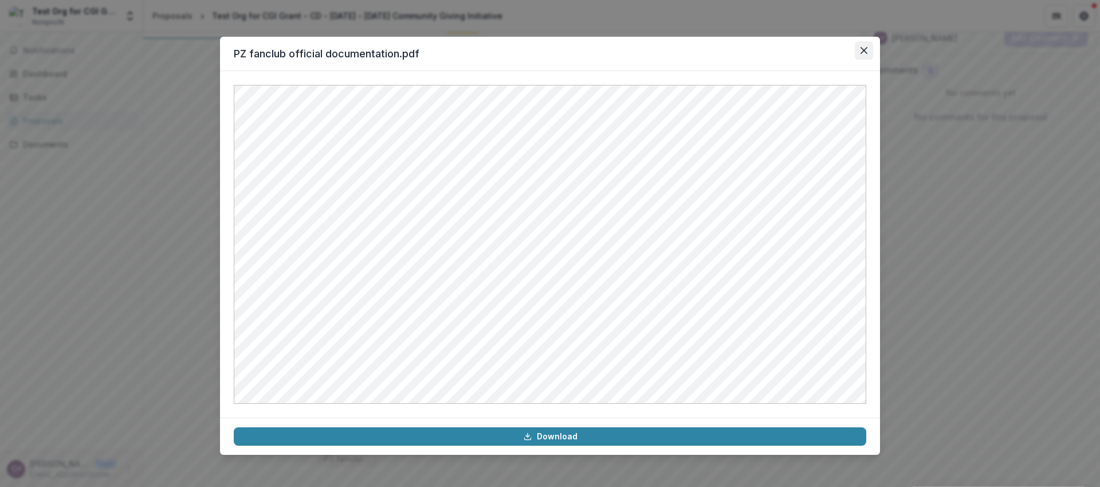
click at [858, 47] on button "Close" at bounding box center [864, 50] width 18 height 18
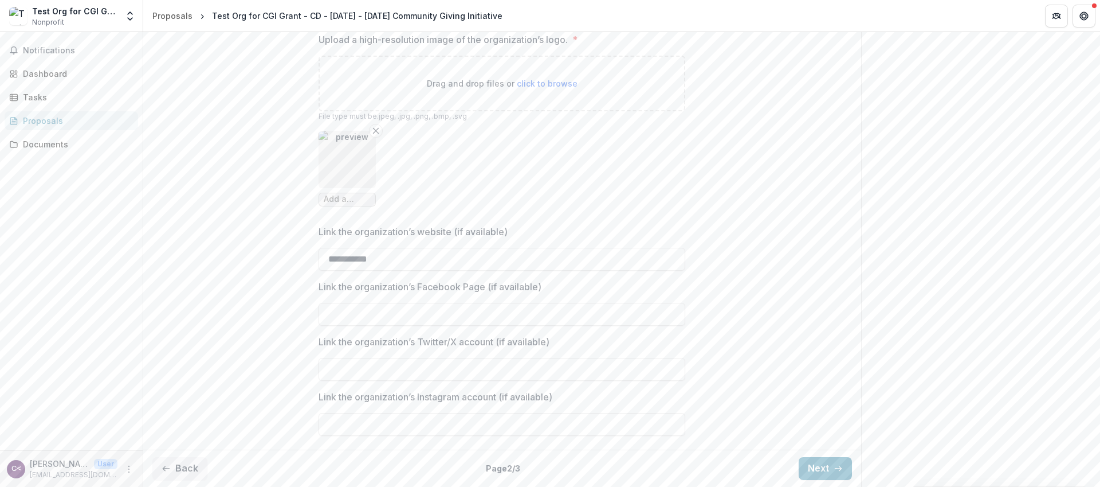
scroll to position [1359, 0]
click at [181, 472] on button "Back" at bounding box center [179, 468] width 55 height 23
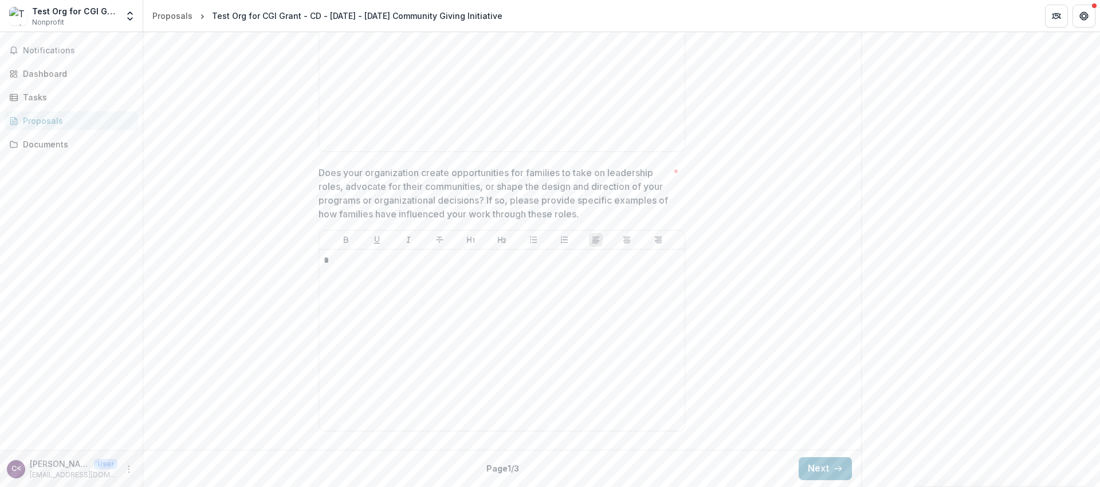
scroll to position [3251, 0]
click at [829, 462] on button "Next" at bounding box center [825, 468] width 53 height 23
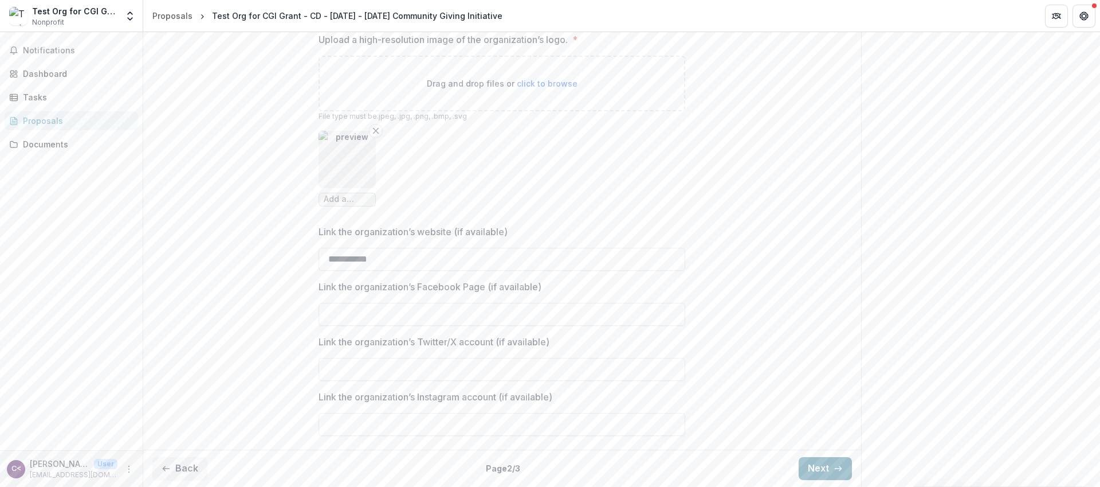
click at [829, 470] on button "Next" at bounding box center [825, 468] width 53 height 23
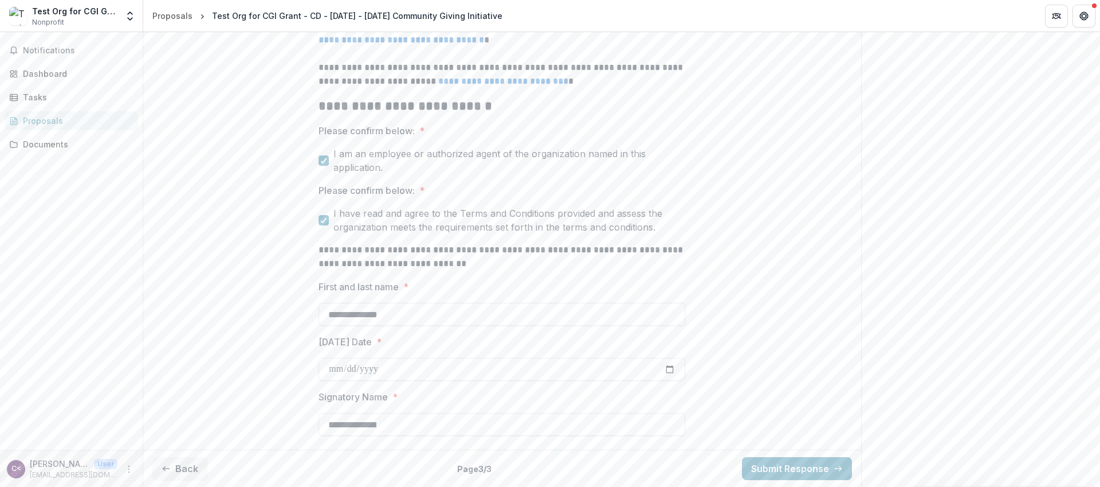
scroll to position [2442, 0]
click at [830, 464] on button "Submit Response" at bounding box center [797, 468] width 110 height 23
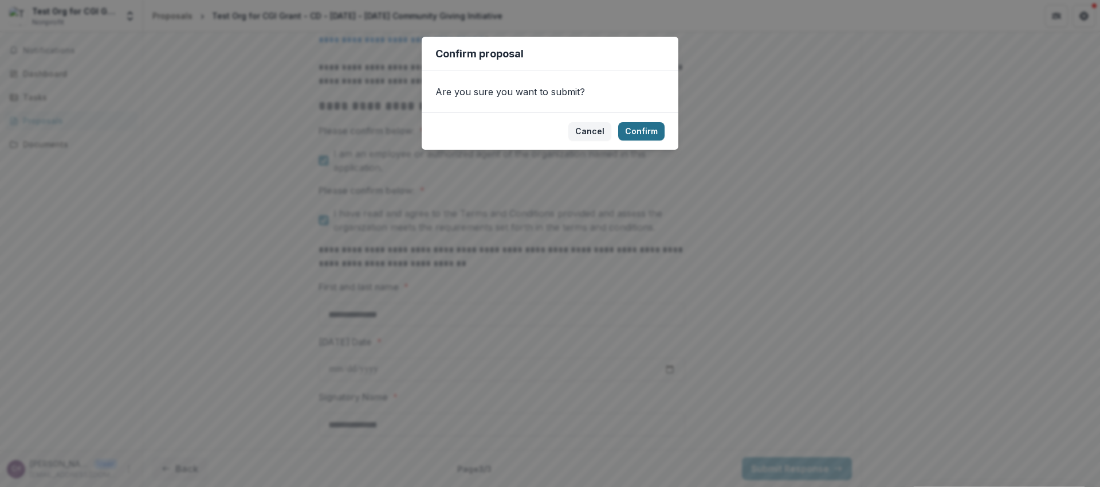
click at [642, 130] on button "Confirm" at bounding box center [641, 131] width 46 height 18
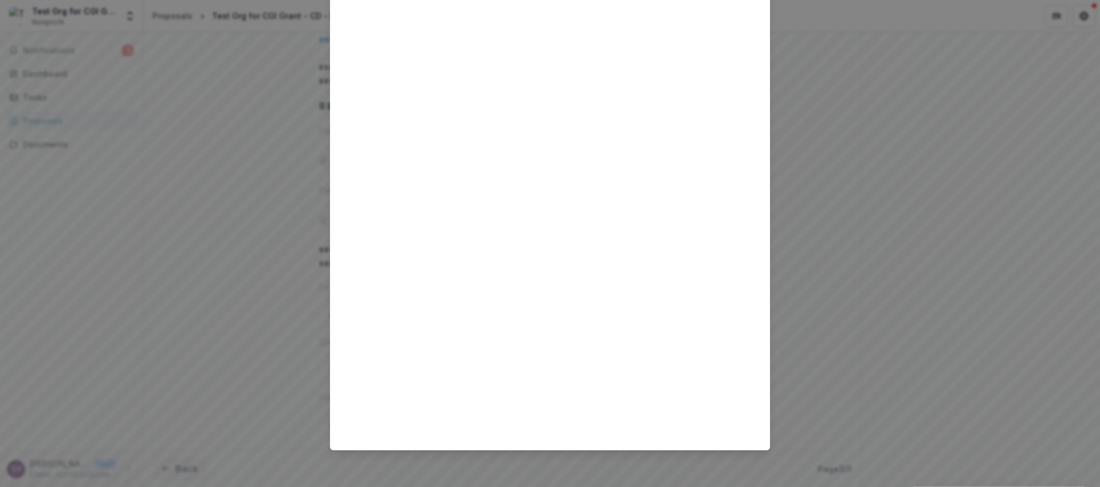
scroll to position [0, 0]
